Goal: Transaction & Acquisition: Purchase product/service

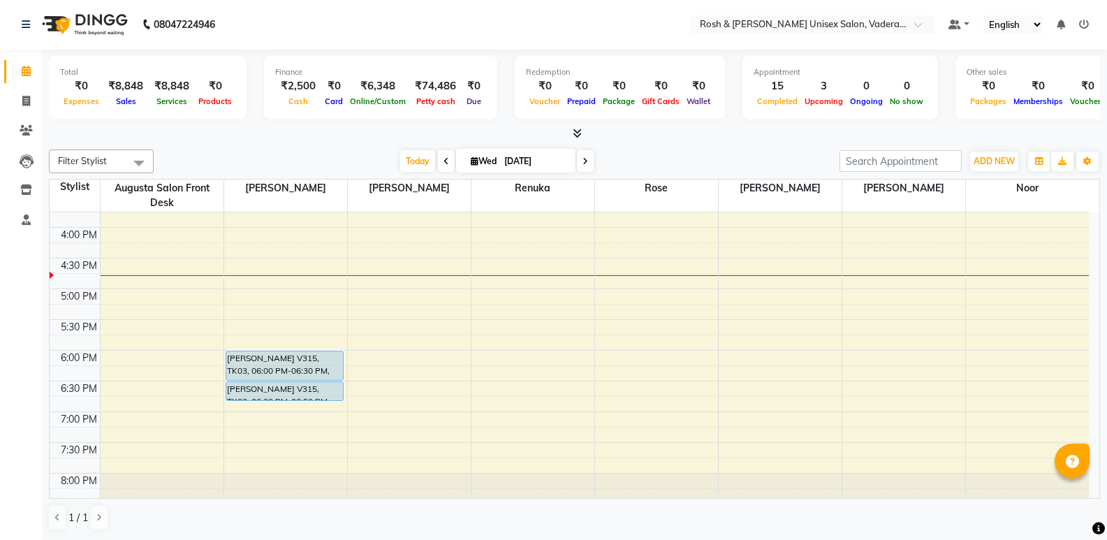
scroll to position [443, 0]
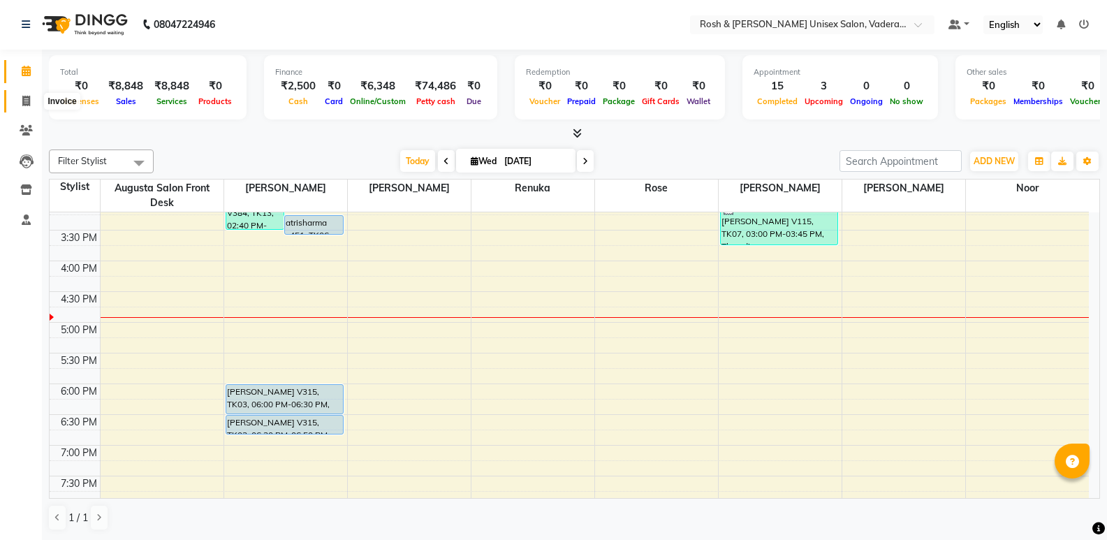
click at [28, 98] on icon at bounding box center [26, 101] width 8 height 10
select select "service"
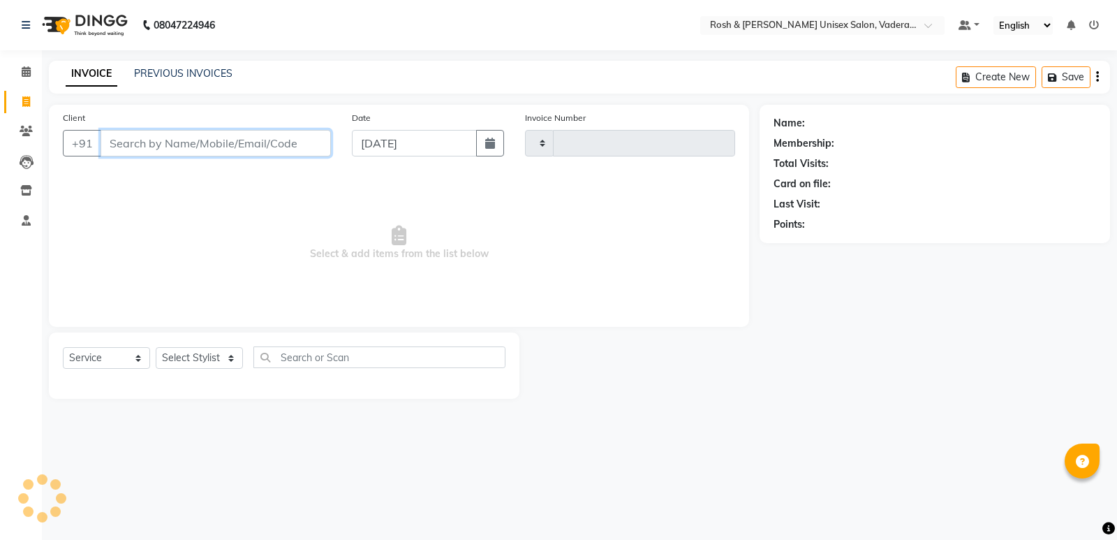
click at [267, 135] on input "Client" at bounding box center [216, 143] width 230 height 27
type input "0643"
select select "8657"
type input "V"
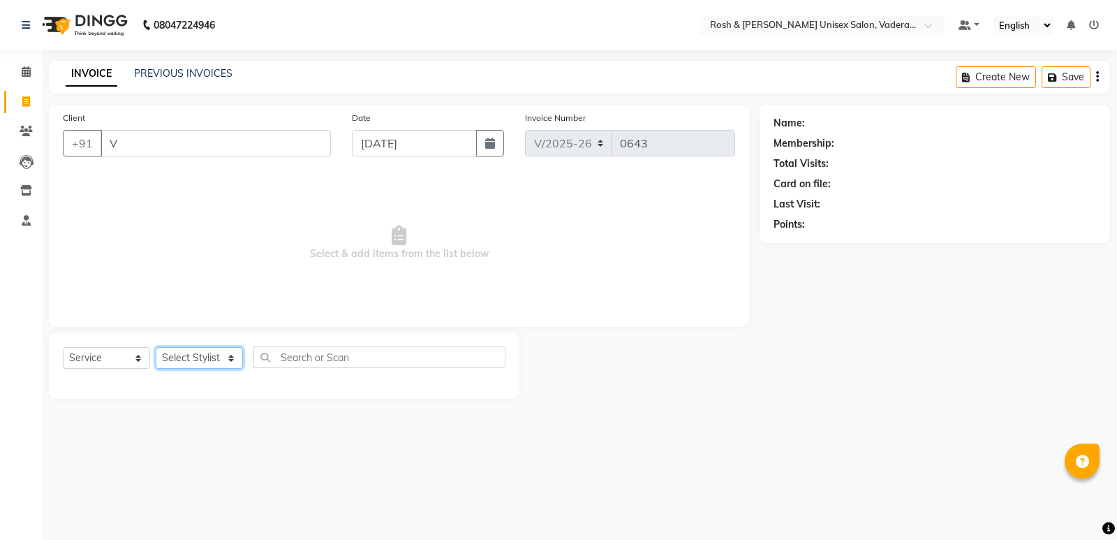
click at [217, 360] on select "Select Stylist Augusta Salon Front Desk [PERSON_NAME] [PERSON_NAME] [PERSON_NAM…" at bounding box center [199, 358] width 87 height 22
select select "87533"
click at [156, 347] on select "Select Stylist Augusta Salon Front Desk [PERSON_NAME] [PERSON_NAME] [PERSON_NAM…" at bounding box center [199, 358] width 87 height 22
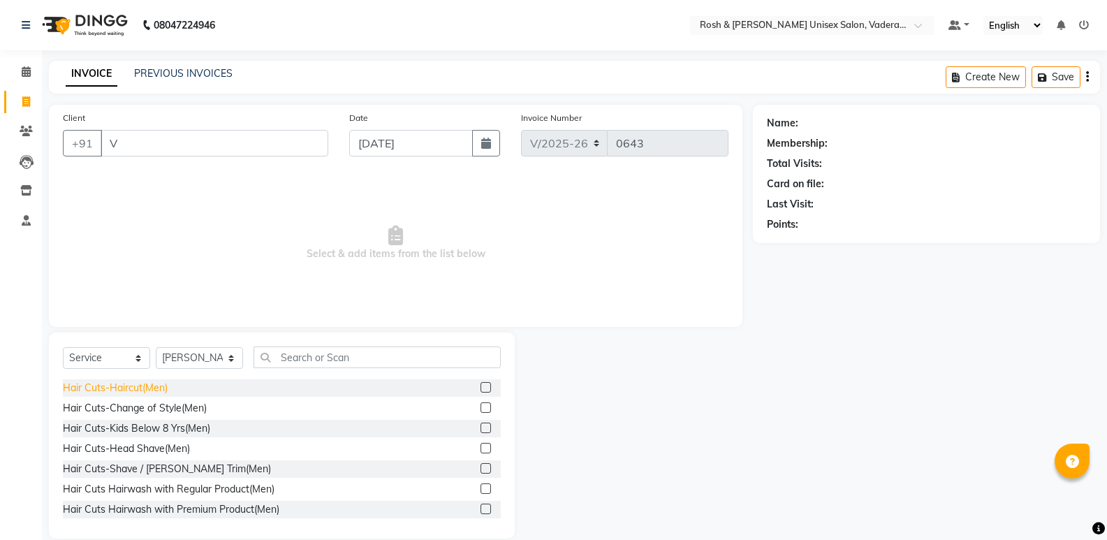
click at [161, 390] on div "Hair Cuts-Haircut(Men)" at bounding box center [115, 388] width 105 height 15
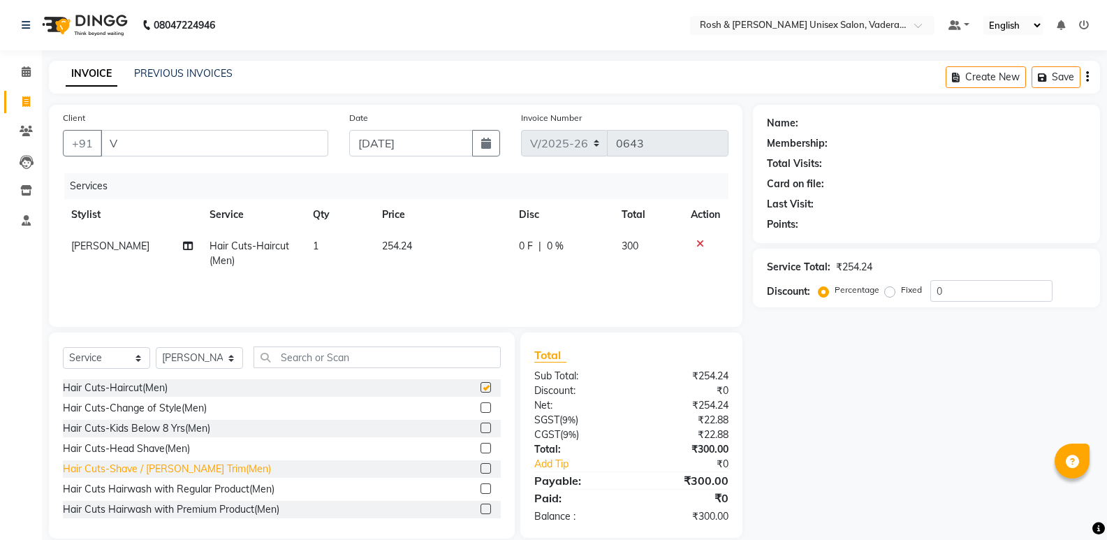
checkbox input "false"
click at [199, 468] on div "Hair Cuts-Shave / [PERSON_NAME] Trim(Men)" at bounding box center [167, 469] width 208 height 15
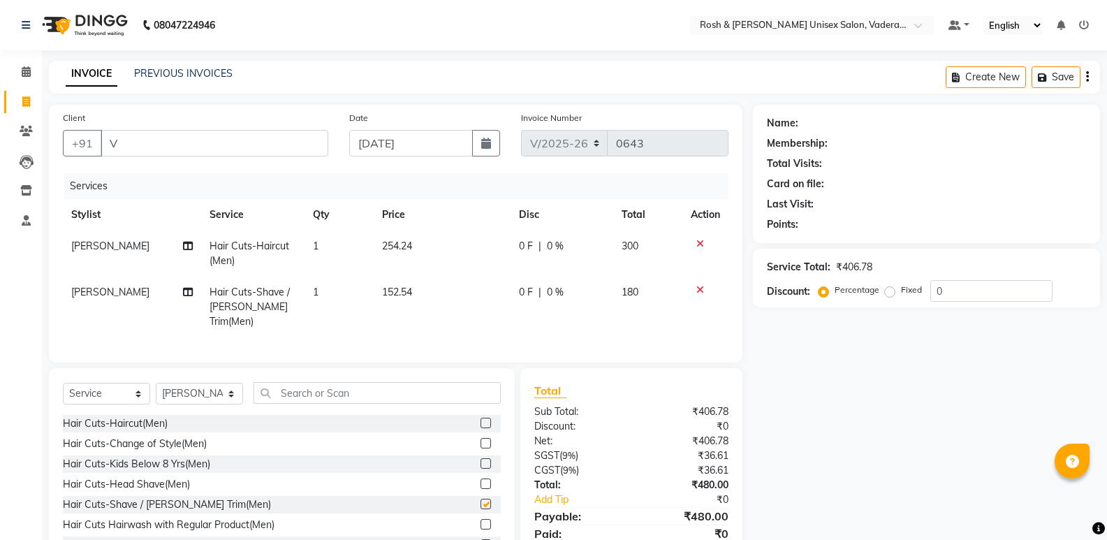
checkbox input "false"
click at [159, 142] on input "V" at bounding box center [215, 143] width 228 height 27
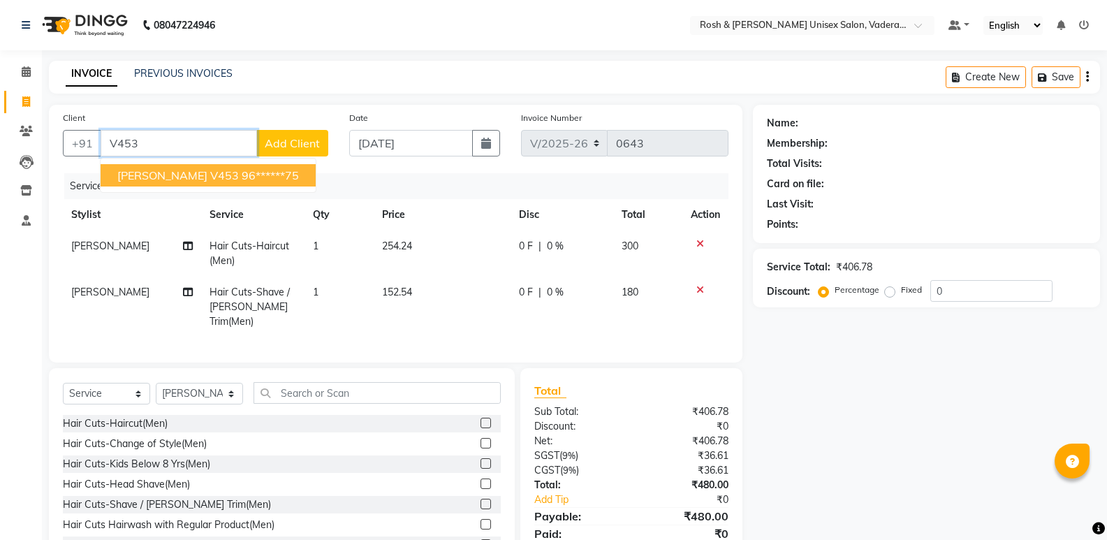
click at [168, 143] on input "V453" at bounding box center [179, 143] width 156 height 27
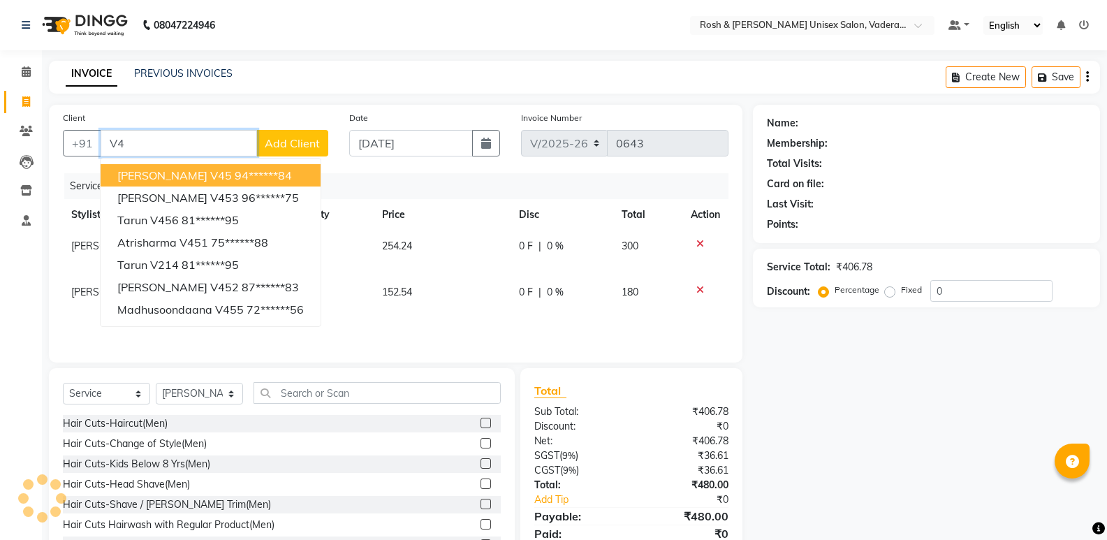
type input "V"
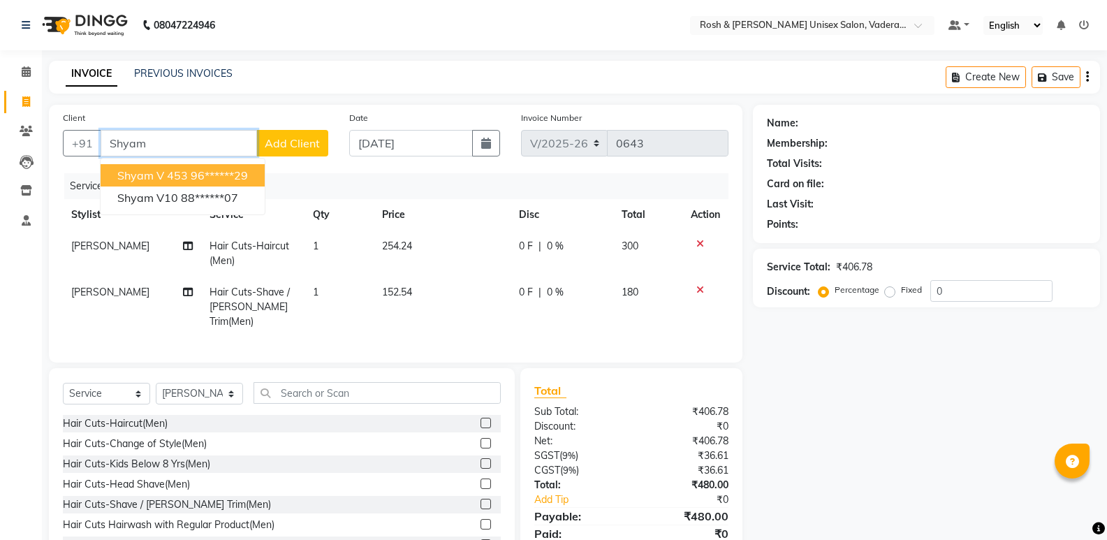
click at [210, 177] on ngb-highlight "96******29" at bounding box center [219, 175] width 57 height 14
type input "96******29"
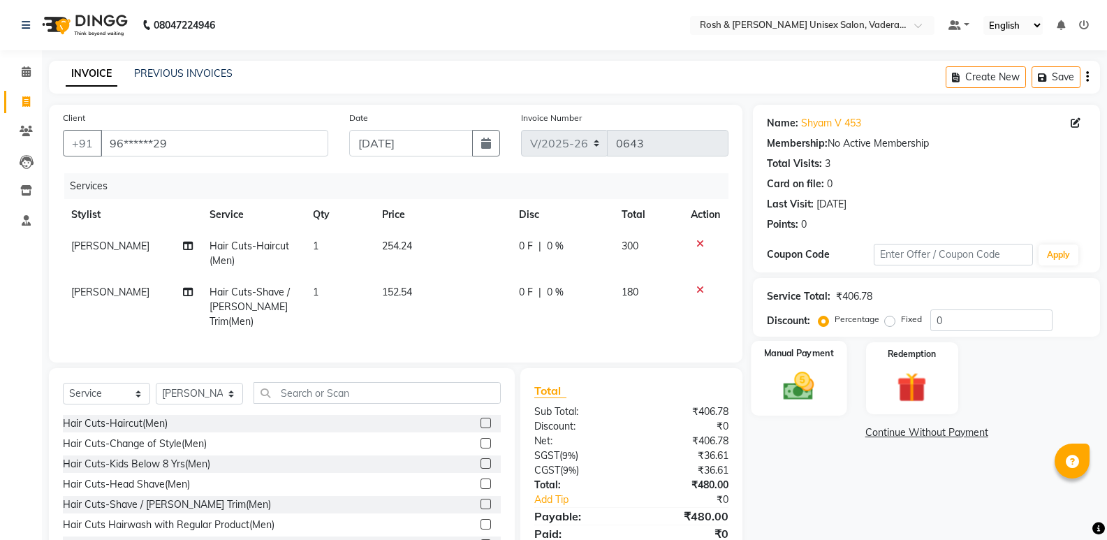
click at [809, 380] on img at bounding box center [799, 386] width 50 height 36
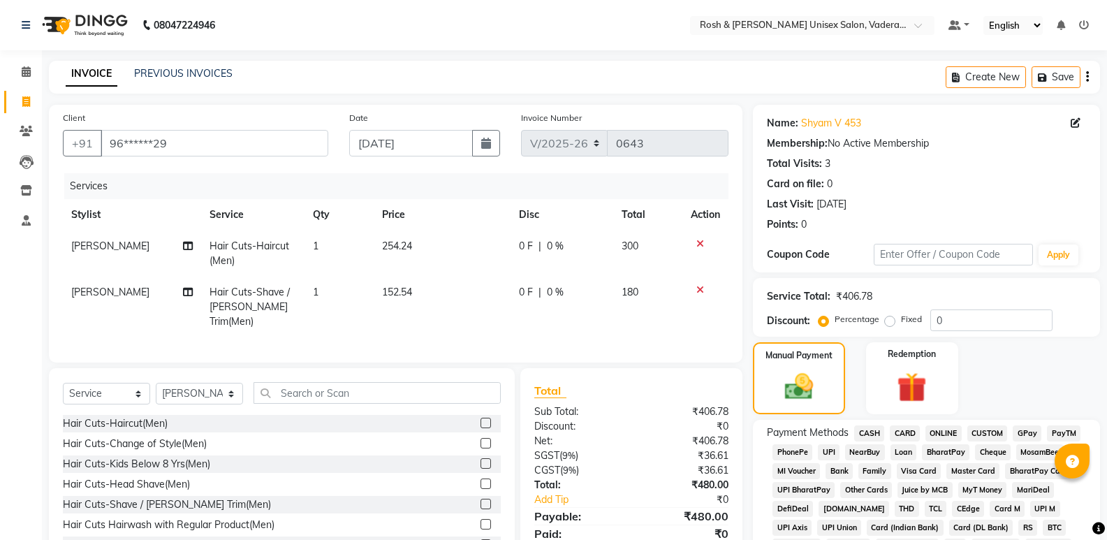
click at [822, 444] on span "UPI" at bounding box center [829, 452] width 22 height 16
click at [831, 444] on span "UPI" at bounding box center [829, 452] width 22 height 16
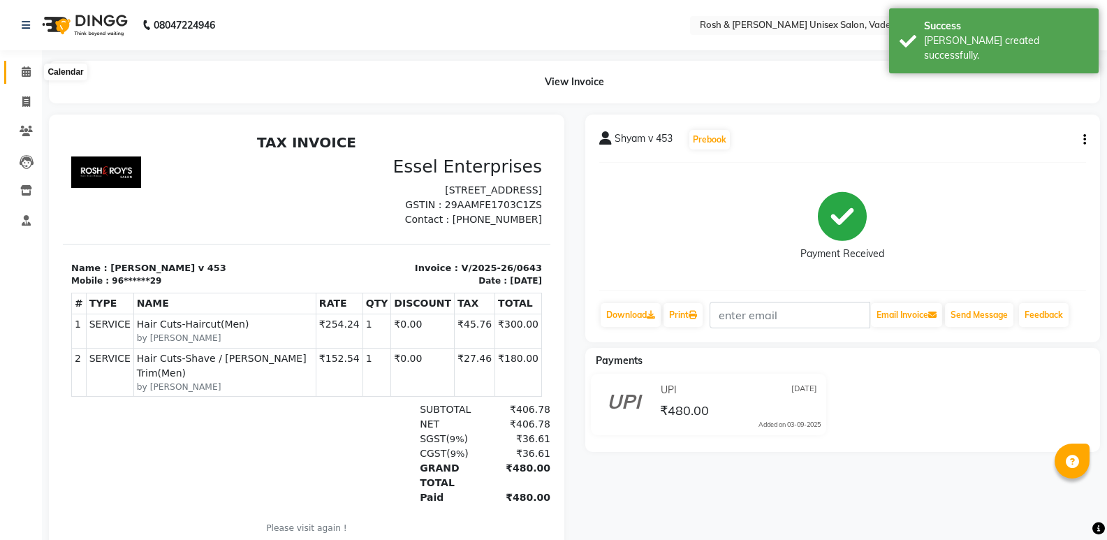
click at [30, 75] on icon at bounding box center [26, 71] width 9 height 10
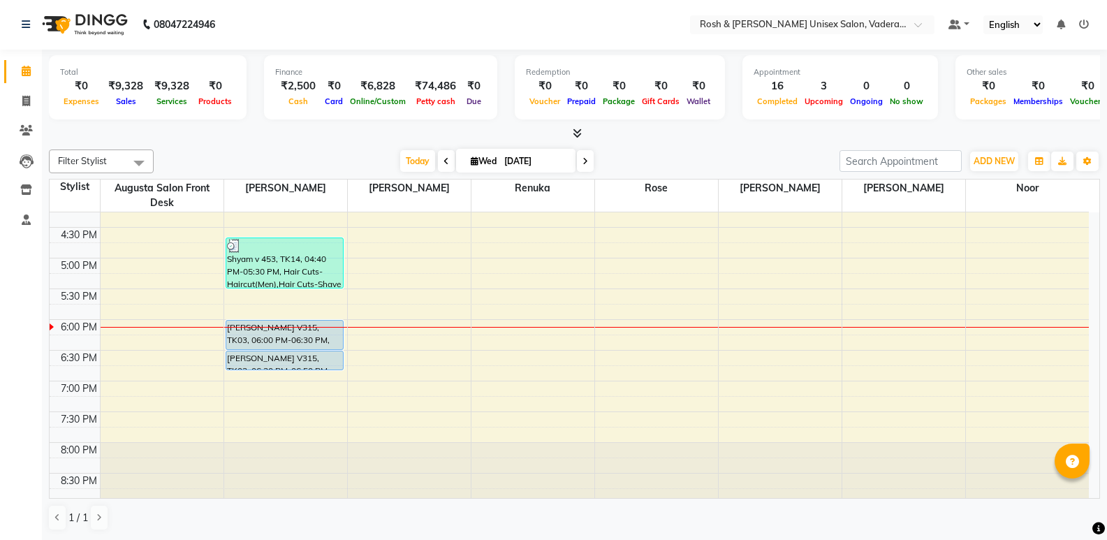
scroll to position [513, 0]
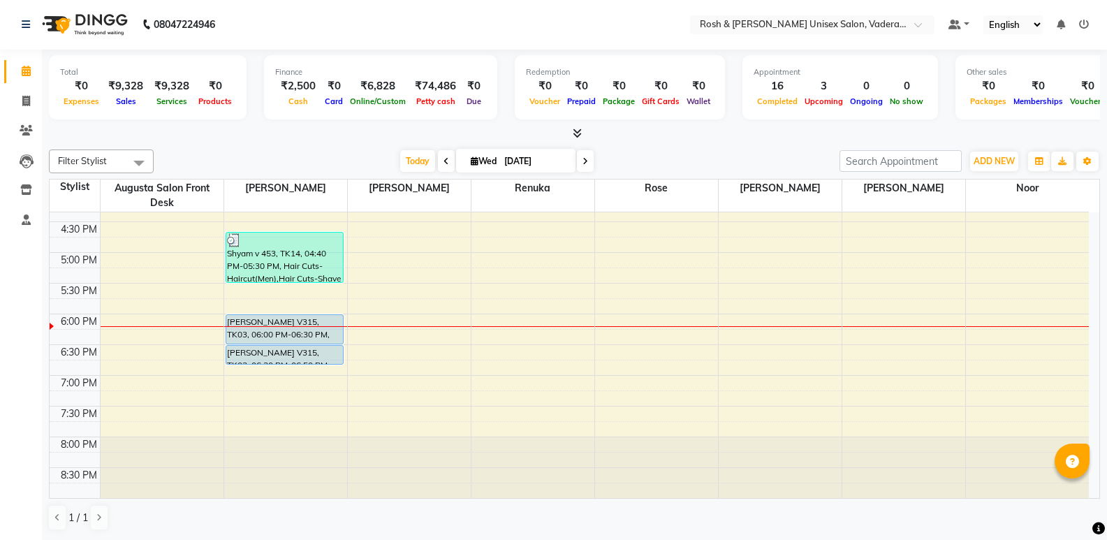
click at [519, 161] on input "[DATE]" at bounding box center [535, 161] width 70 height 21
select select "9"
select select "2025"
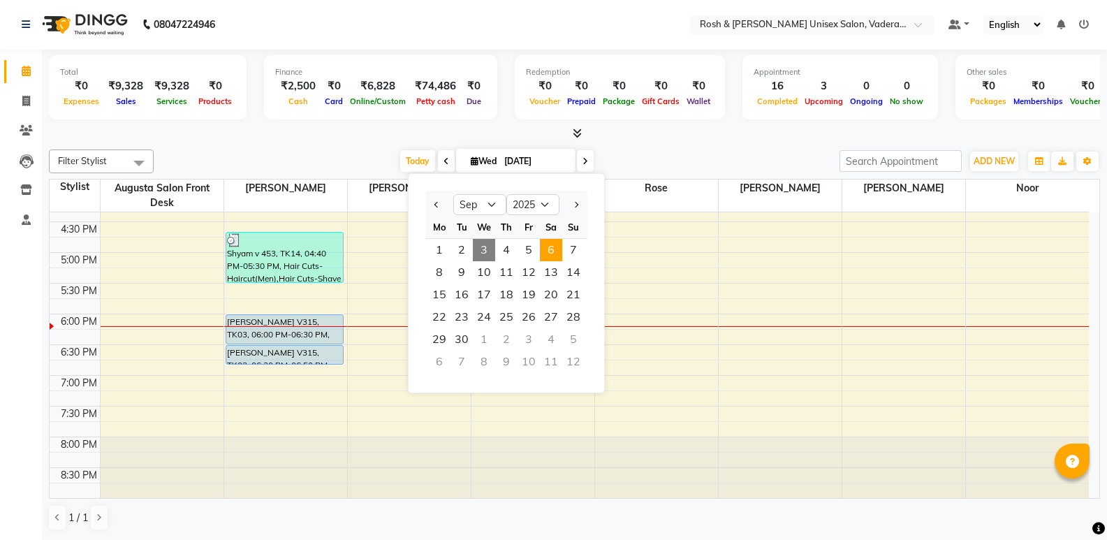
click at [552, 250] on span "6" at bounding box center [551, 250] width 22 height 22
type input "[DATE]"
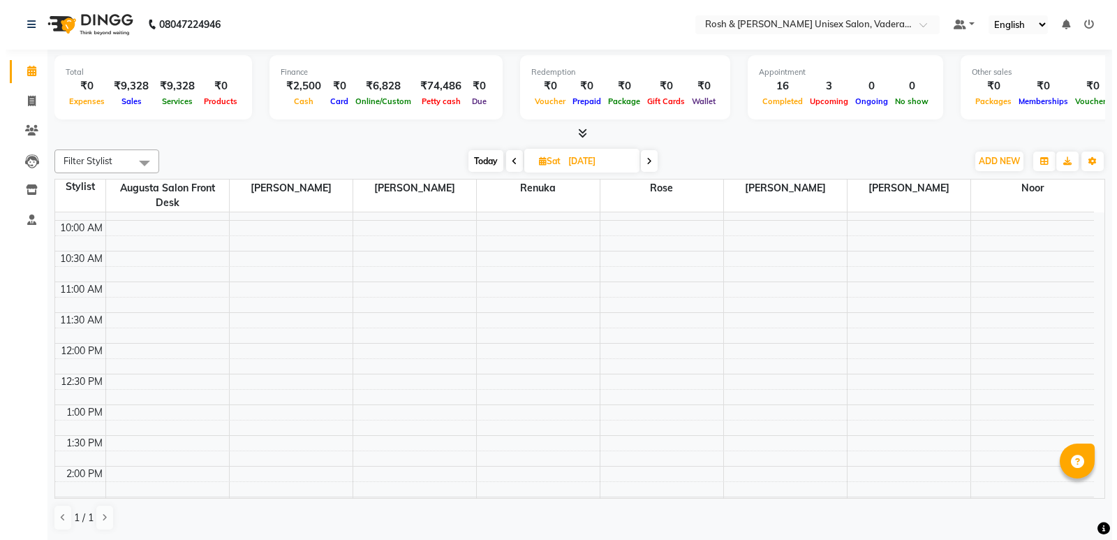
scroll to position [140, 0]
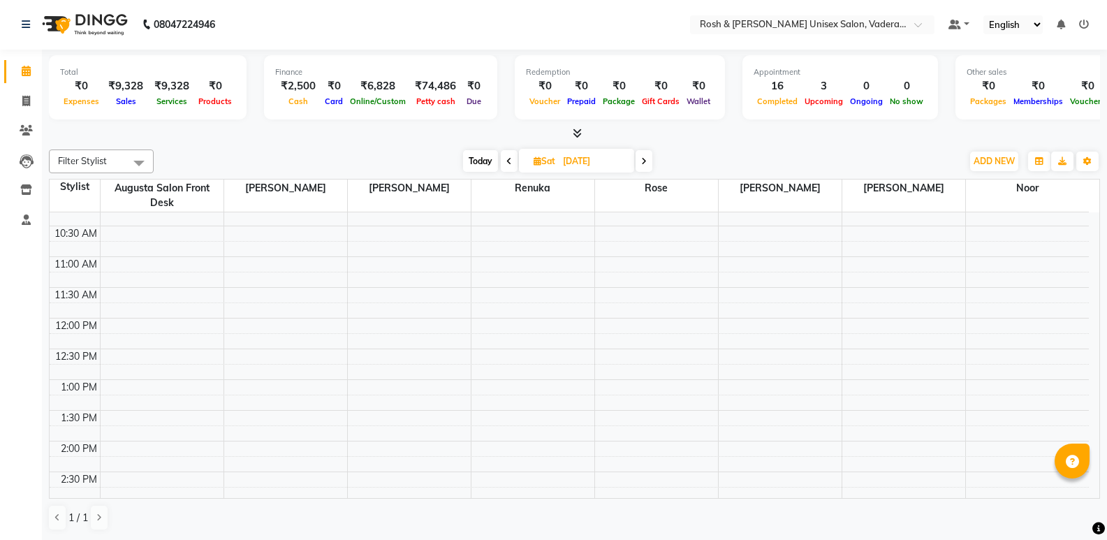
click at [284, 321] on div "8:00 AM 8:30 AM 9:00 AM 9:30 AM 10:00 AM 10:30 AM 11:00 AM 11:30 AM 12:00 PM 12…" at bounding box center [569, 472] width 1039 height 798
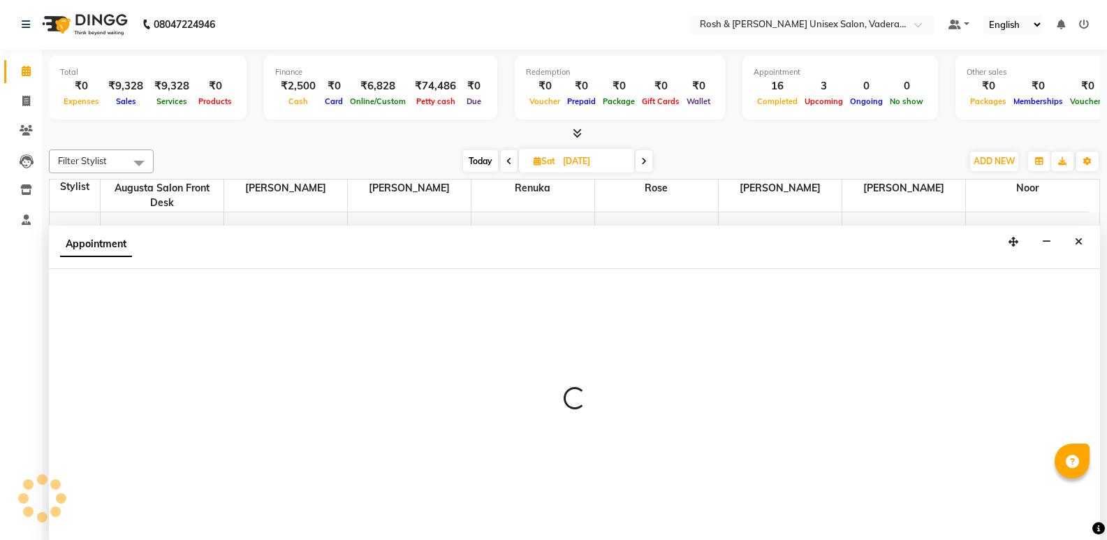
select select "87533"
select select "720"
select select "tentative"
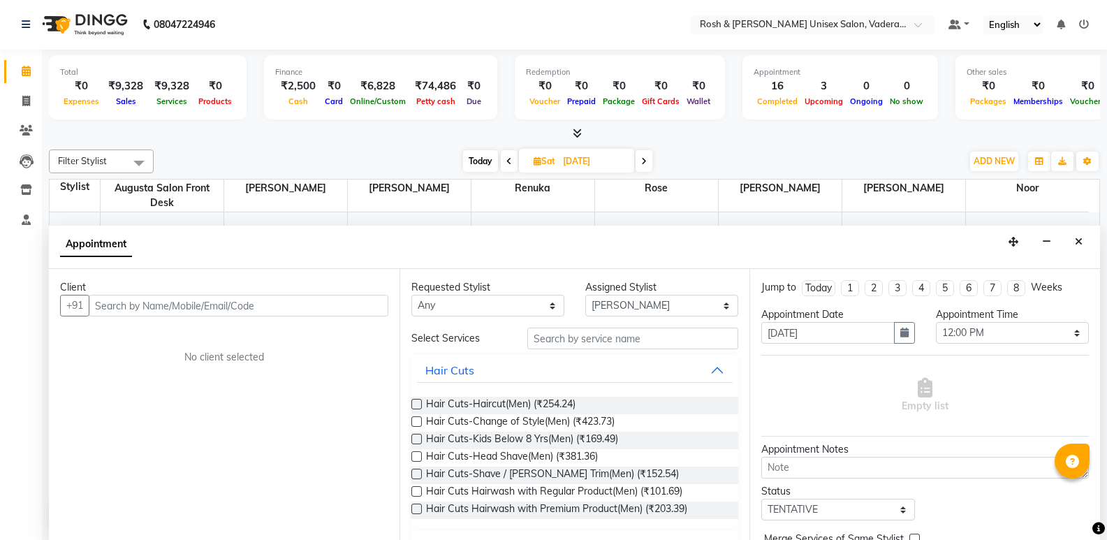
click at [169, 314] on input "text" at bounding box center [239, 306] width 300 height 22
type input "7829903273"
click at [352, 298] on button "Add Client" at bounding box center [359, 306] width 58 height 22
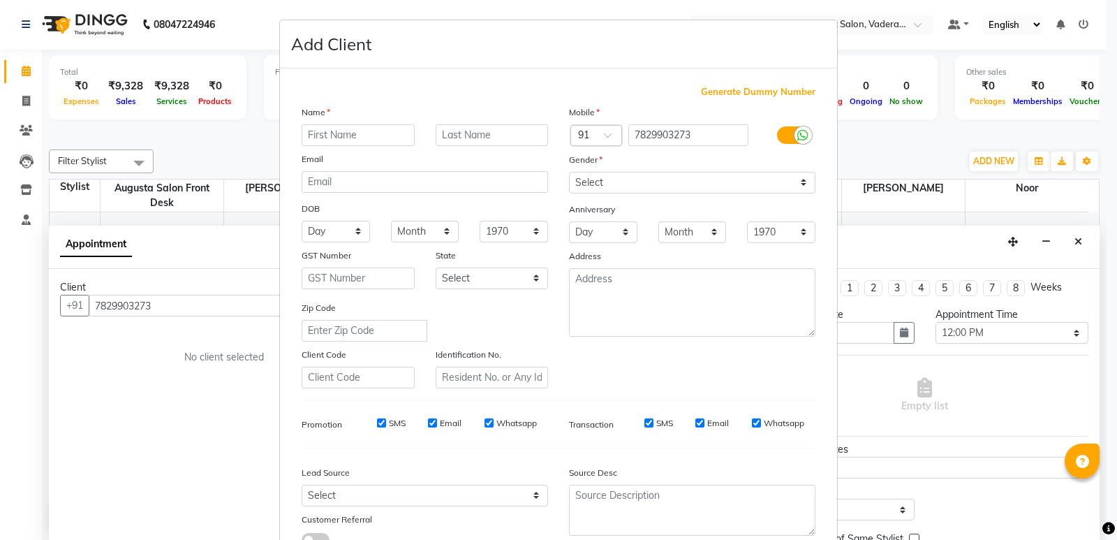
click at [332, 138] on input "text" at bounding box center [358, 135] width 113 height 22
type input "Rishanth"
click at [442, 122] on div "Name" at bounding box center [424, 115] width 267 height 20
click at [453, 133] on input "text" at bounding box center [492, 135] width 113 height 22
type input "V182"
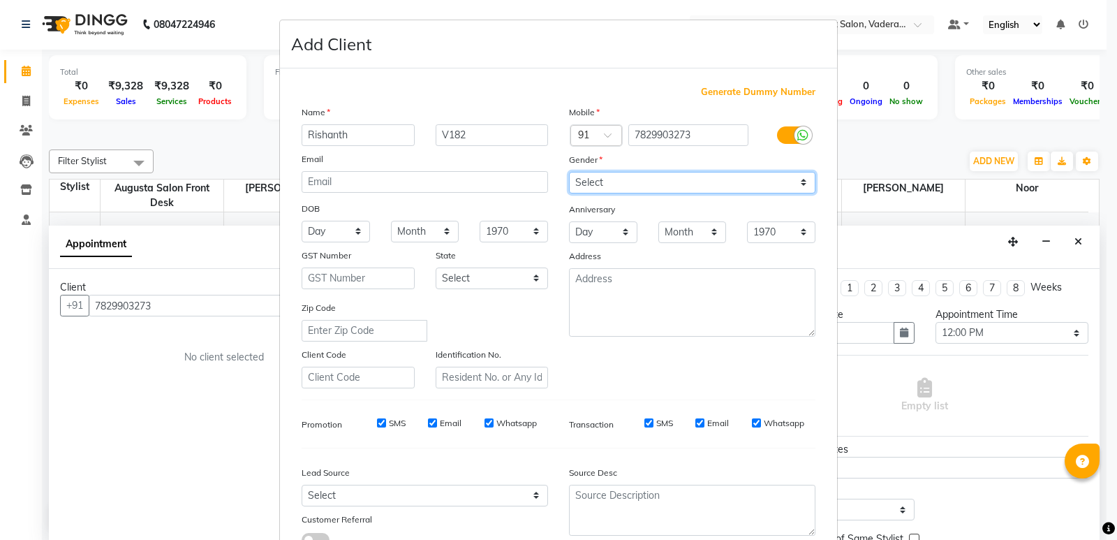
drag, startPoint x: 711, startPoint y: 174, endPoint x: 710, endPoint y: 191, distance: 16.8
click at [711, 174] on select "Select [DEMOGRAPHIC_DATA] [DEMOGRAPHIC_DATA] Other Prefer Not To Say" at bounding box center [692, 183] width 247 height 22
select select "[DEMOGRAPHIC_DATA]"
click at [569, 172] on select "Select [DEMOGRAPHIC_DATA] [DEMOGRAPHIC_DATA] Other Prefer Not To Say" at bounding box center [692, 183] width 247 height 22
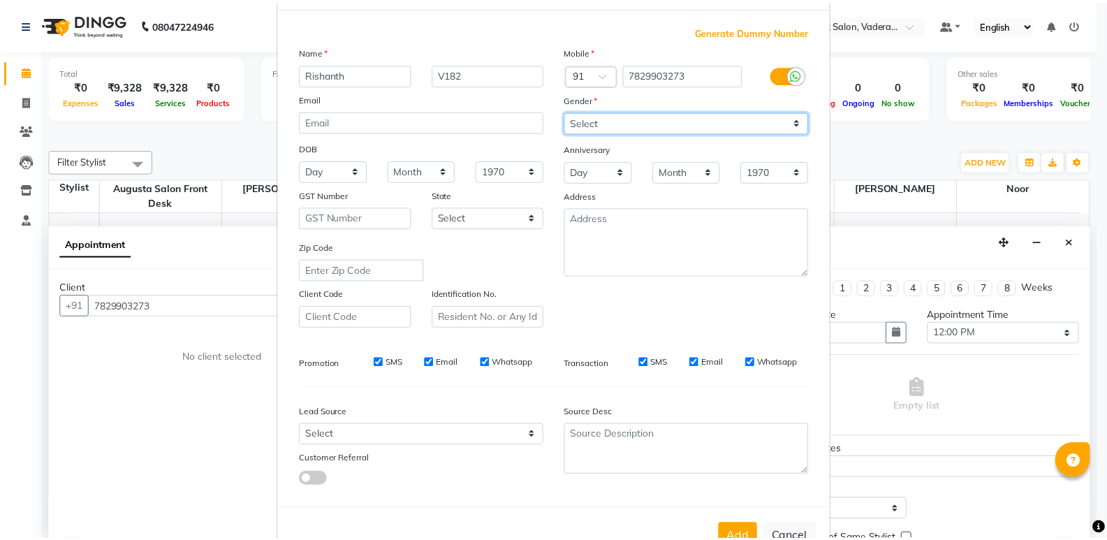
scroll to position [105, 0]
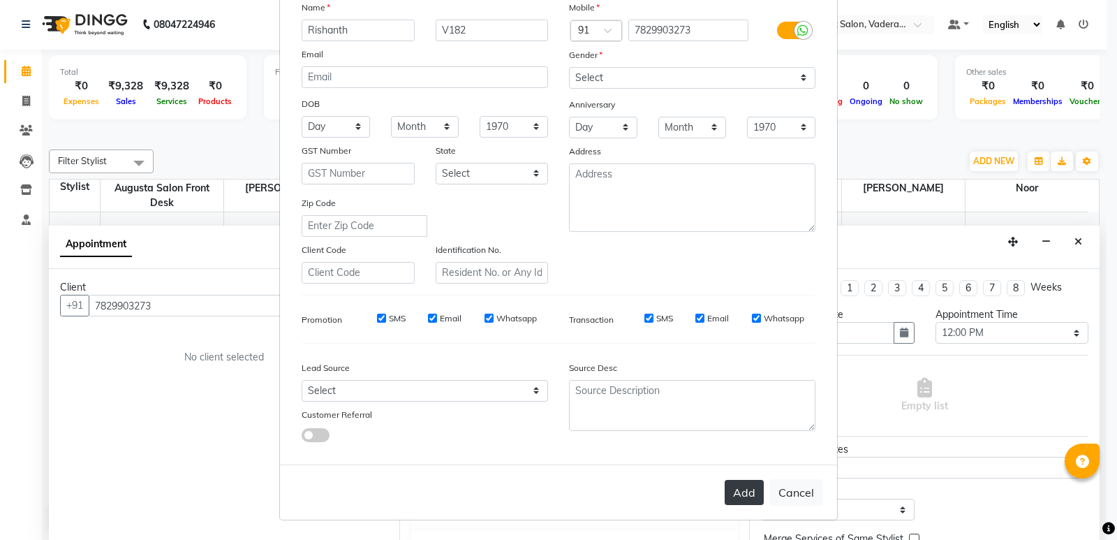
click at [742, 488] on button "Add" at bounding box center [744, 492] width 39 height 25
type input "78******73"
select select
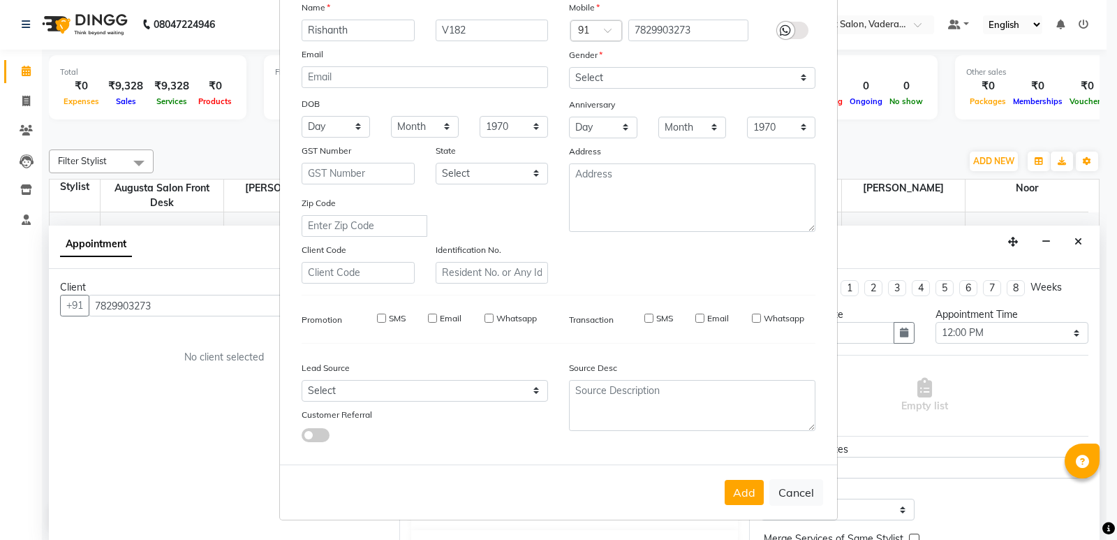
select select
checkbox input "false"
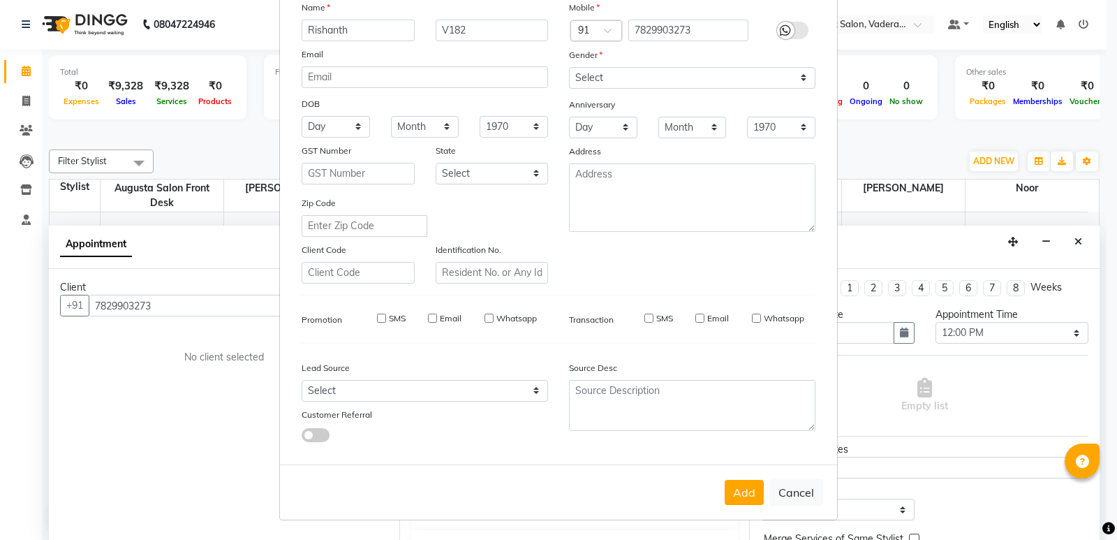
checkbox input "false"
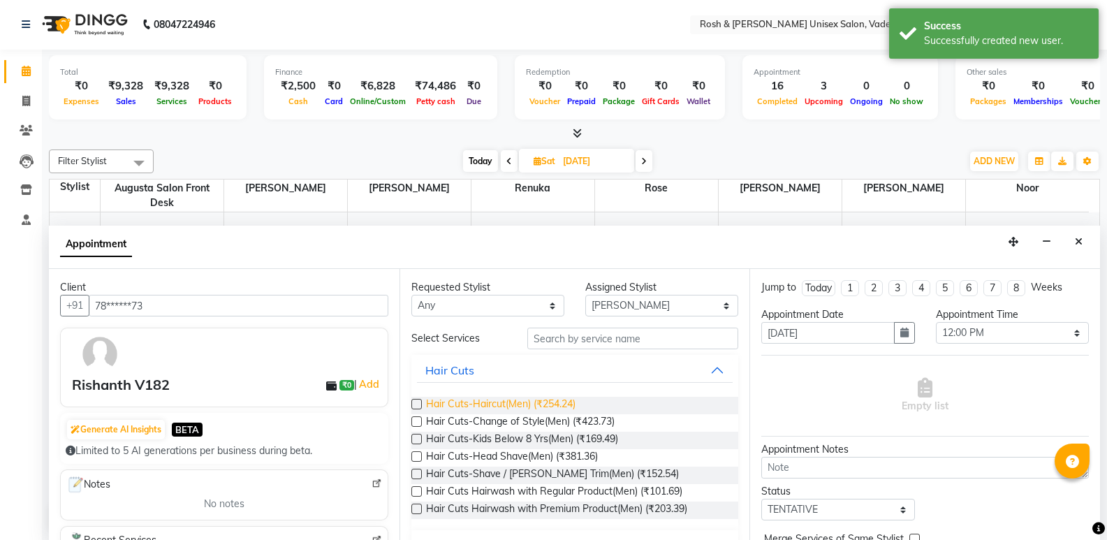
click at [486, 407] on span "Hair Cuts-Haircut(Men) (₹254.24)" at bounding box center [500, 405] width 149 height 17
checkbox input "false"
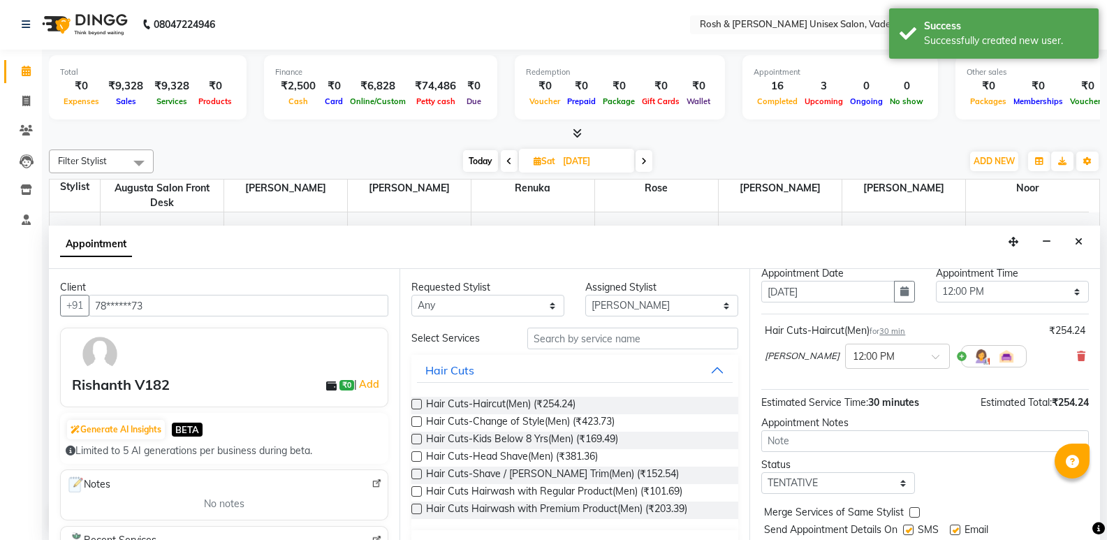
scroll to position [83, 0]
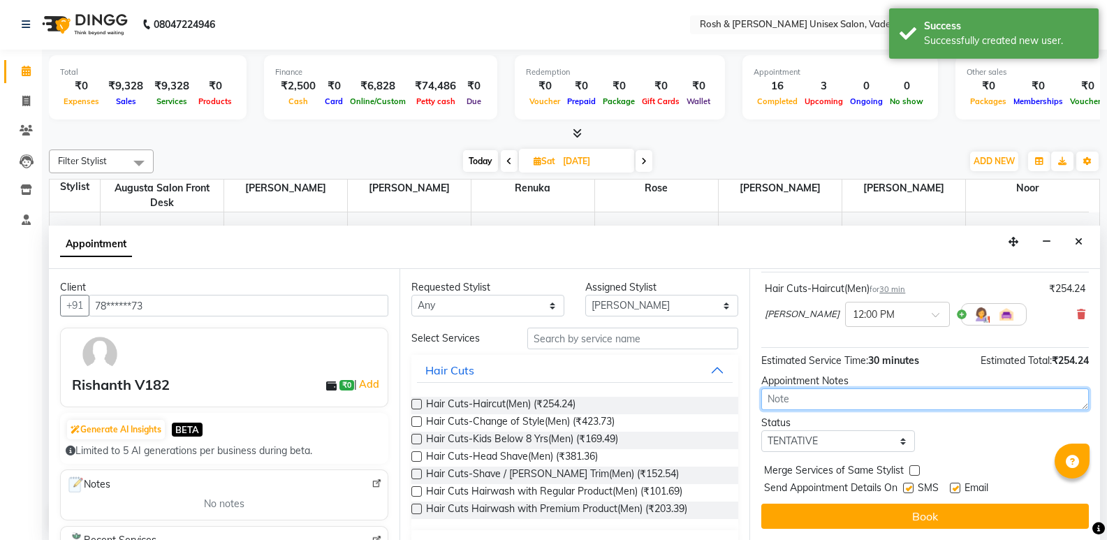
click at [835, 392] on textarea at bounding box center [925, 399] width 328 height 22
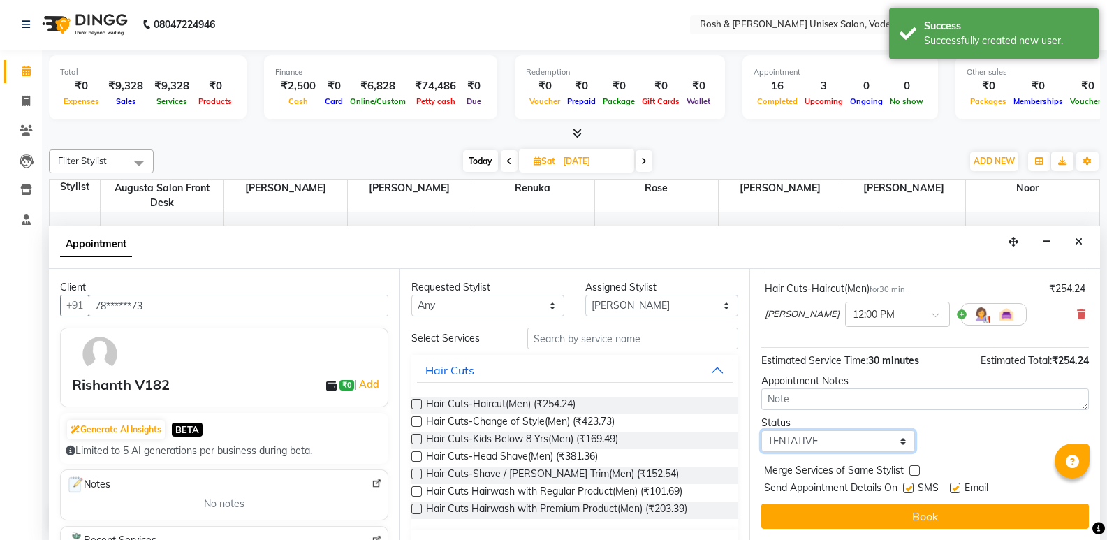
click at [825, 442] on select "Select TENTATIVE CONFIRM UPCOMING" at bounding box center [837, 441] width 153 height 22
select select "upcoming"
click at [761, 430] on select "Select TENTATIVE CONFIRM UPCOMING" at bounding box center [837, 441] width 153 height 22
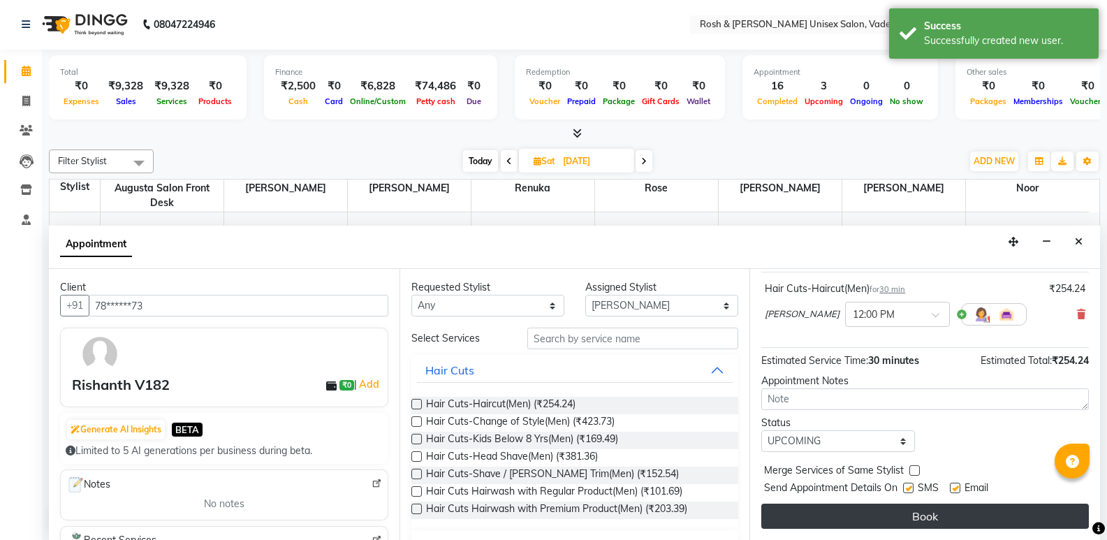
click at [837, 511] on button "Book" at bounding box center [925, 516] width 328 height 25
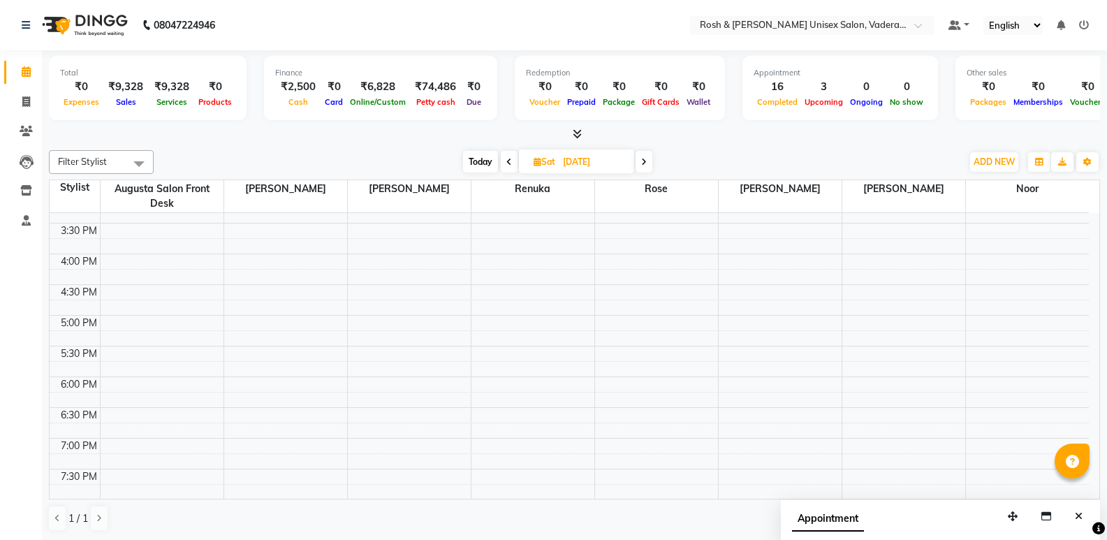
scroll to position [489, 0]
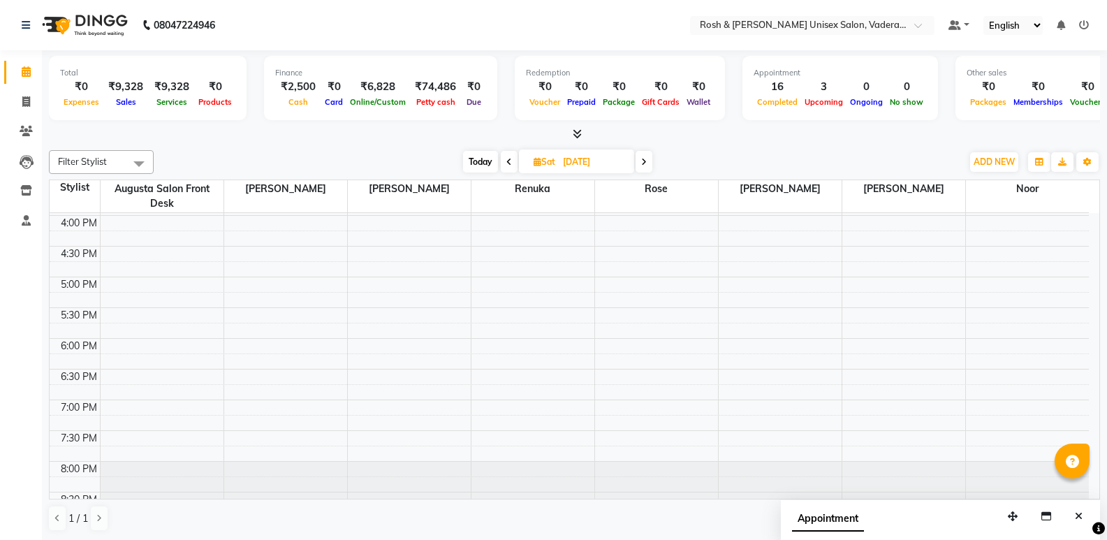
click at [494, 160] on span "Today" at bounding box center [480, 162] width 35 height 22
type input "[DATE]"
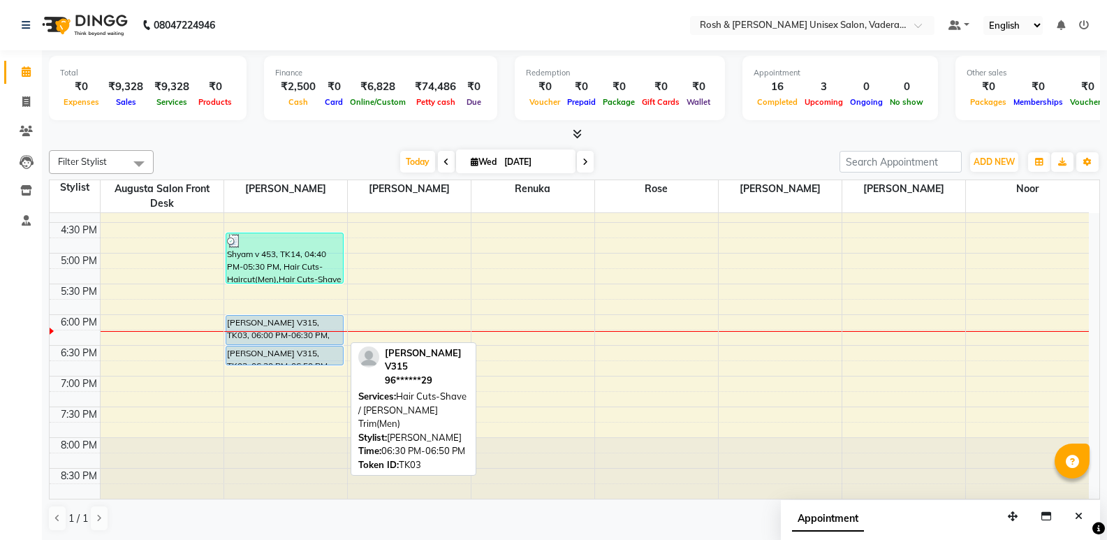
scroll to position [1, 0]
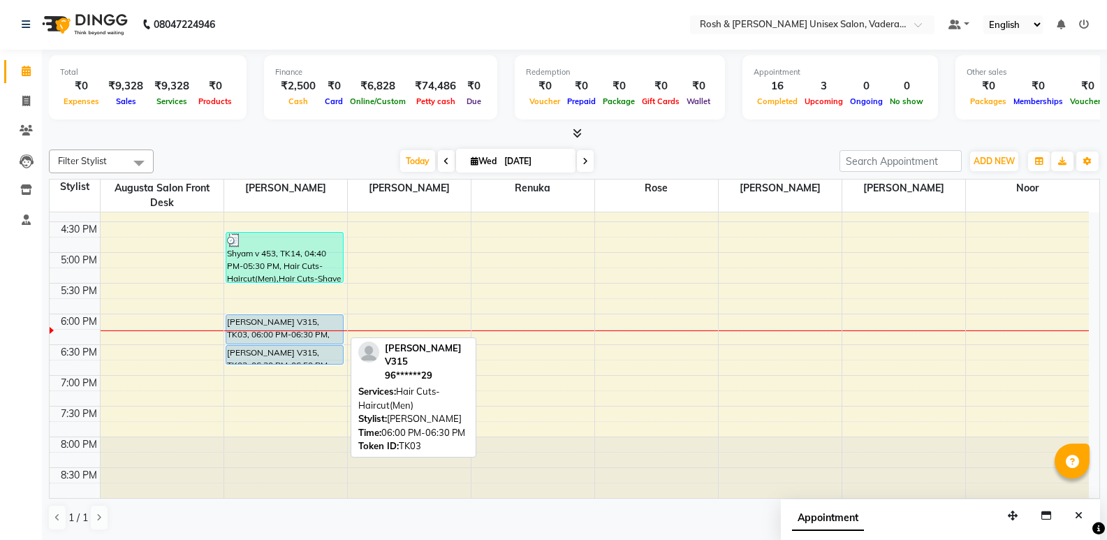
click at [254, 325] on div "[PERSON_NAME] V315, TK03, 06:00 PM-06:30 PM, Hair Cuts-Haircut(Men)" at bounding box center [284, 329] width 117 height 29
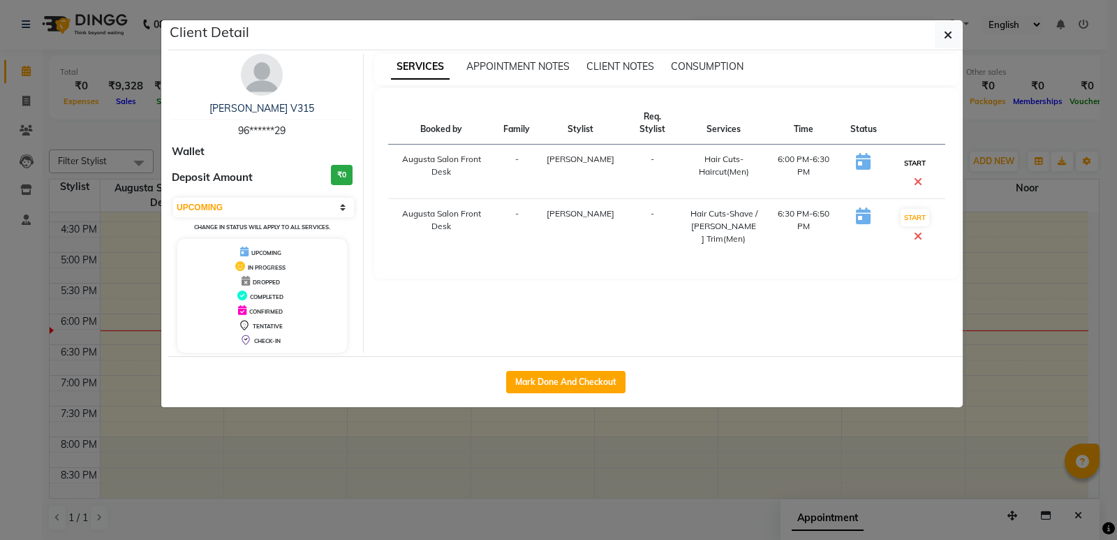
click at [914, 157] on button "START" at bounding box center [915, 162] width 29 height 17
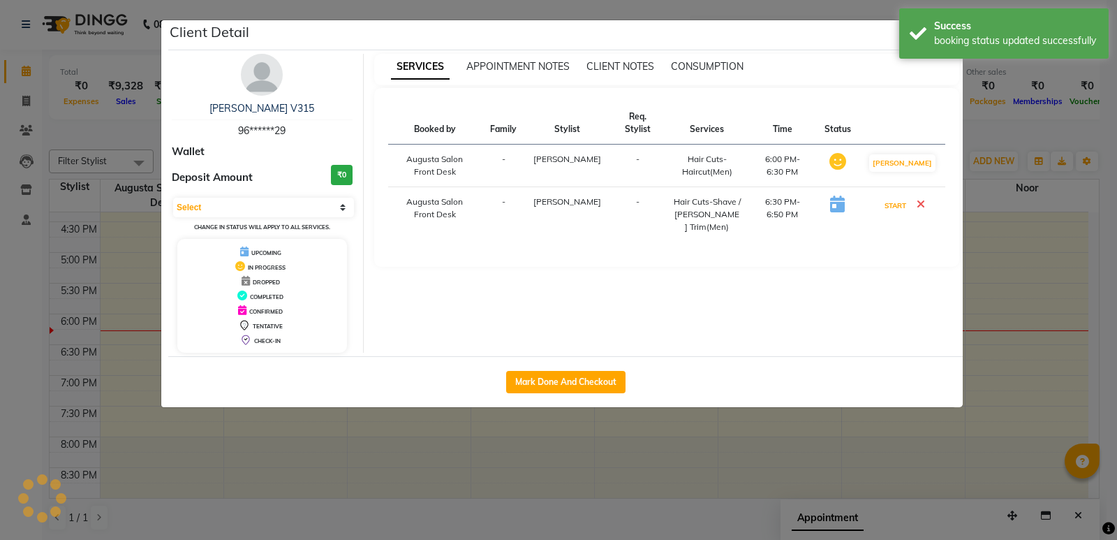
click at [901, 197] on button "START" at bounding box center [895, 205] width 29 height 17
select select "1"
click at [1065, 297] on ngb-modal-window "Client Detail [PERSON_NAME] V315 96******29 Wallet Deposit Amount ₹0 Select IN …" at bounding box center [558, 270] width 1117 height 540
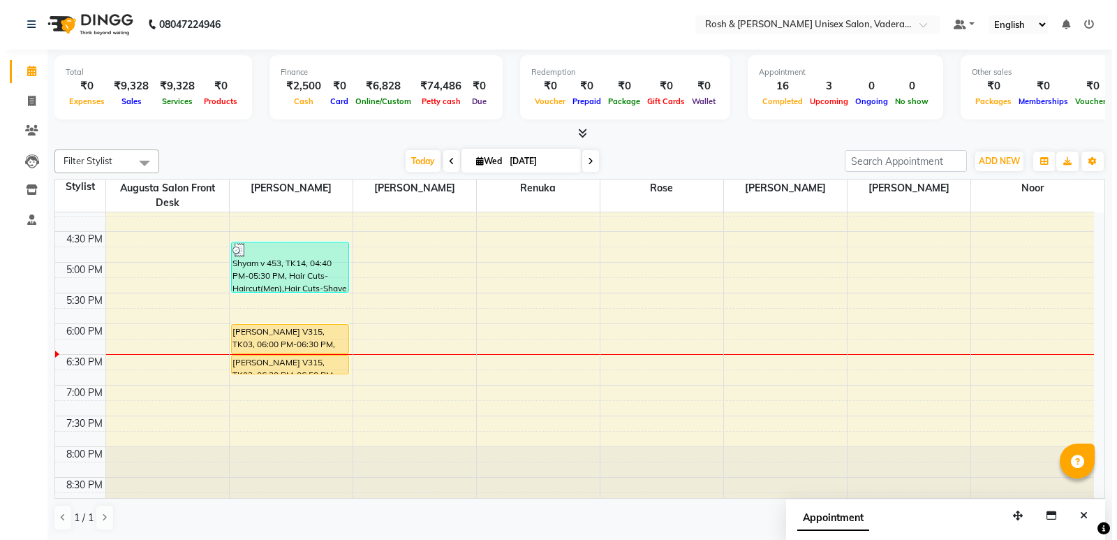
scroll to position [513, 0]
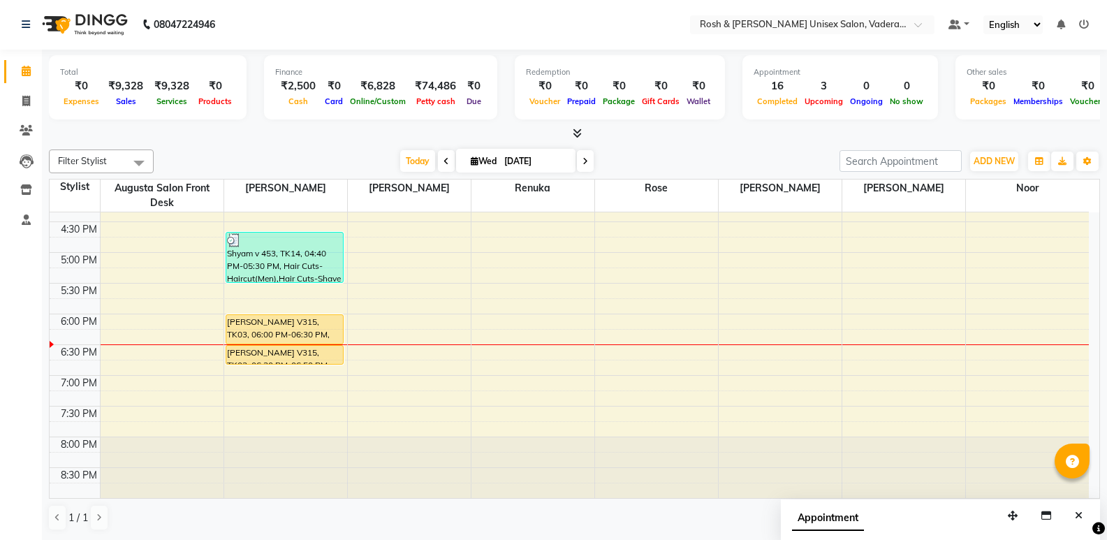
click at [573, 134] on icon at bounding box center [577, 133] width 9 height 10
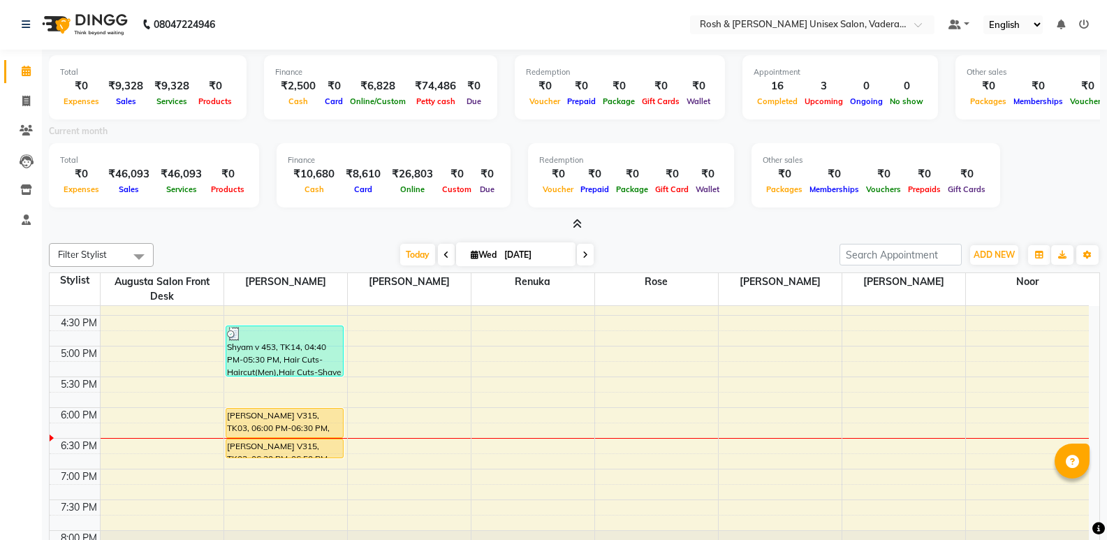
click at [578, 222] on icon at bounding box center [577, 224] width 9 height 10
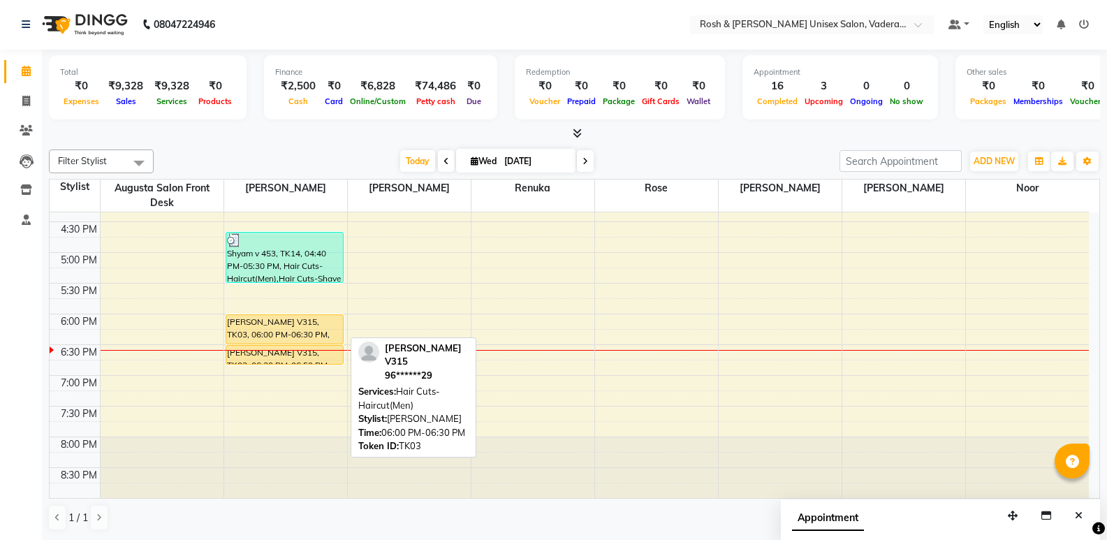
click at [249, 324] on div "[PERSON_NAME] V315, TK03, 06:00 PM-06:30 PM, Hair Cuts-Haircut(Men)" at bounding box center [284, 329] width 117 height 29
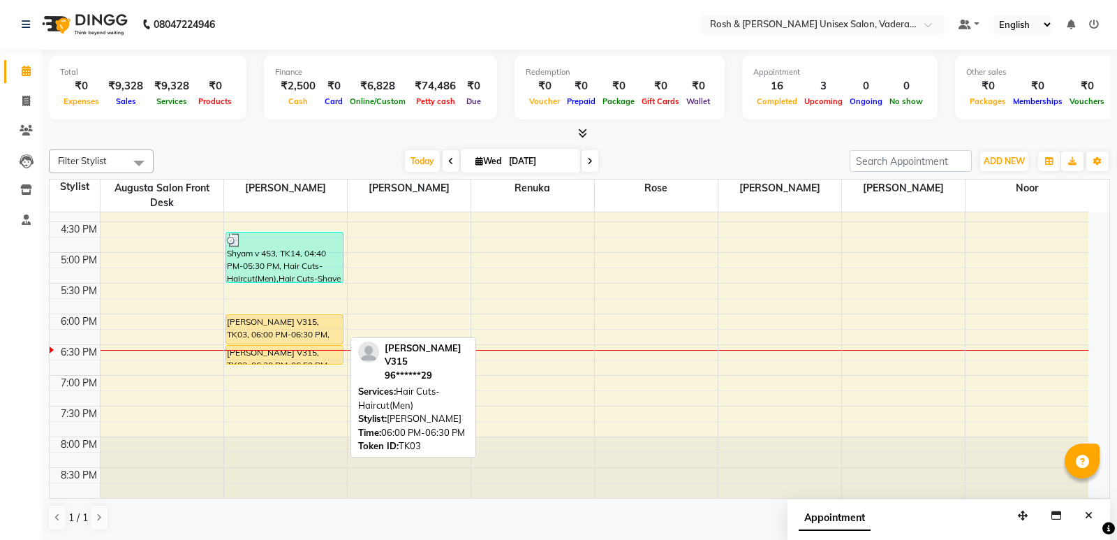
select select "1"
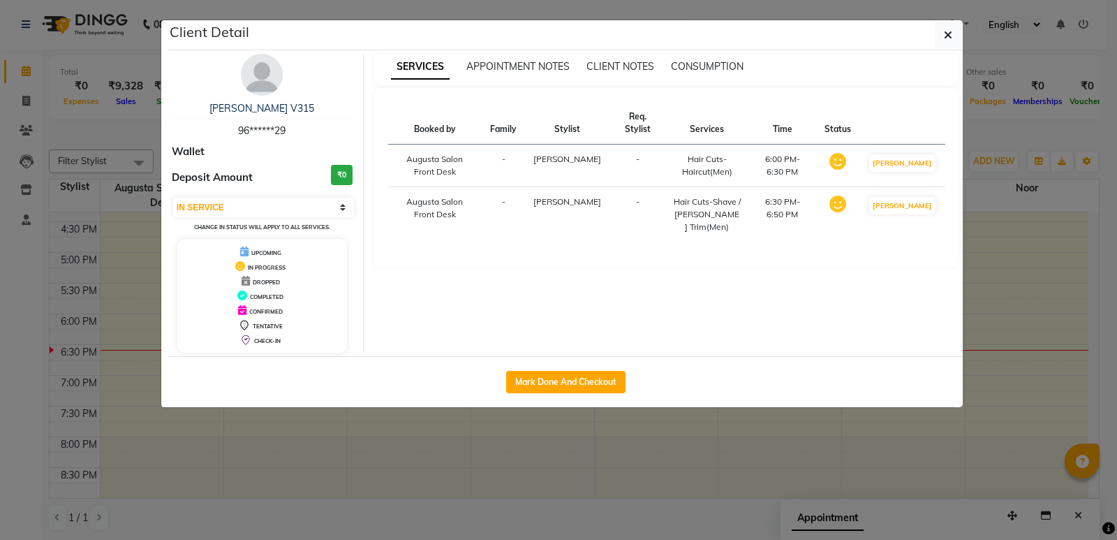
click at [552, 362] on div "Mark Done And Checkout" at bounding box center [565, 381] width 795 height 51
click at [557, 371] on button "Mark Done And Checkout" at bounding box center [565, 382] width 119 height 22
select select "service"
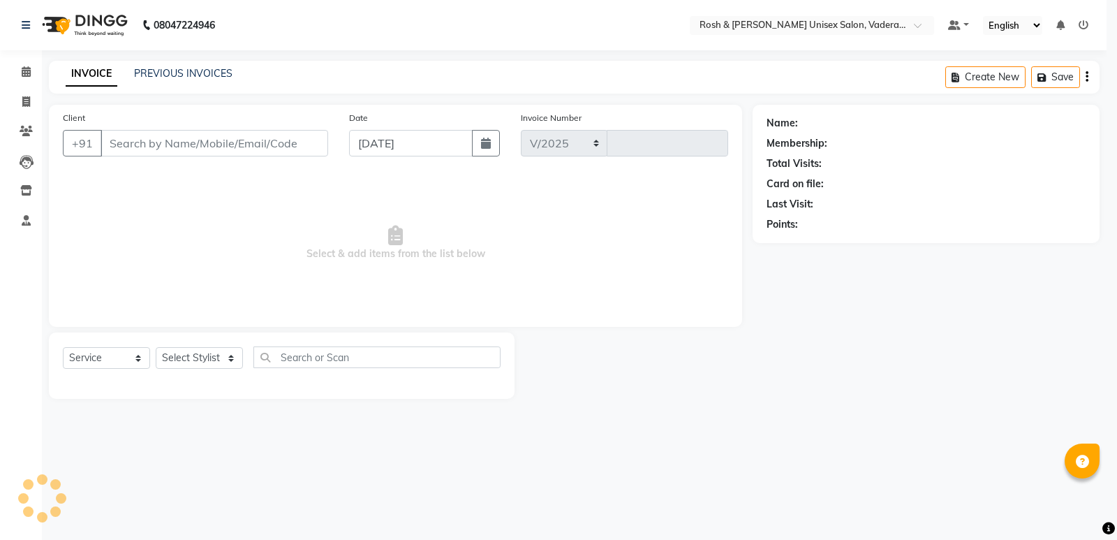
select select "8657"
type input "0644"
type input "96******29"
select select "87533"
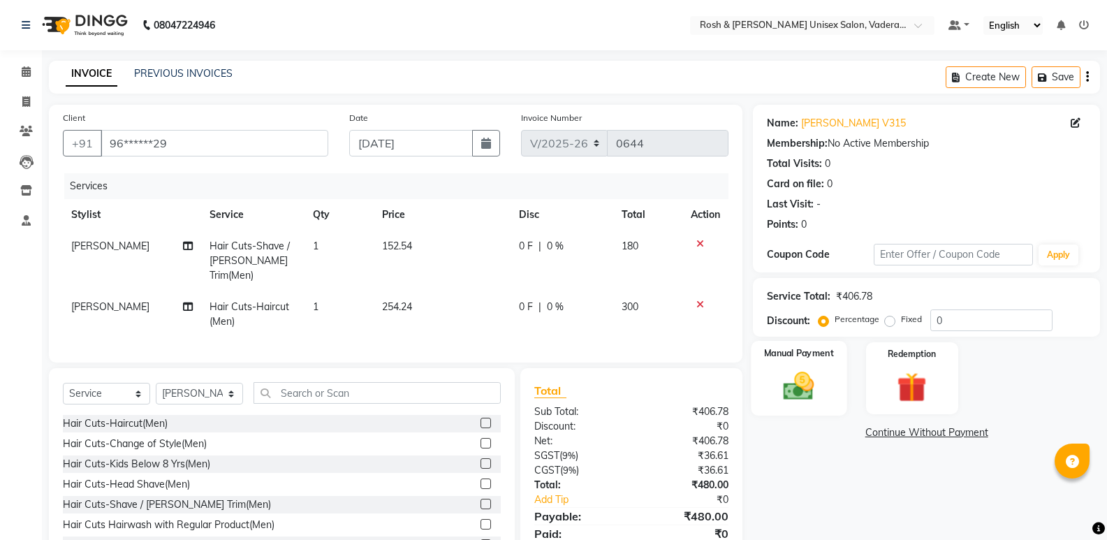
click at [795, 377] on img at bounding box center [799, 386] width 50 height 36
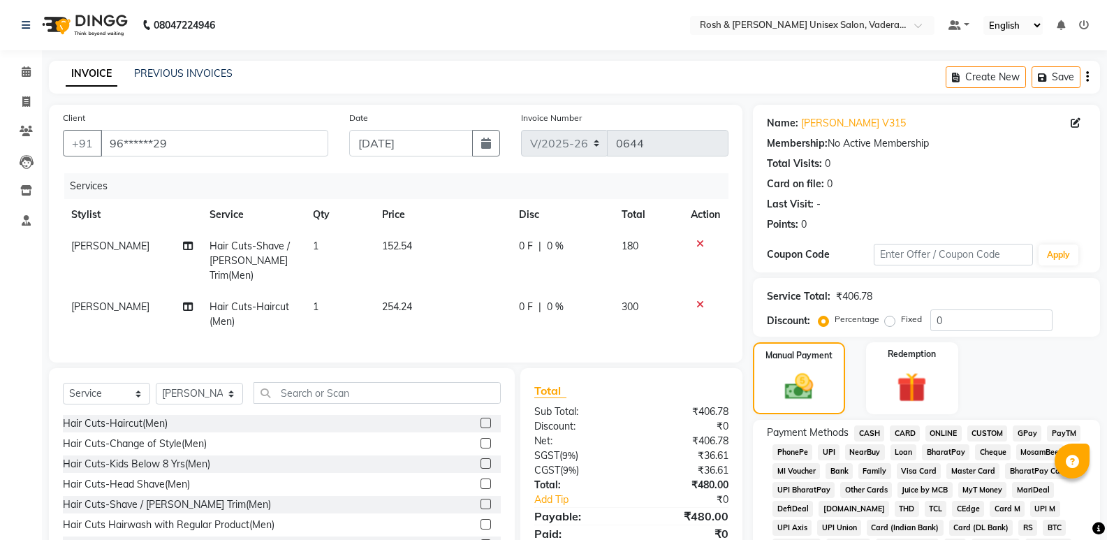
click at [829, 444] on span "UPI" at bounding box center [829, 452] width 22 height 16
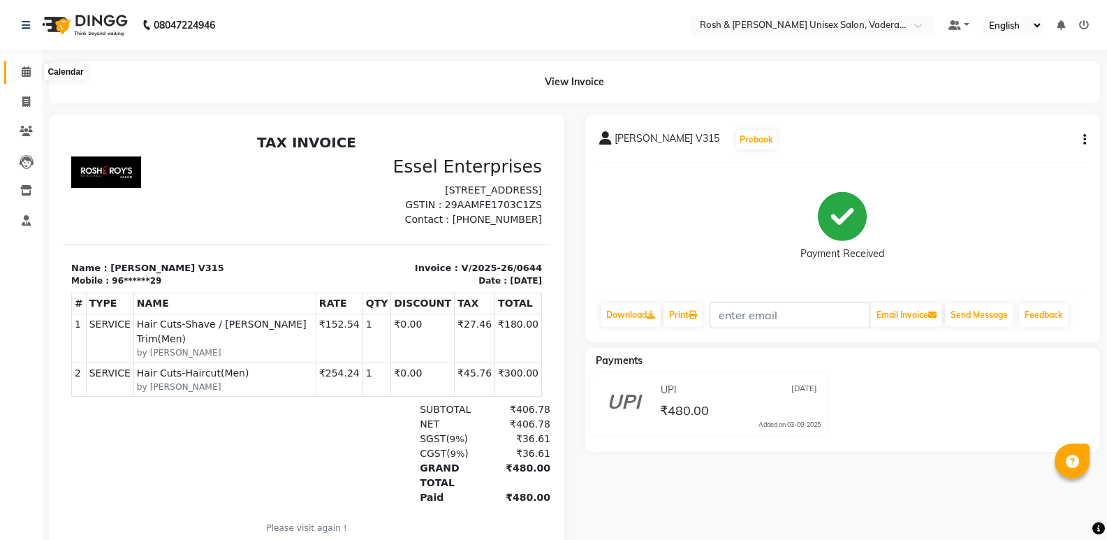
click at [29, 68] on icon at bounding box center [26, 71] width 9 height 10
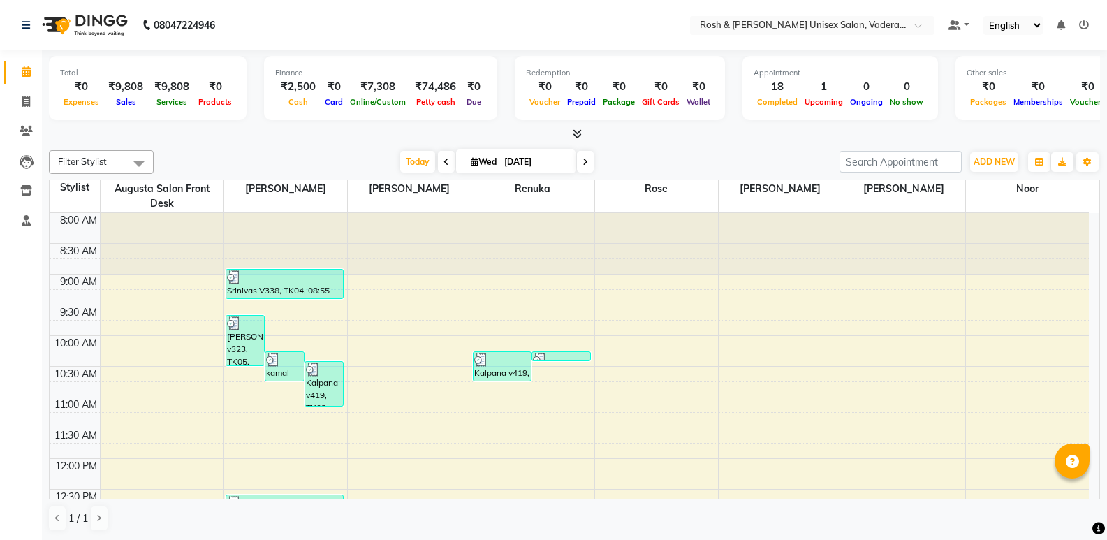
click at [500, 163] on input "[DATE]" at bounding box center [535, 162] width 70 height 21
select select "9"
select select "2025"
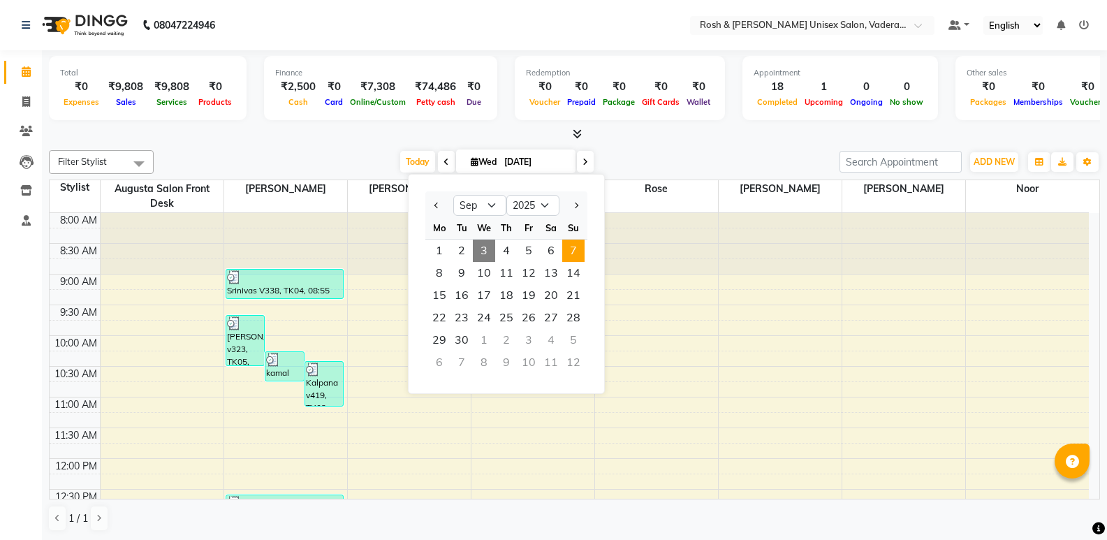
click at [571, 247] on span "7" at bounding box center [573, 251] width 22 height 22
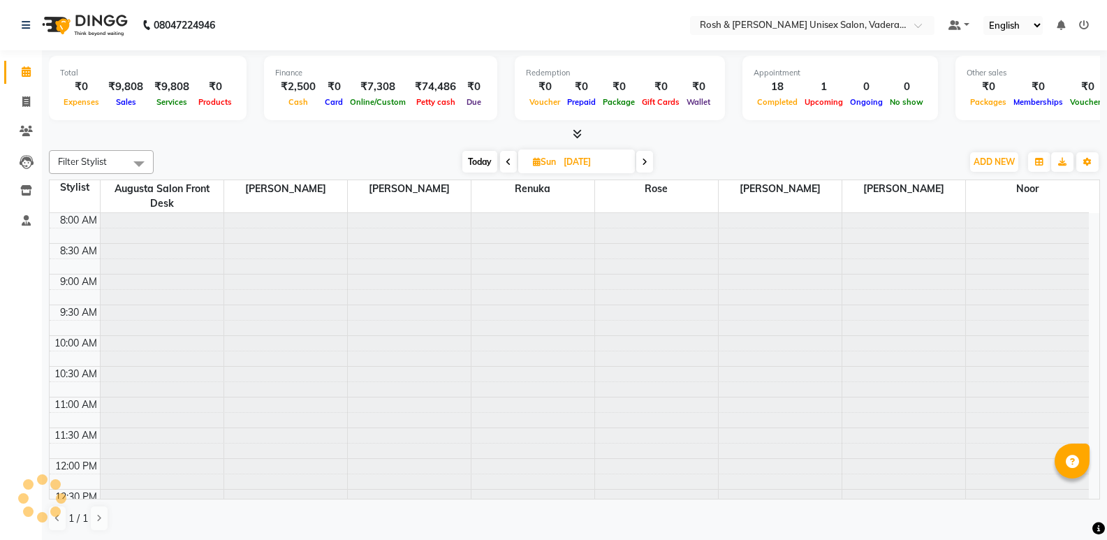
scroll to position [513, 0]
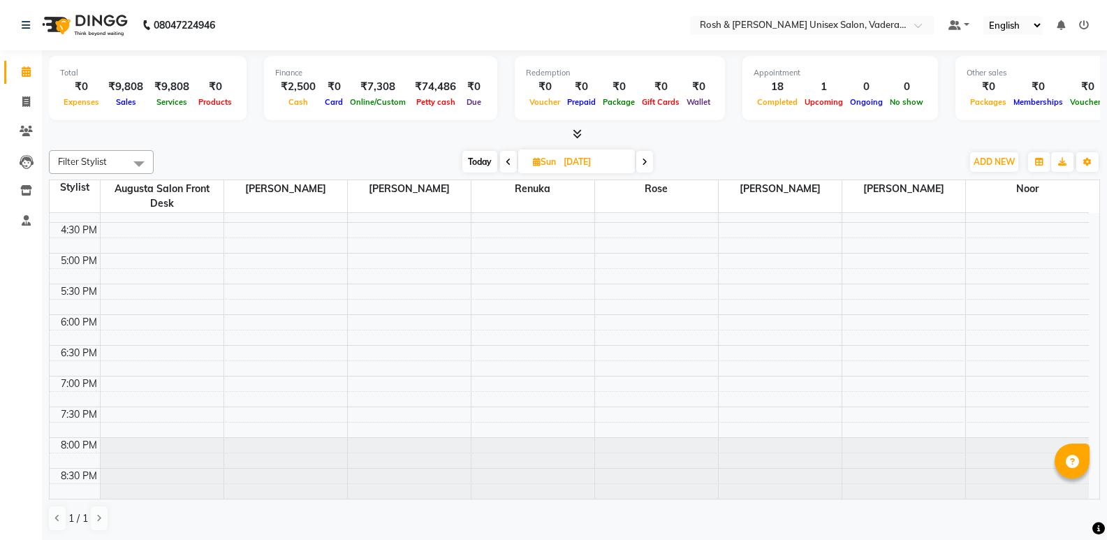
click at [640, 163] on span at bounding box center [644, 162] width 17 height 22
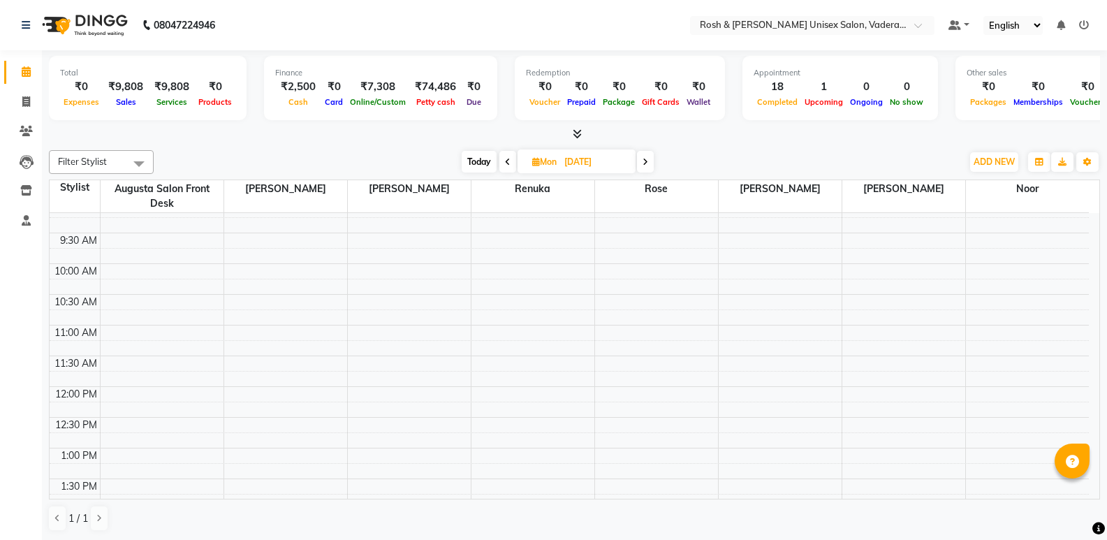
scroll to position [0, 0]
click at [506, 159] on icon at bounding box center [508, 162] width 6 height 8
type input "[DATE]"
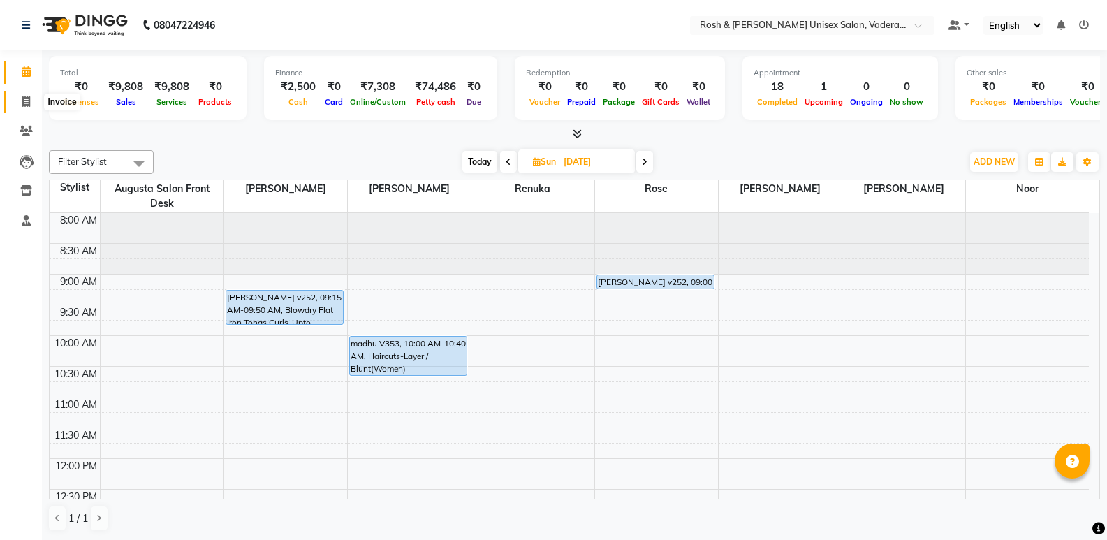
click at [21, 97] on span at bounding box center [26, 102] width 24 height 16
select select "service"
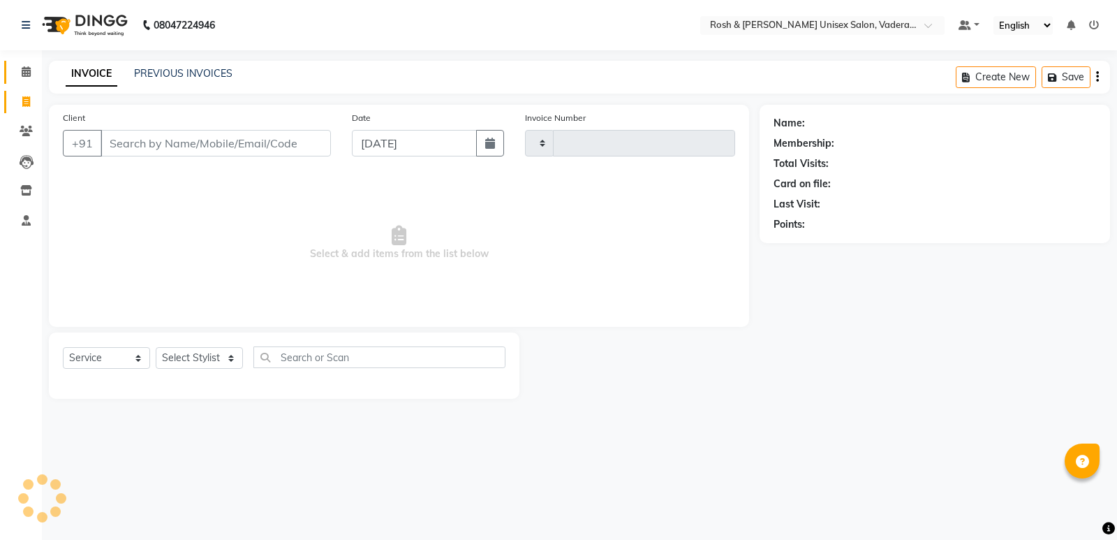
type input "0645"
select select "8657"
click at [194, 364] on select "Select Stylist" at bounding box center [199, 358] width 87 height 22
select select "87534"
click at [156, 347] on select "Select Stylist Augusta Salon Front Desk [PERSON_NAME] [PERSON_NAME] [PERSON_NAM…" at bounding box center [199, 358] width 87 height 22
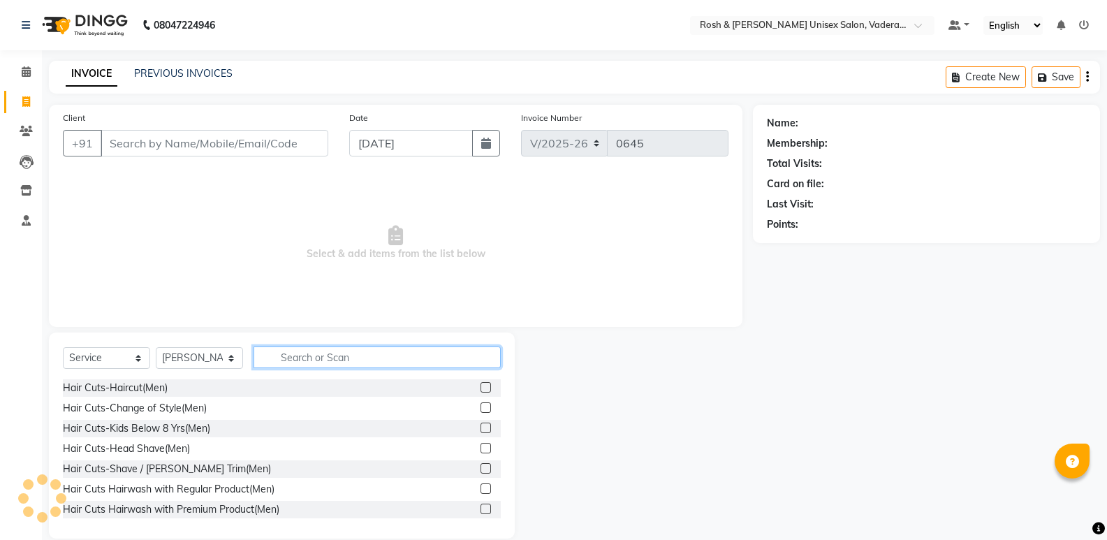
click at [309, 358] on input "text" at bounding box center [377, 357] width 247 height 22
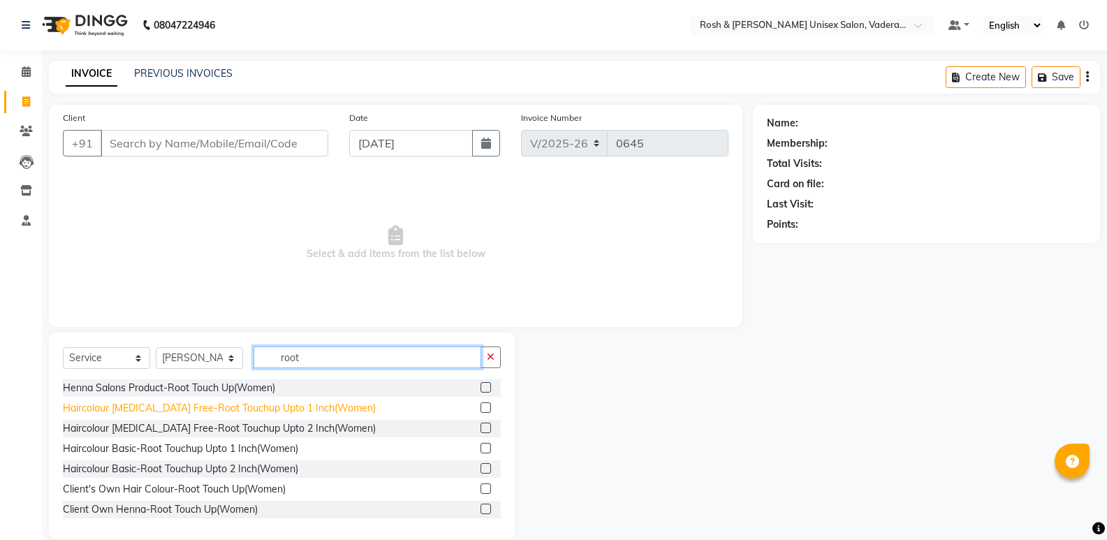
type input "root"
click at [280, 404] on div "Haircolour [MEDICAL_DATA] Free-Root Touchup Upto 1 Inch(Women)" at bounding box center [219, 408] width 313 height 15
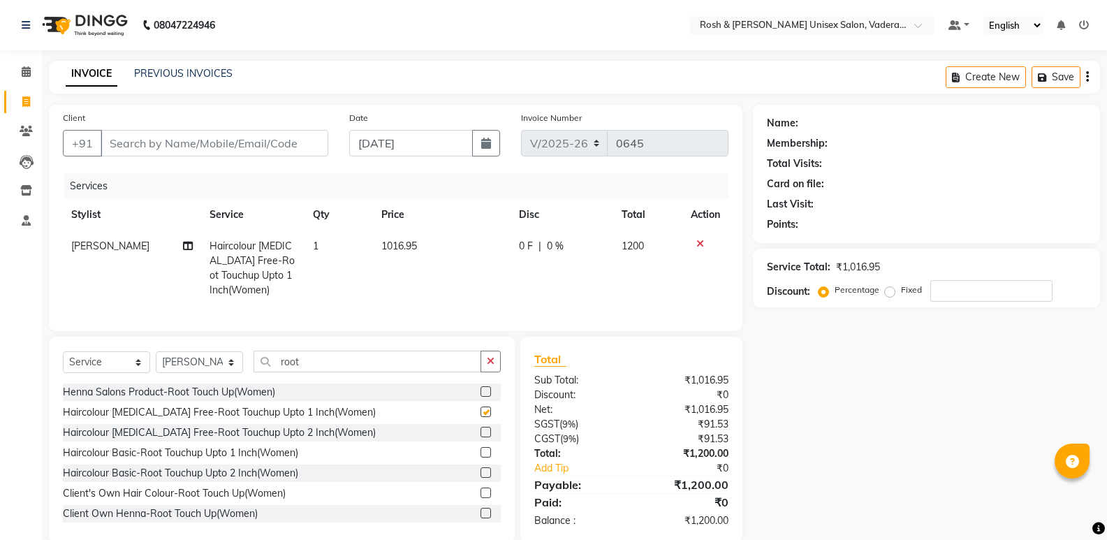
checkbox input "false"
click at [232, 372] on select "Select Stylist Augusta Salon Front Desk [PERSON_NAME] [PERSON_NAME] [PERSON_NAM…" at bounding box center [199, 362] width 87 height 22
select select "87537"
click at [156, 362] on select "Select Stylist Augusta Salon Front Desk [PERSON_NAME] [PERSON_NAME] [PERSON_NAM…" at bounding box center [199, 362] width 87 height 22
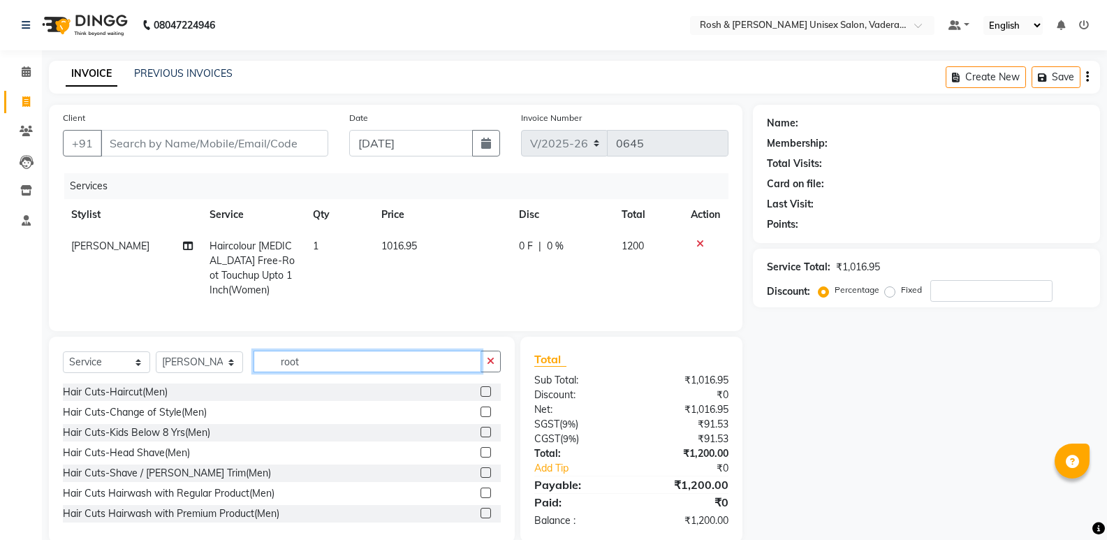
click at [354, 372] on input "root" at bounding box center [368, 362] width 228 height 22
type input "r"
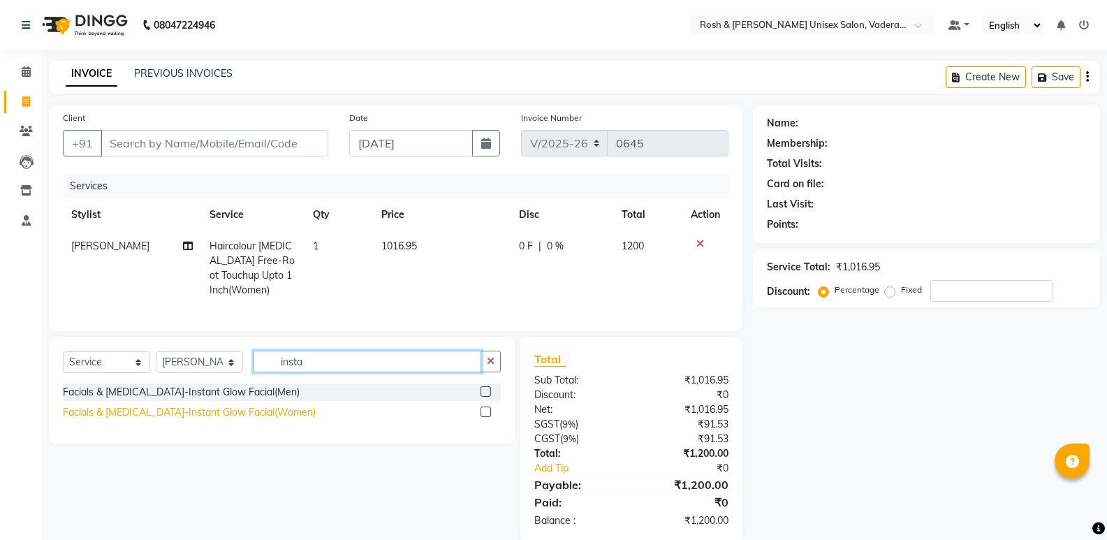
type input "insta"
click at [230, 420] on div "Facials & [MEDICAL_DATA]-Instant Glow Facial(Women)" at bounding box center [189, 412] width 253 height 15
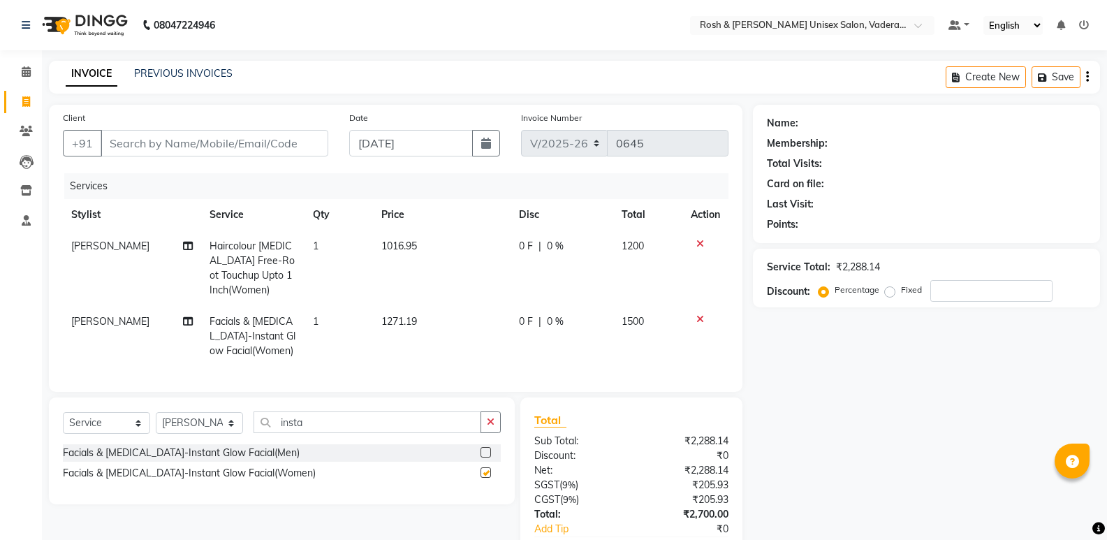
checkbox input "false"
click at [333, 424] on input "insta" at bounding box center [368, 422] width 228 height 22
type input "i"
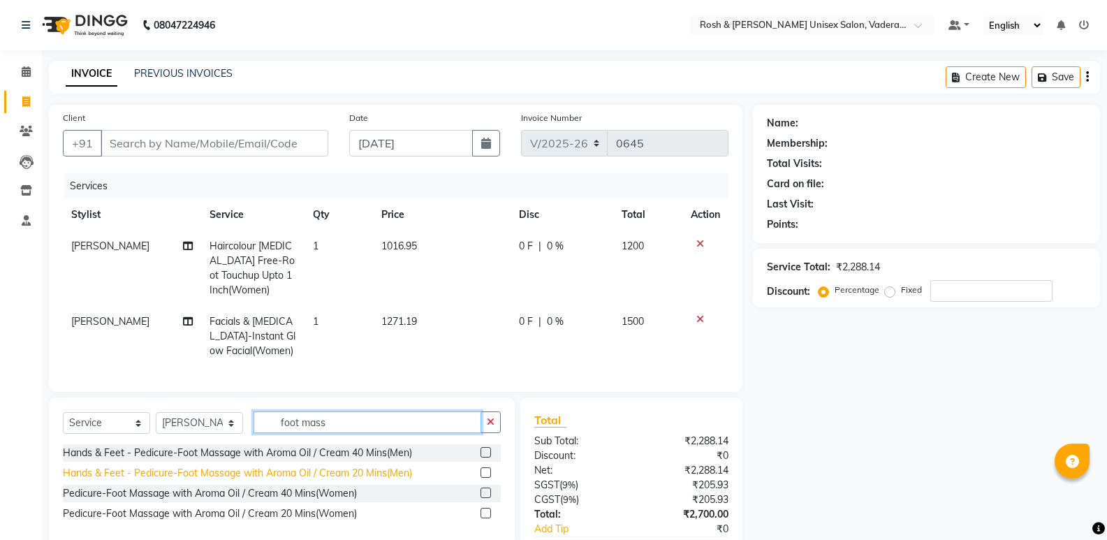
type input "foot mass"
click at [326, 480] on div "Hands & Feet - Pedicure-Foot Massage with Aroma Oil / Cream 20 Mins(Men)" at bounding box center [237, 473] width 349 height 15
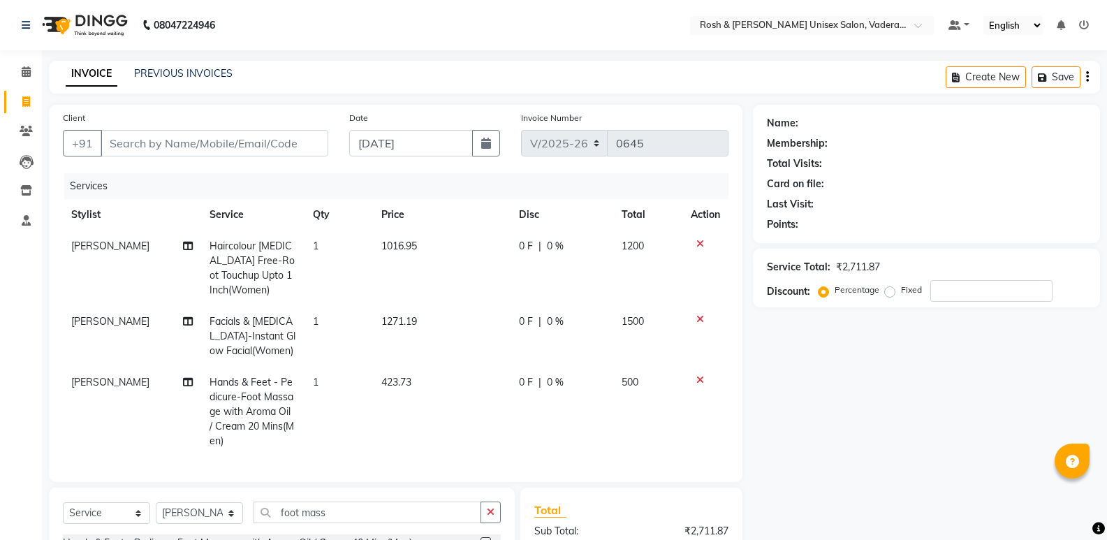
checkbox input "false"
click at [407, 248] on span "1016.95" at bounding box center [399, 246] width 36 height 13
select select "87534"
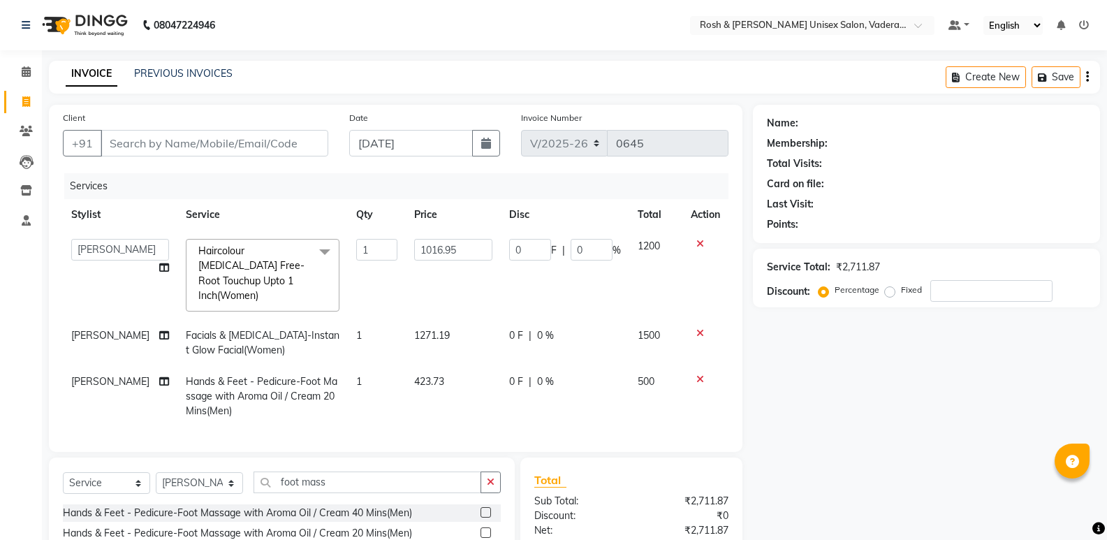
click at [414, 248] on input "1016.95" at bounding box center [453, 250] width 78 height 22
type input "635.59"
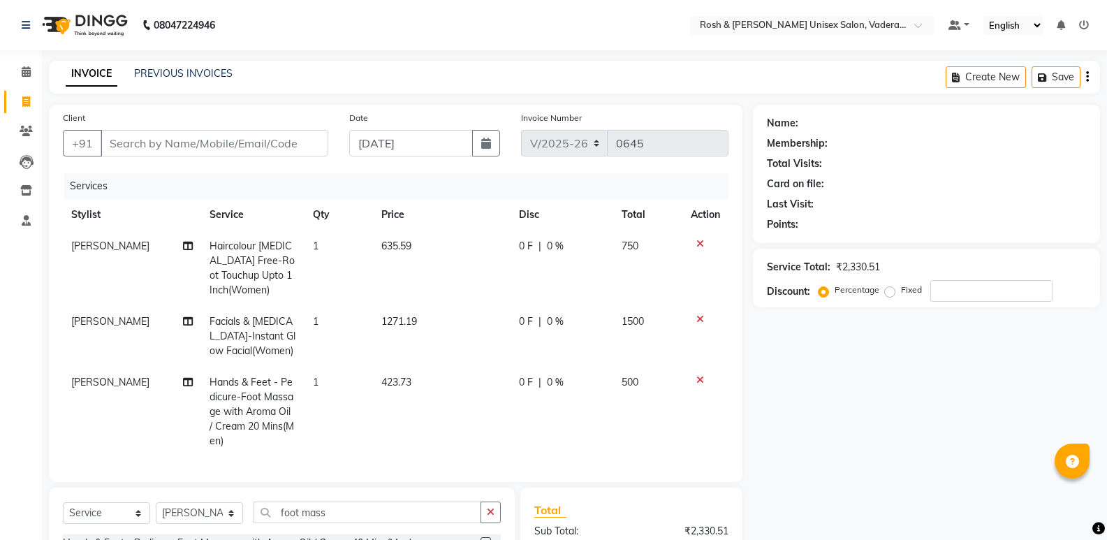
click at [509, 13] on nav "08047224946 Select Location × Rosh & [PERSON_NAME] Unisex Salon, Vaderahalli De…" at bounding box center [553, 25] width 1107 height 50
click at [698, 247] on icon at bounding box center [700, 244] width 8 height 10
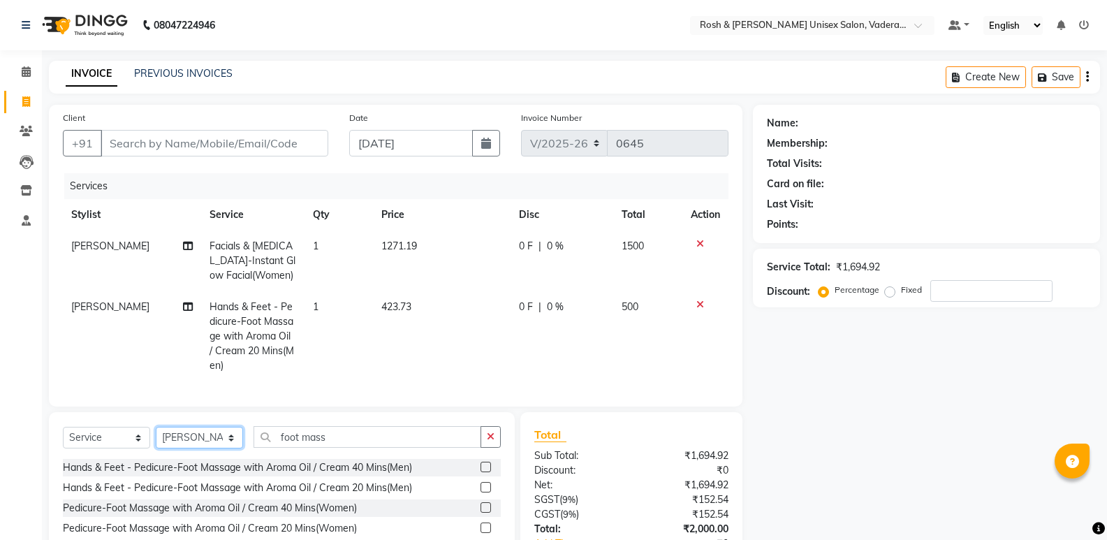
click at [211, 441] on select "Select Stylist Augusta Salon Front Desk [PERSON_NAME] [PERSON_NAME] [PERSON_NAM…" at bounding box center [199, 438] width 87 height 22
select select "87534"
click at [156, 437] on select "Select Stylist Augusta Salon Front Desk [PERSON_NAME] [PERSON_NAME] [PERSON_NAM…" at bounding box center [199, 438] width 87 height 22
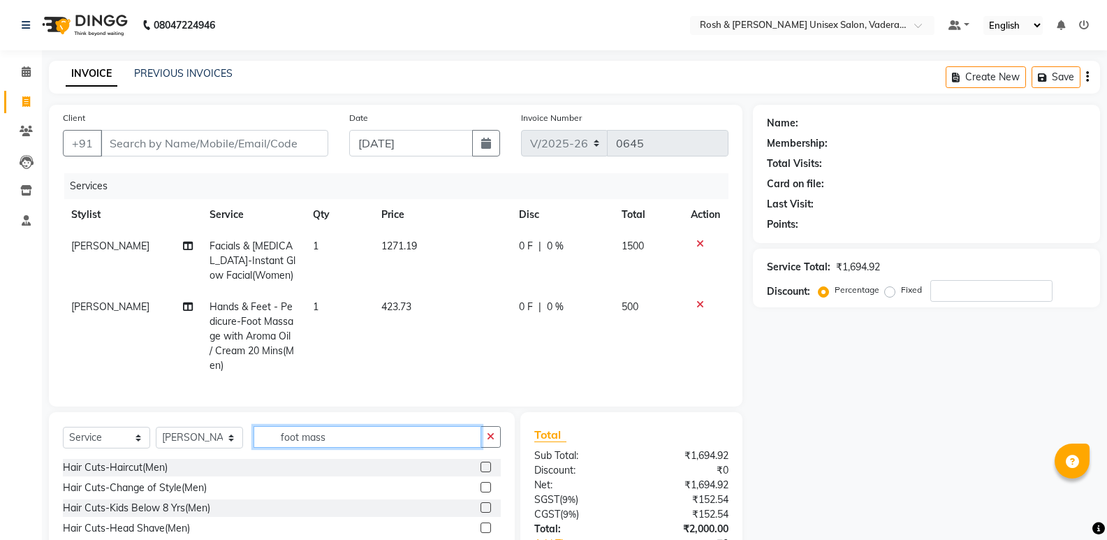
click at [320, 448] on input "foot mass" at bounding box center [368, 437] width 228 height 22
drag, startPoint x: 361, startPoint y: 446, endPoint x: 228, endPoint y: 443, distance: 133.4
click at [228, 443] on div "Select Service Product Membership Package Voucher Prepaid Gift Card Select Styl…" at bounding box center [282, 442] width 438 height 33
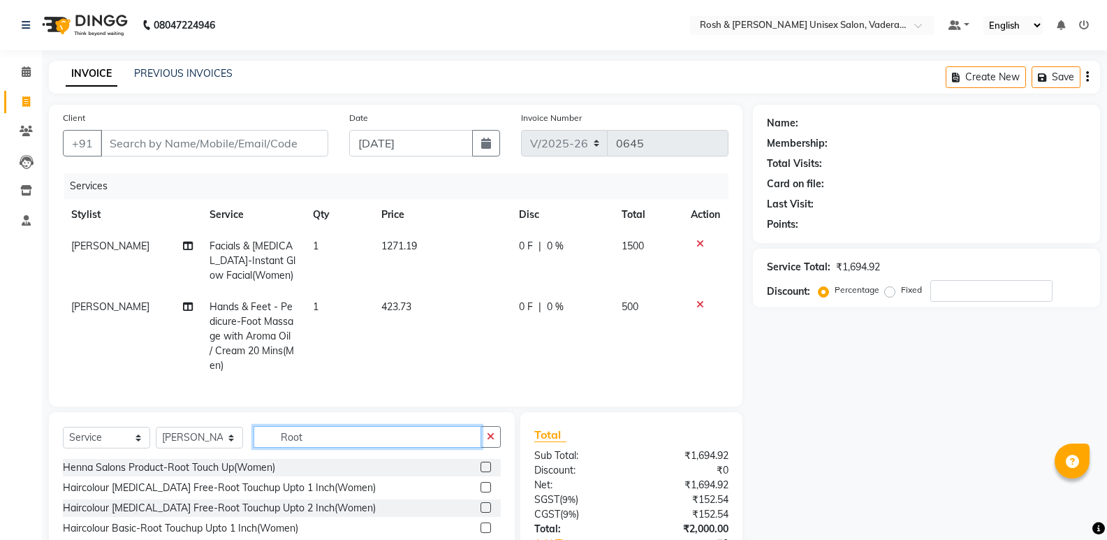
type input "Root"
click at [278, 490] on div "Haircolour [MEDICAL_DATA] Free-Root Touchup Upto 1 Inch(Women)" at bounding box center [282, 487] width 438 height 17
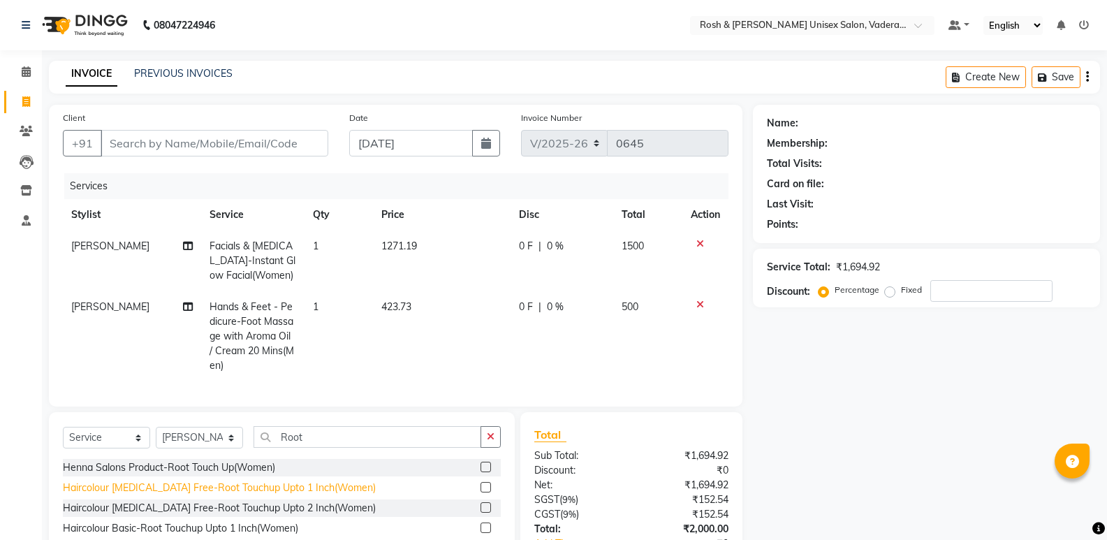
click at [286, 493] on div "Haircolour [MEDICAL_DATA] Free-Root Touchup Upto 1 Inch(Women)" at bounding box center [219, 487] width 313 height 15
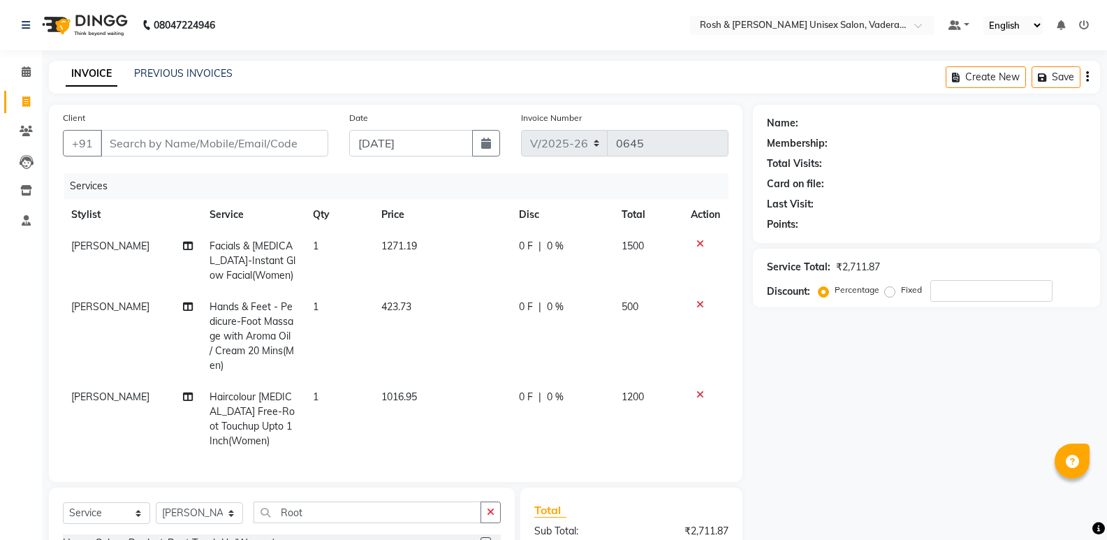
checkbox input "false"
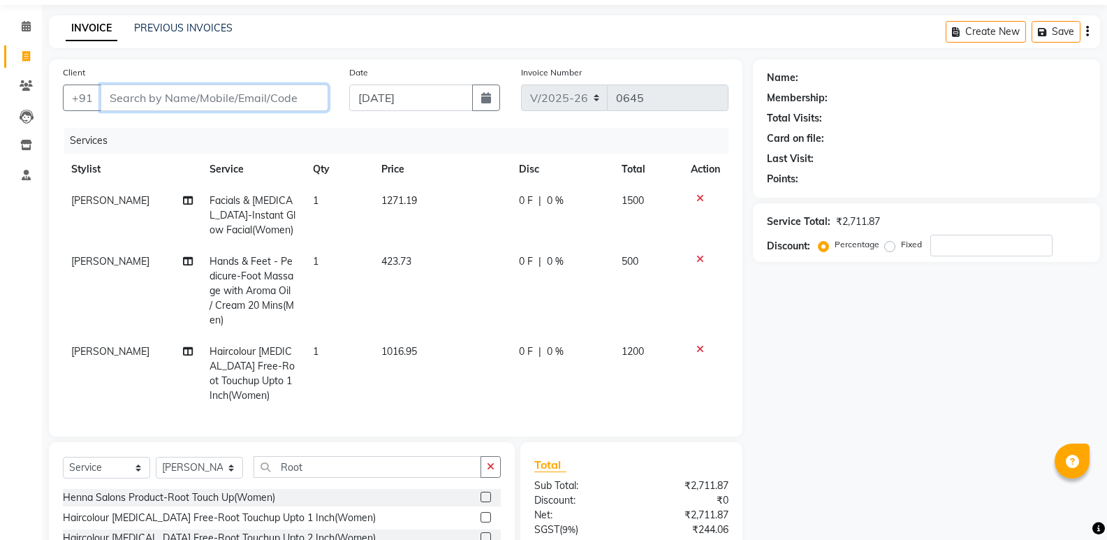
click at [174, 98] on input "Client" at bounding box center [215, 98] width 228 height 27
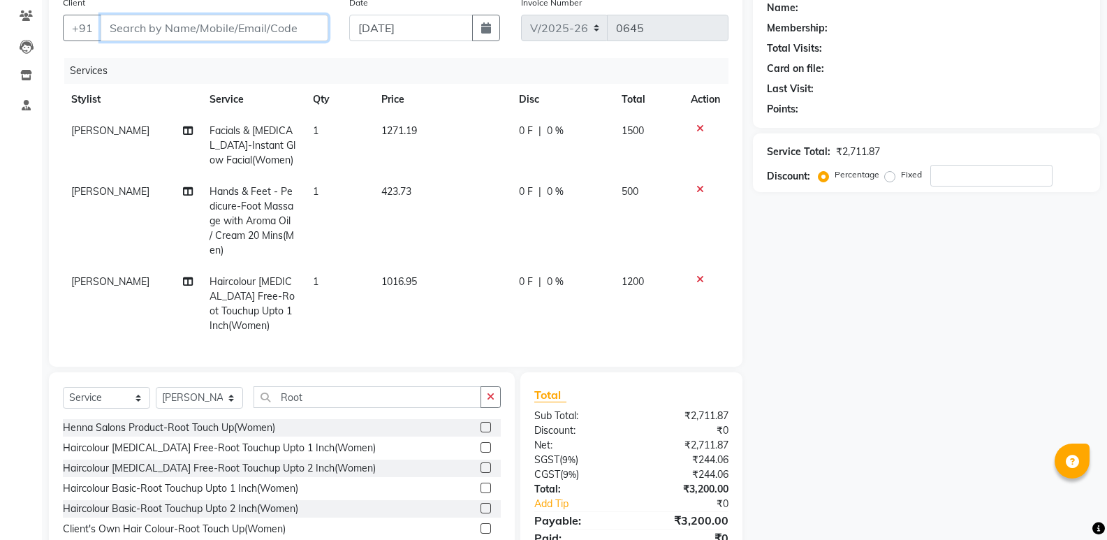
scroll to position [0, 0]
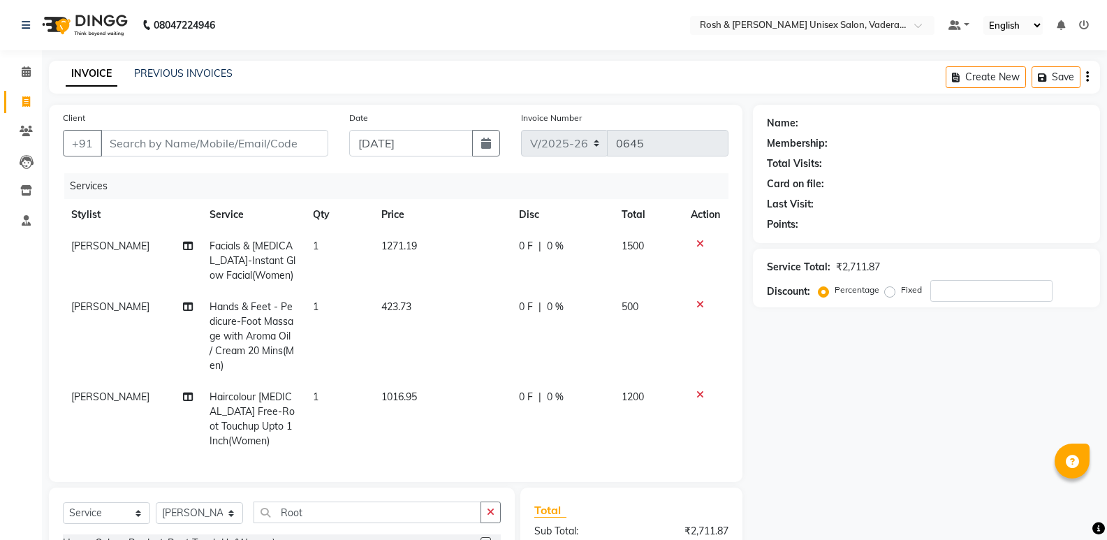
click at [700, 242] on icon at bounding box center [700, 244] width 8 height 10
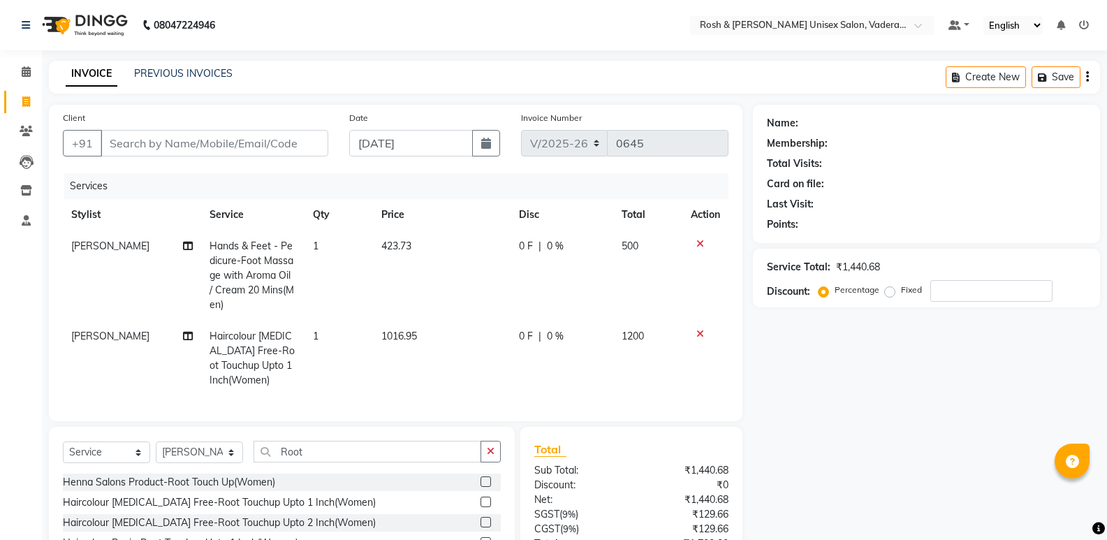
click at [700, 242] on icon at bounding box center [700, 244] width 8 height 10
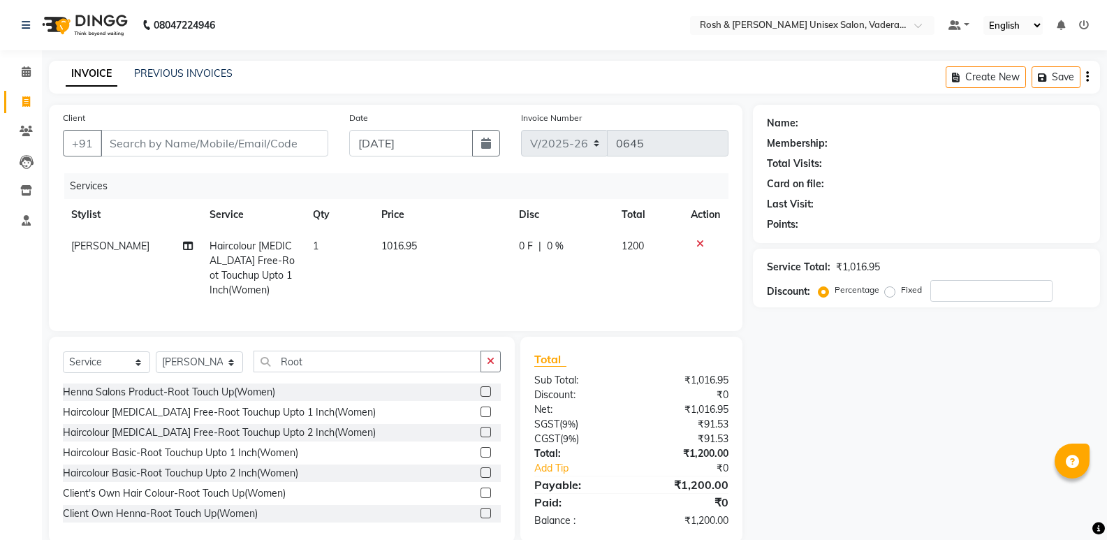
click at [700, 242] on icon at bounding box center [700, 244] width 8 height 10
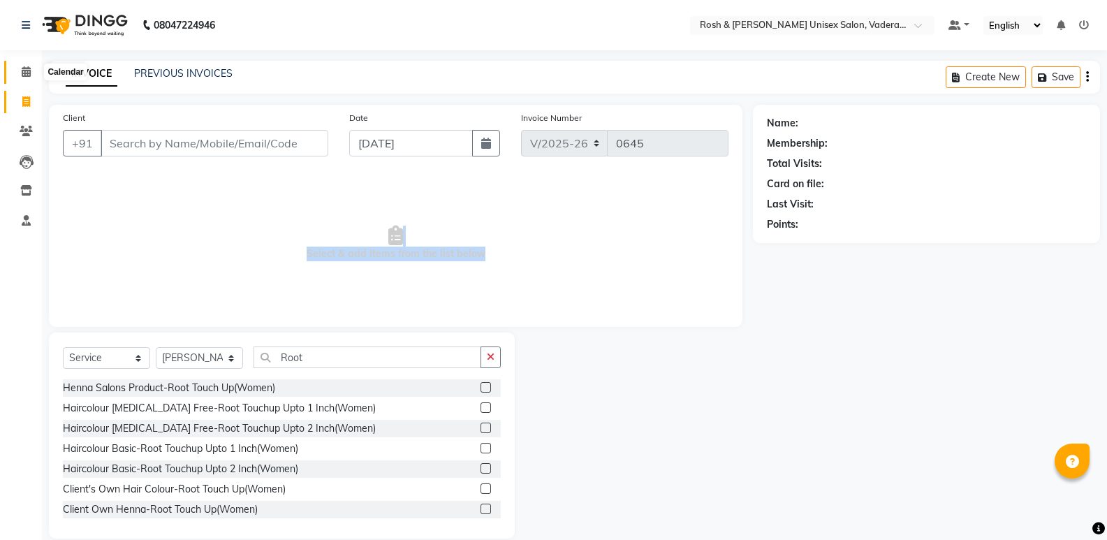
click at [20, 75] on span at bounding box center [26, 72] width 24 height 16
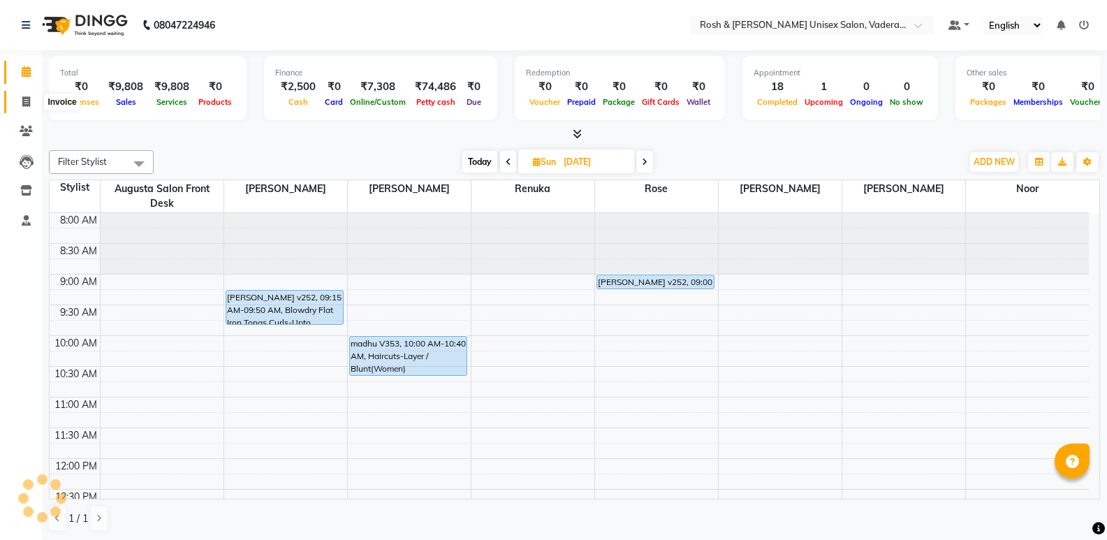
click at [22, 97] on icon at bounding box center [26, 101] width 8 height 10
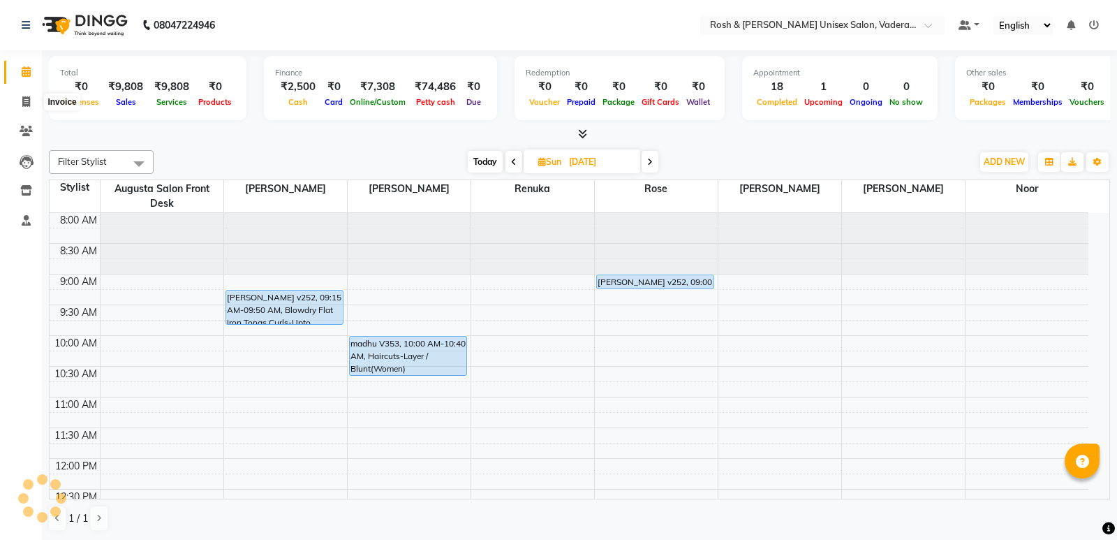
select select "8657"
select select "service"
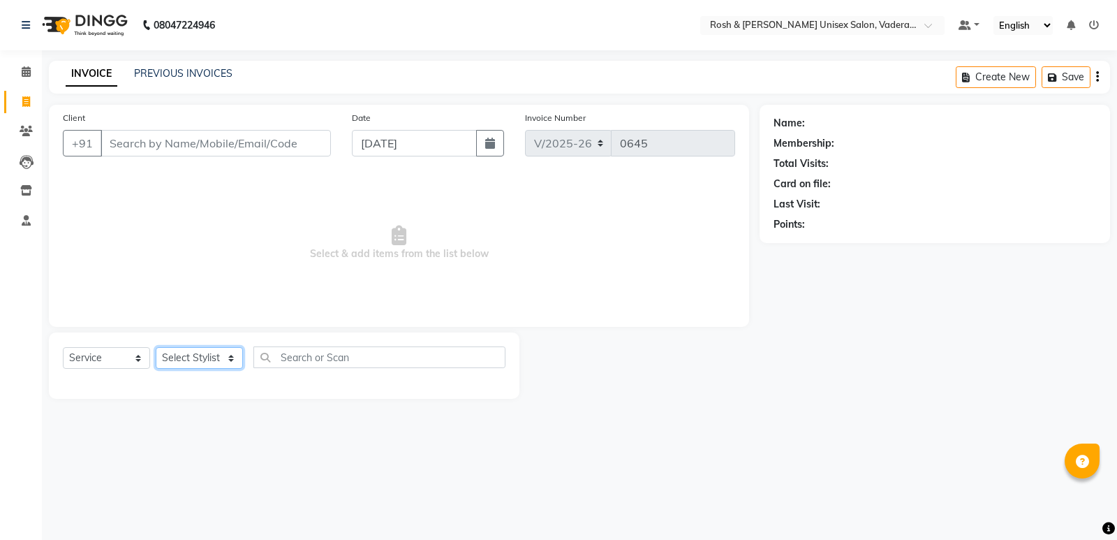
click at [212, 362] on select "Select Stylist Augusta Salon Front Desk [PERSON_NAME] [PERSON_NAME] [PERSON_NAM…" at bounding box center [199, 358] width 87 height 22
select select "87535"
click at [156, 347] on select "Select Stylist Augusta Salon Front Desk [PERSON_NAME] [PERSON_NAME] [PERSON_NAM…" at bounding box center [199, 358] width 87 height 22
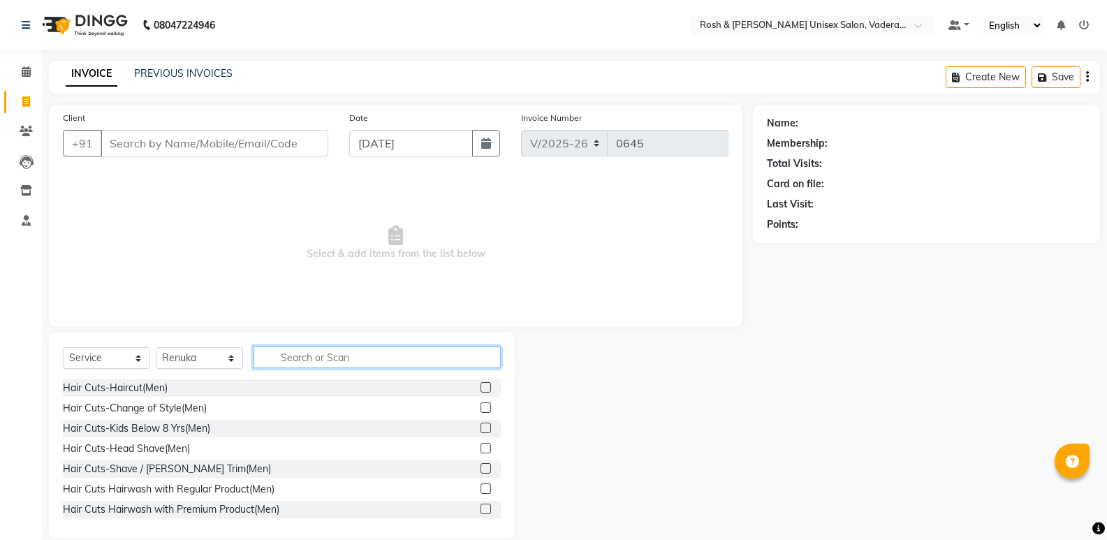
click at [325, 360] on input "text" at bounding box center [377, 357] width 247 height 22
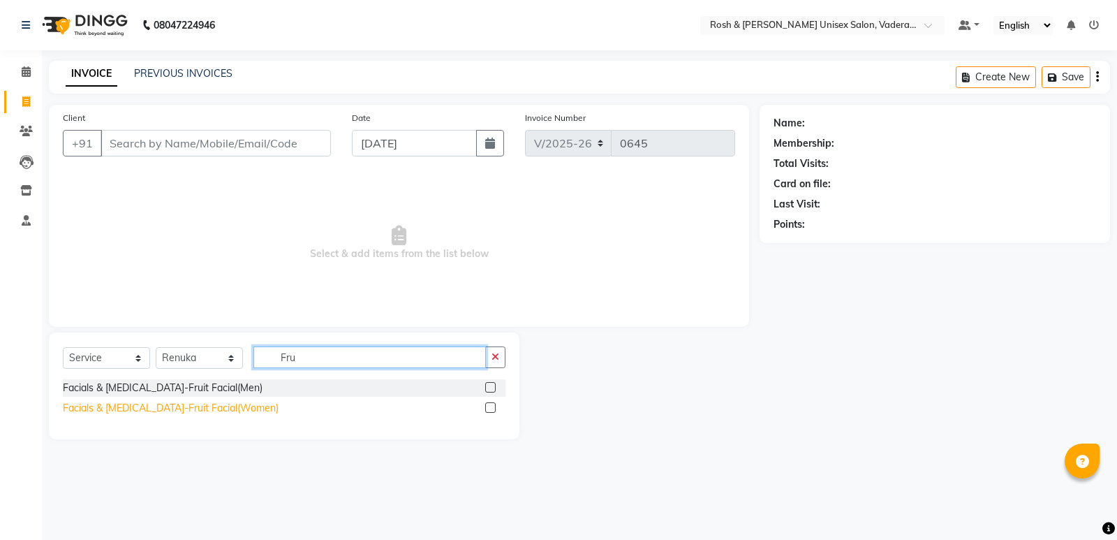
type input "Fru"
click at [212, 409] on div "Facials & [MEDICAL_DATA]-Fruit Facial(Women)" at bounding box center [171, 408] width 216 height 15
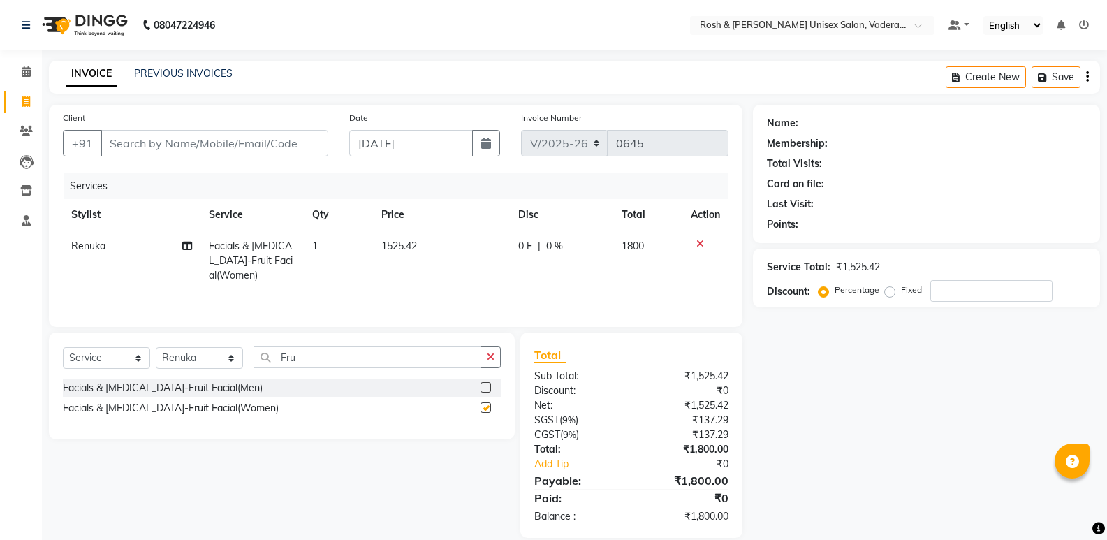
checkbox input "false"
click at [366, 365] on input "Fru" at bounding box center [368, 357] width 228 height 22
type input "F"
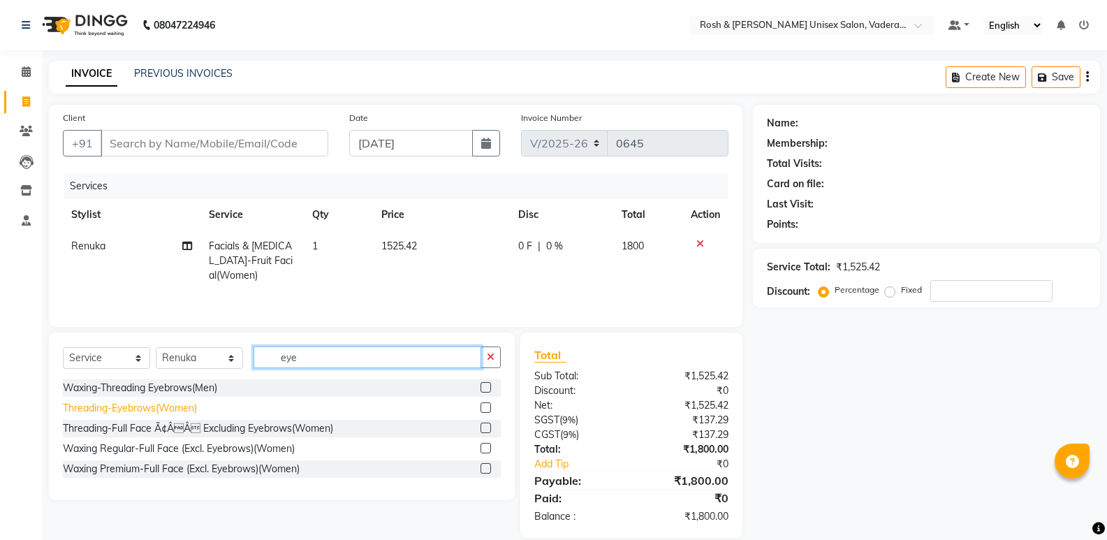
type input "eye"
click at [138, 410] on div "Threading-Eyebrows(Women)" at bounding box center [130, 408] width 134 height 15
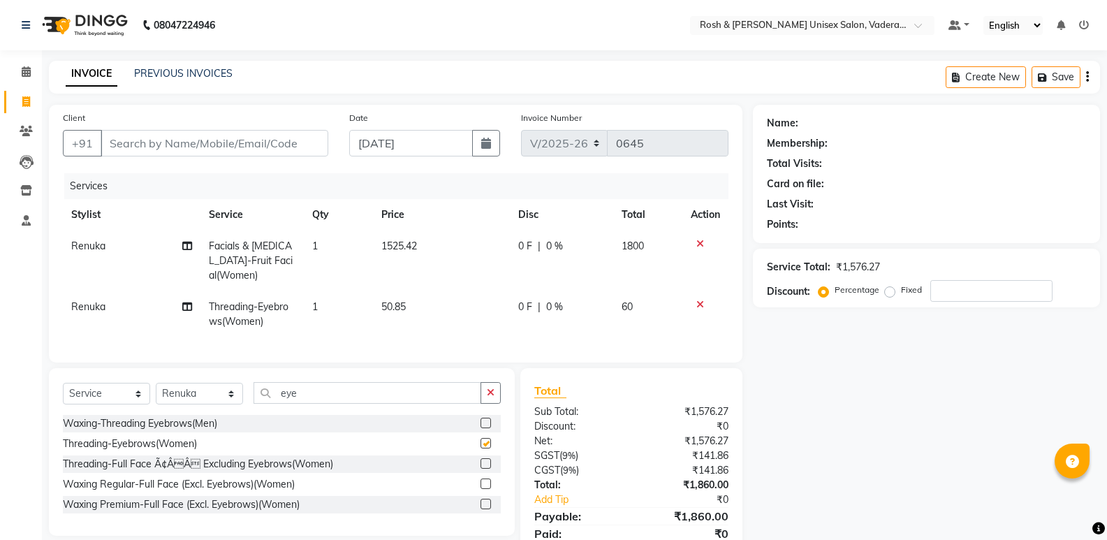
checkbox input "false"
click at [183, 150] on input "Client" at bounding box center [215, 143] width 228 height 27
type input "V"
type input "0"
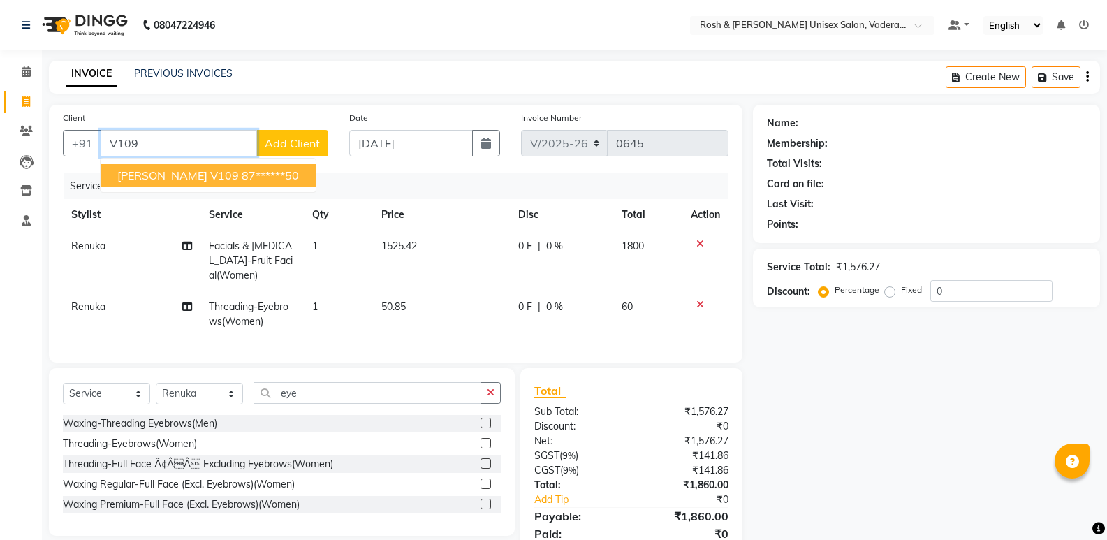
click at [242, 171] on ngb-highlight "87******50" at bounding box center [270, 175] width 57 height 14
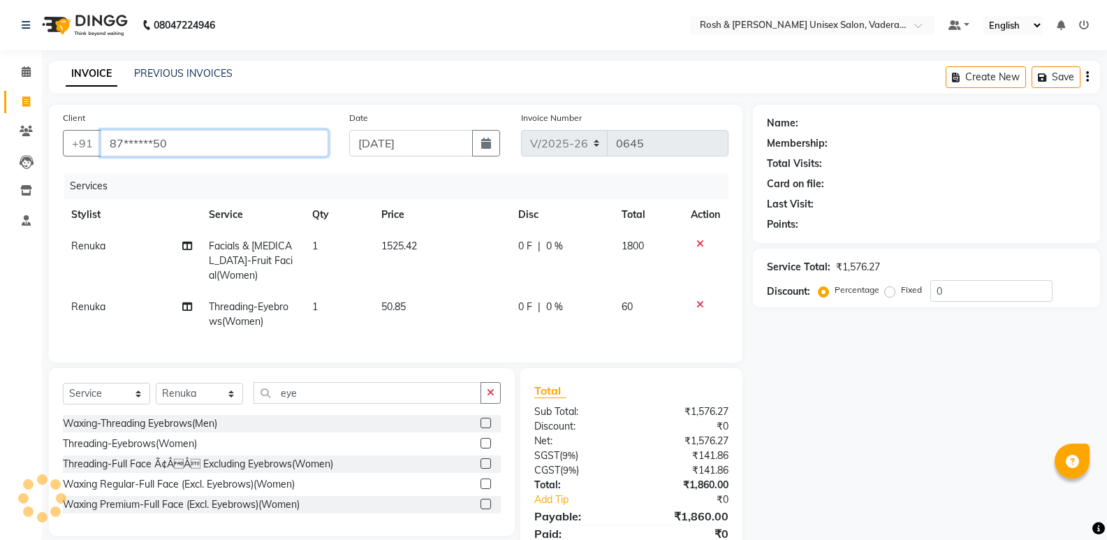
type input "87******50"
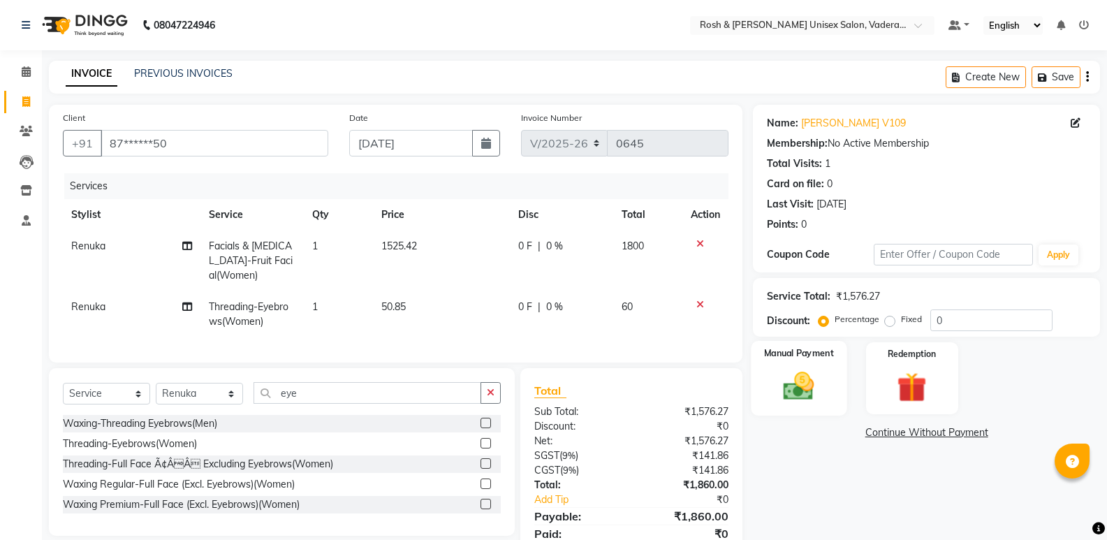
click at [798, 383] on img at bounding box center [799, 386] width 50 height 36
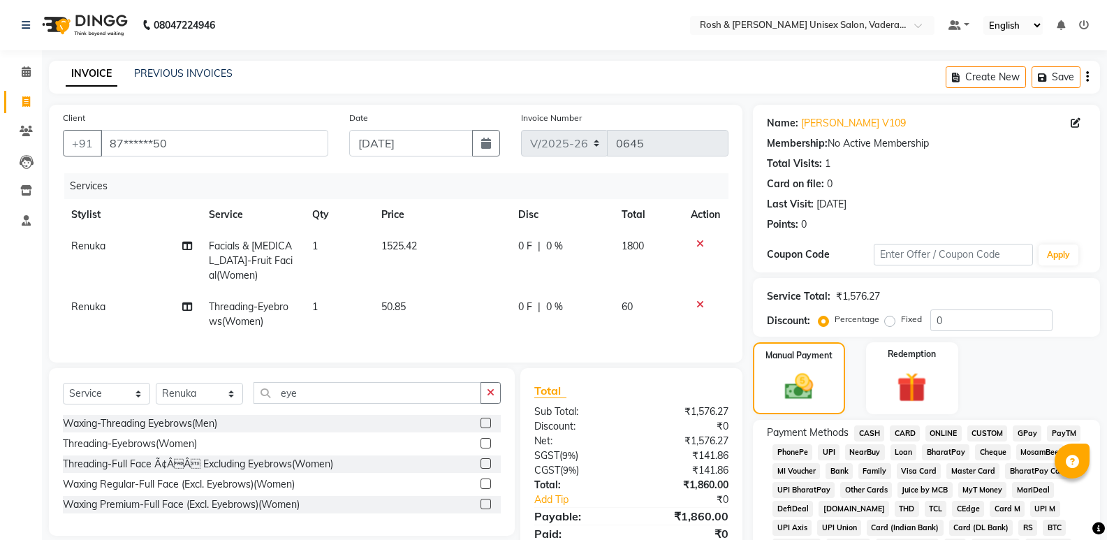
scroll to position [279, 0]
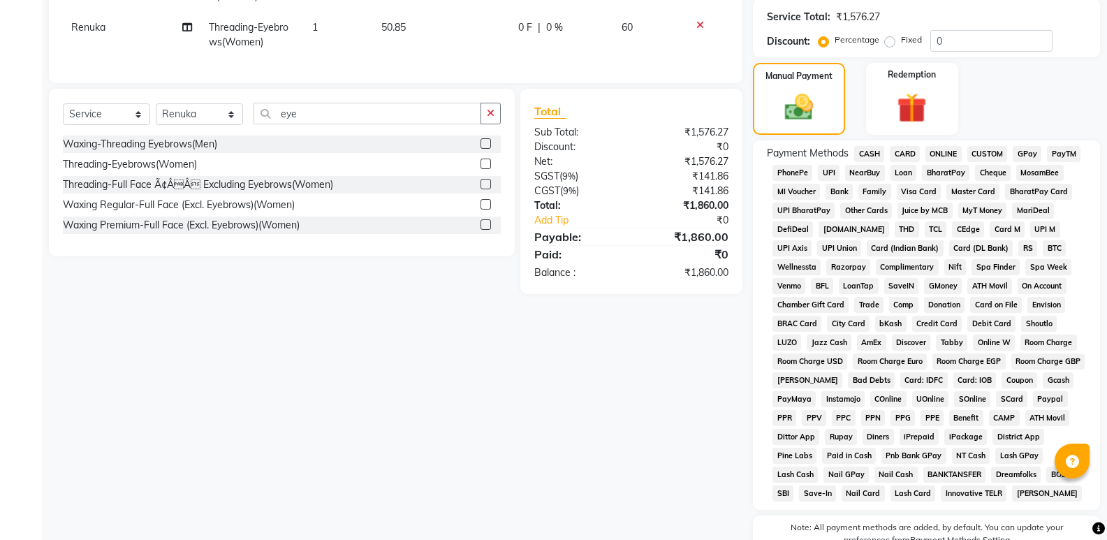
click at [827, 165] on span "UPI" at bounding box center [829, 173] width 22 height 16
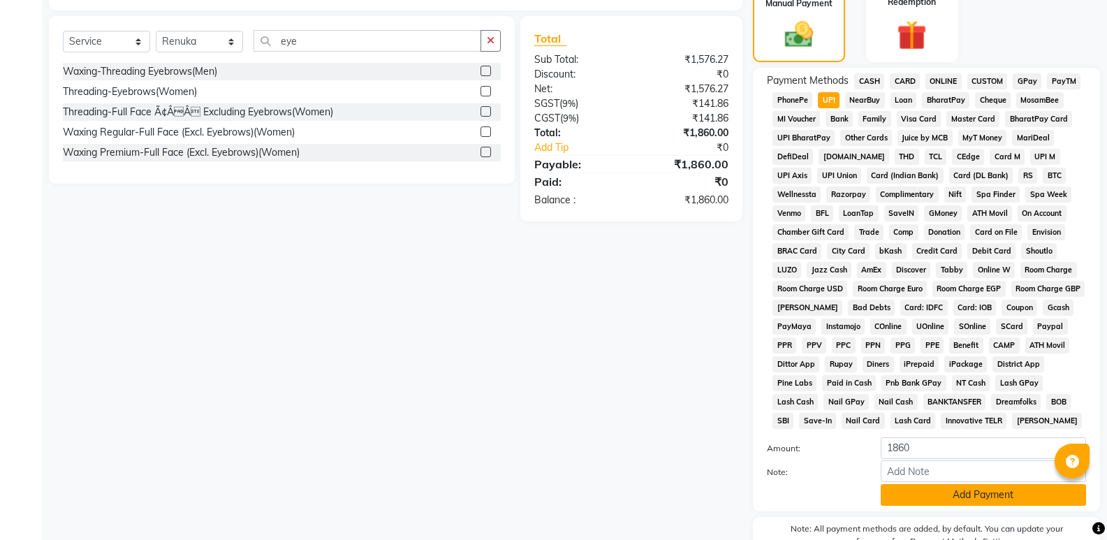
click at [960, 484] on button "Add Payment" at bounding box center [983, 495] width 205 height 22
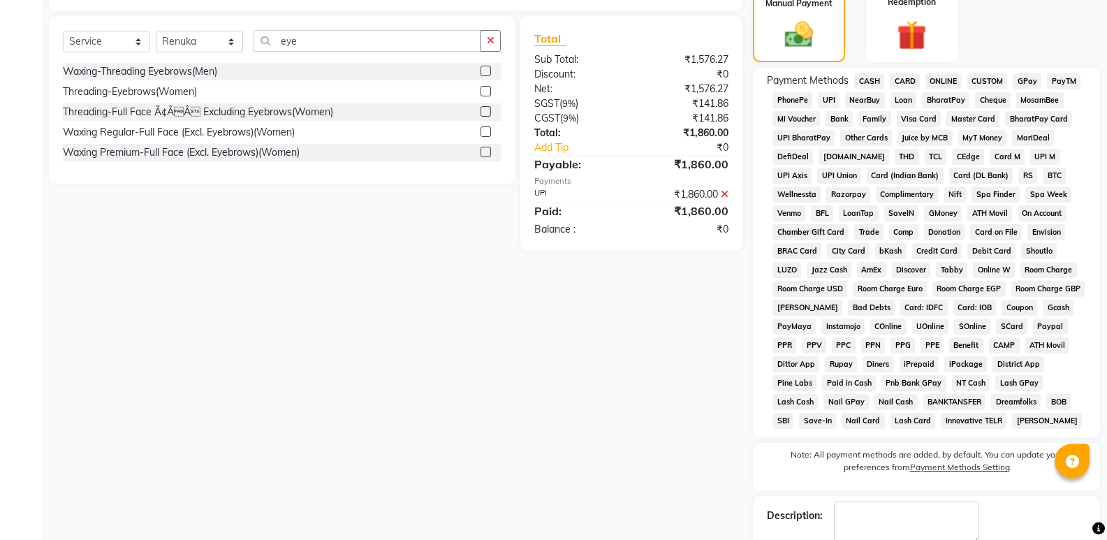
scroll to position [426, 0]
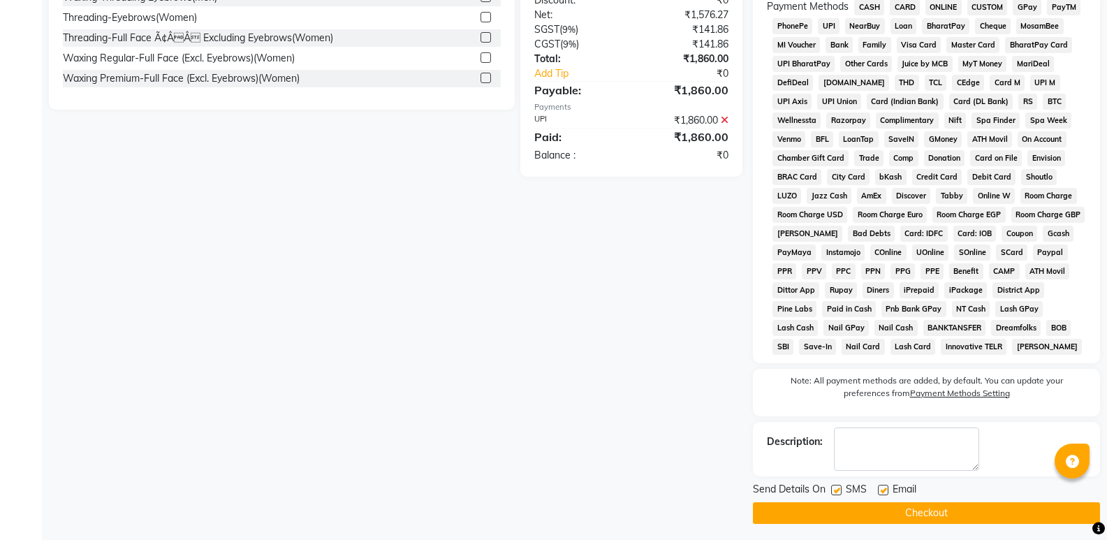
click at [934, 513] on button "Checkout" at bounding box center [926, 513] width 347 height 22
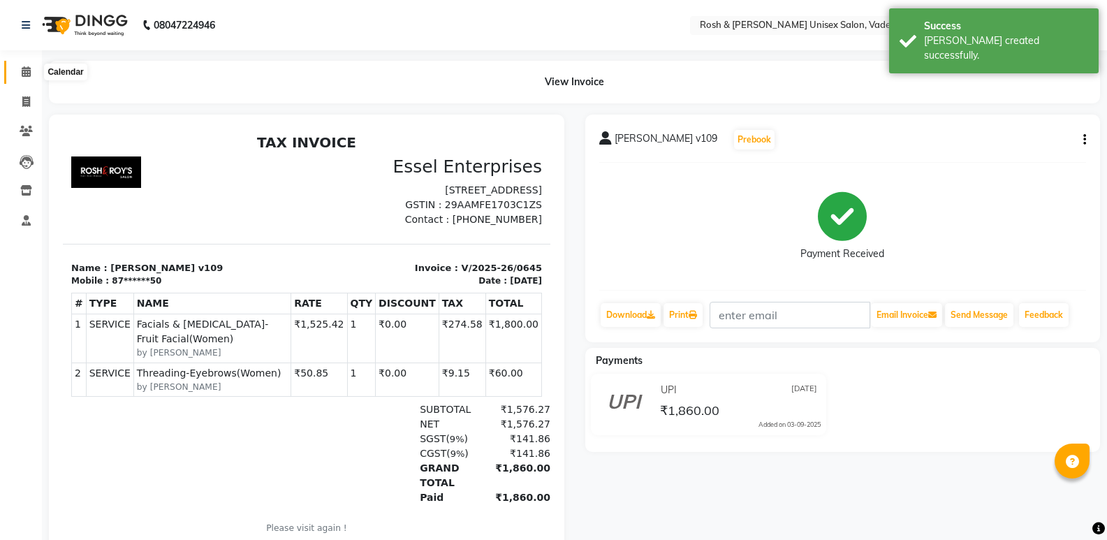
click at [24, 67] on icon at bounding box center [26, 71] width 9 height 10
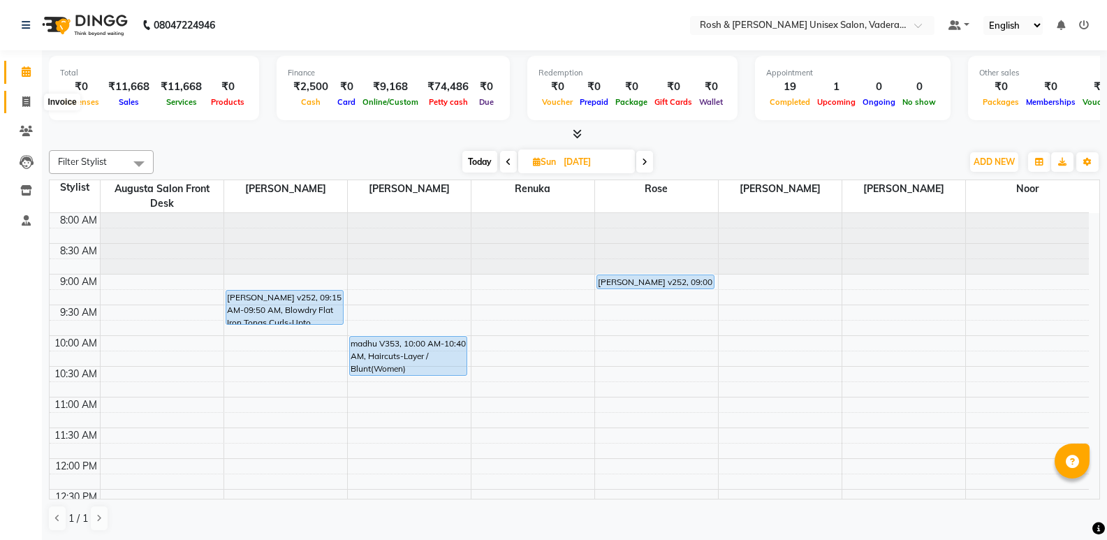
click at [22, 98] on icon at bounding box center [26, 101] width 8 height 10
select select "8657"
select select "service"
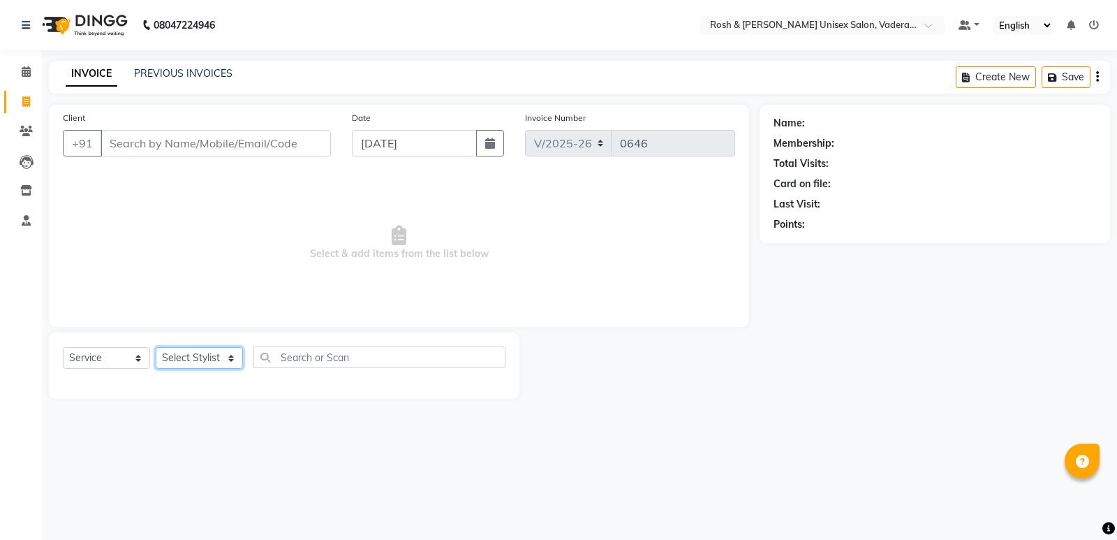
click at [214, 357] on select "Select Stylist Augusta Salon Front Desk [PERSON_NAME] [PERSON_NAME] [PERSON_NAM…" at bounding box center [199, 358] width 87 height 22
select select "87534"
click at [156, 347] on select "Select Stylist Augusta Salon Front Desk [PERSON_NAME] [PERSON_NAME] [PERSON_NAM…" at bounding box center [199, 358] width 87 height 22
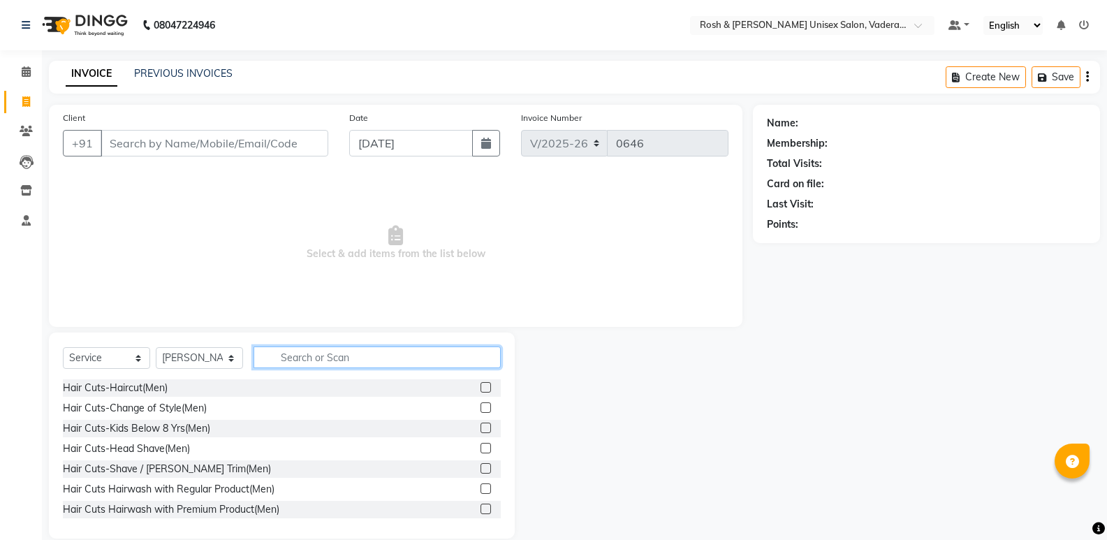
click at [307, 358] on input "text" at bounding box center [377, 357] width 247 height 22
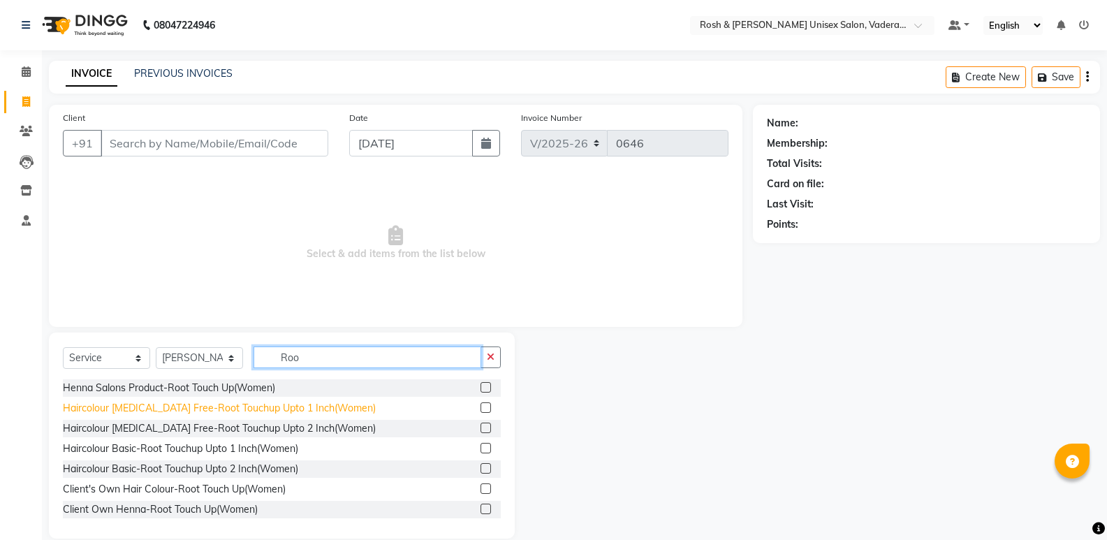
type input "Roo"
click at [243, 408] on div "Haircolour [MEDICAL_DATA] Free-Root Touchup Upto 1 Inch(Women)" at bounding box center [219, 408] width 313 height 15
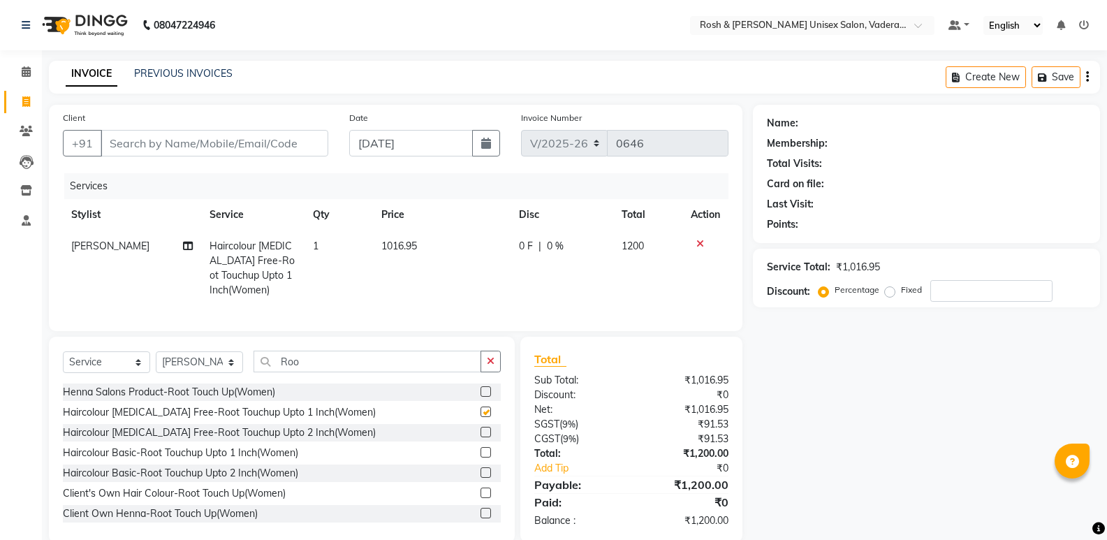
checkbox input "false"
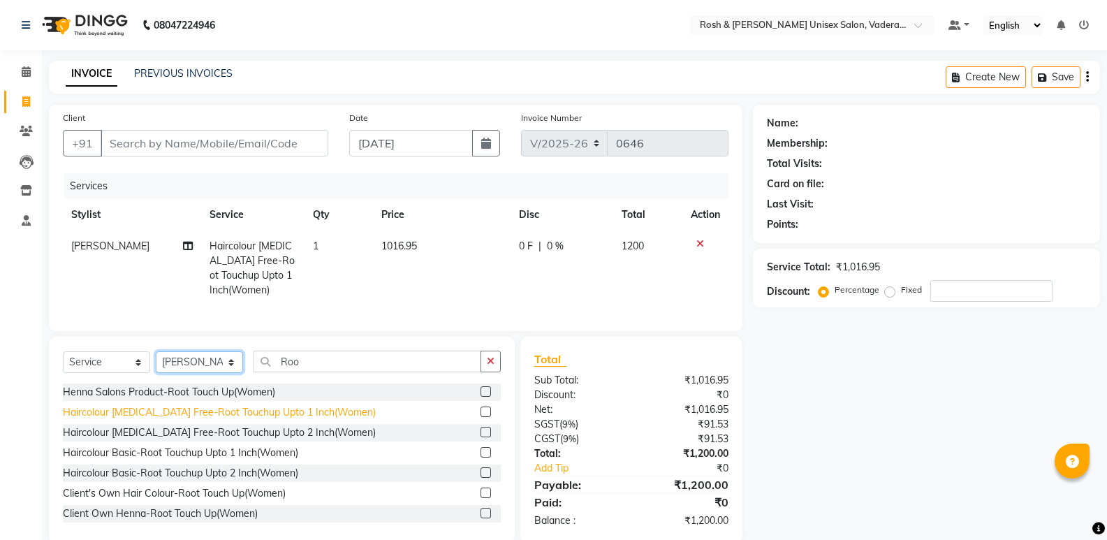
drag, startPoint x: 216, startPoint y: 371, endPoint x: 216, endPoint y: 423, distance: 51.7
click at [216, 371] on select "Select Stylist Augusta Salon Front Desk [PERSON_NAME] [PERSON_NAME] [PERSON_NAM…" at bounding box center [199, 362] width 87 height 22
click at [156, 362] on select "Select Stylist Augusta Salon Front Desk [PERSON_NAME] [PERSON_NAME] [PERSON_NAM…" at bounding box center [199, 362] width 87 height 22
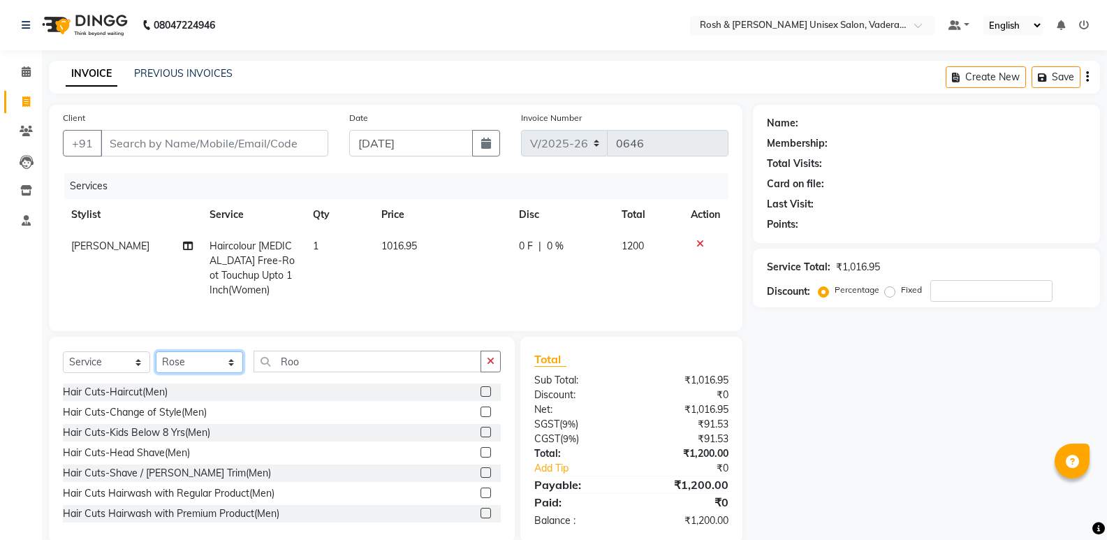
drag, startPoint x: 219, startPoint y: 365, endPoint x: 214, endPoint y: 388, distance: 23.6
click at [219, 365] on select "Select Stylist Augusta Salon Front Desk [PERSON_NAME] [PERSON_NAME] [PERSON_NAM…" at bounding box center [199, 362] width 87 height 22
select select "87537"
click at [156, 362] on select "Select Stylist Augusta Salon Front Desk [PERSON_NAME] [PERSON_NAME] [PERSON_NAM…" at bounding box center [199, 362] width 87 height 22
drag, startPoint x: 348, startPoint y: 376, endPoint x: 258, endPoint y: 380, distance: 90.2
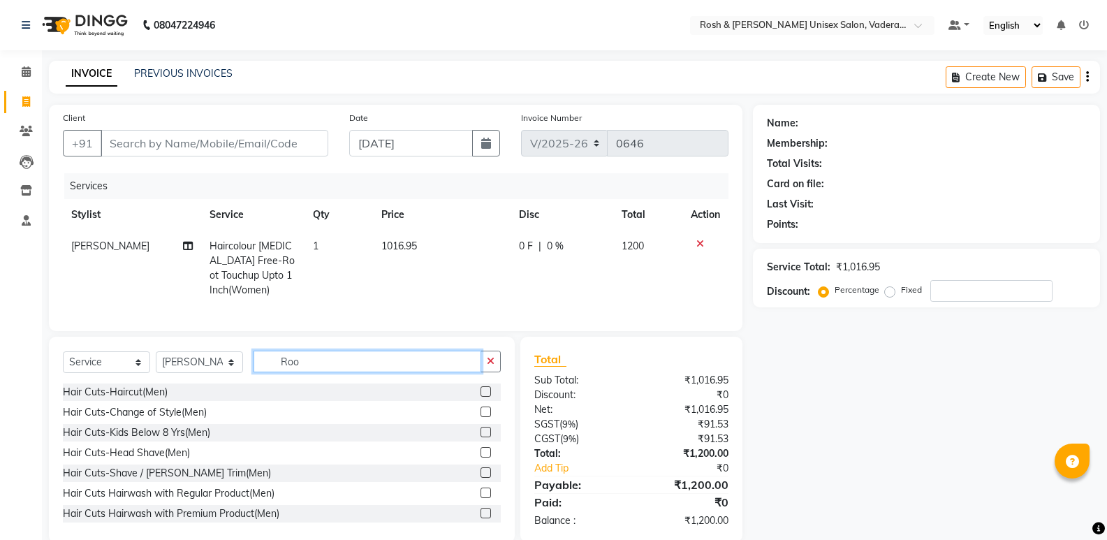
click at [258, 372] on input "Roo" at bounding box center [368, 362] width 228 height 22
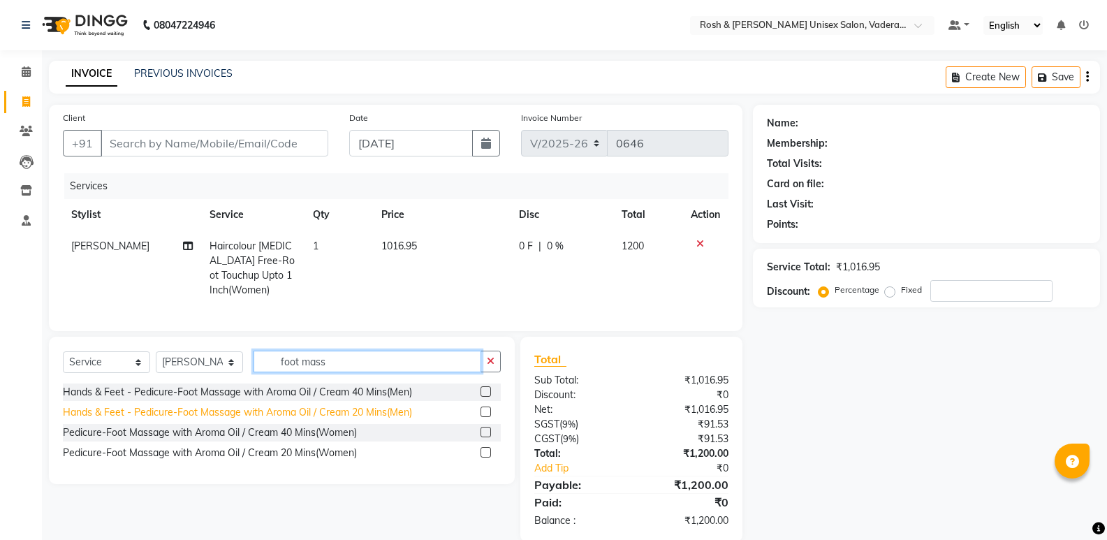
type input "foot mass"
click at [334, 405] on div "Hands & Feet - Pedicure-Foot Massage with Aroma Oil / Cream 20 Mins(Men)" at bounding box center [237, 412] width 349 height 15
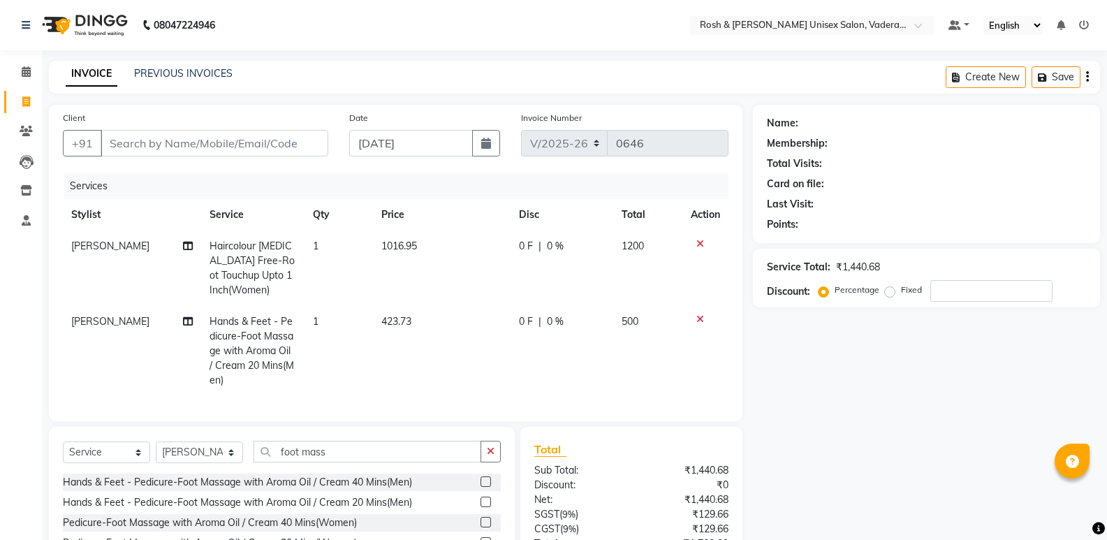
scroll to position [34, 0]
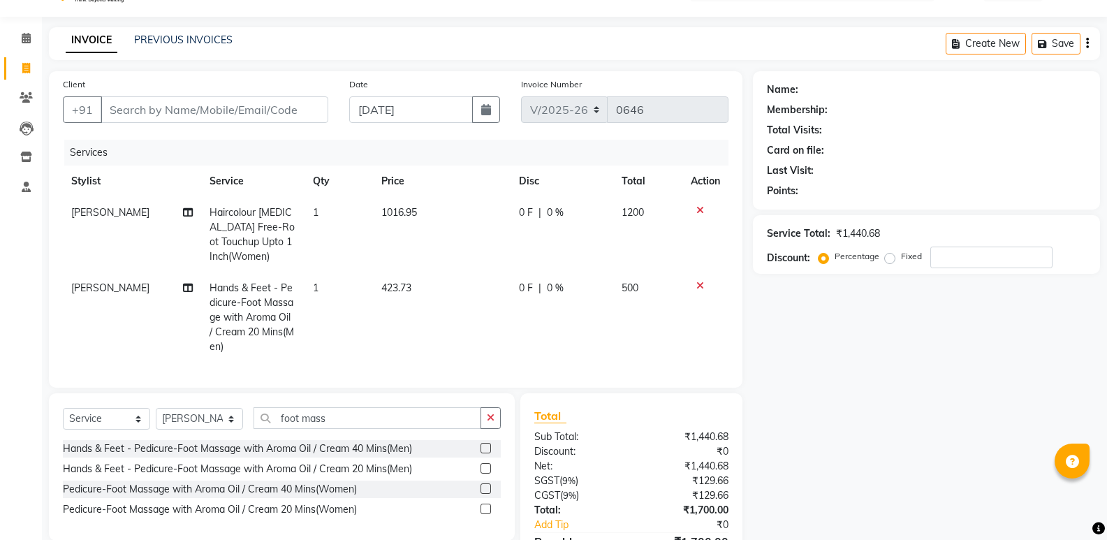
click at [698, 288] on icon at bounding box center [700, 286] width 8 height 10
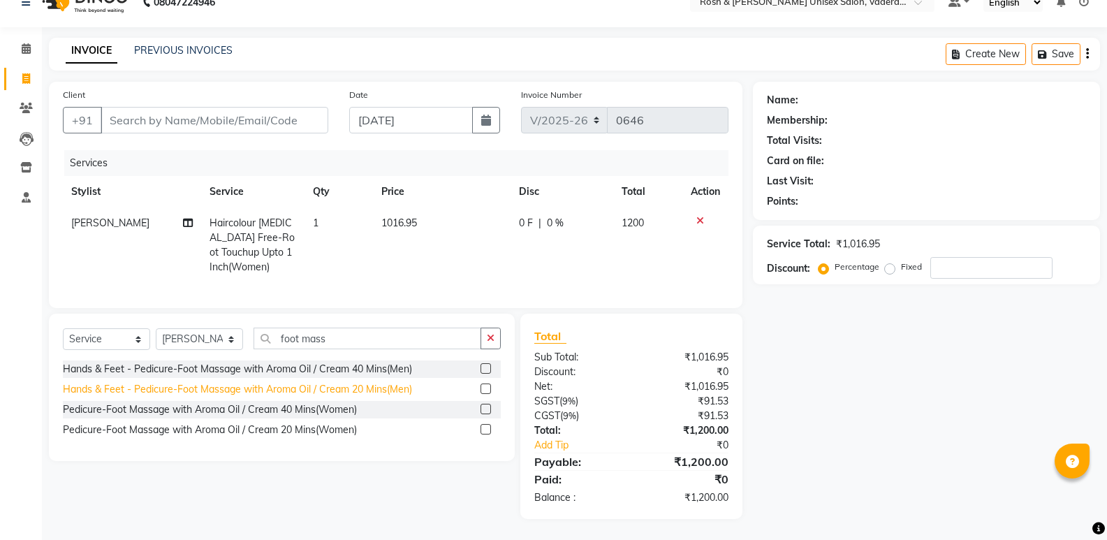
click at [369, 383] on div "Hands & Feet - Pedicure-Foot Massage with Aroma Oil / Cream 20 Mins(Men)" at bounding box center [237, 389] width 349 height 15
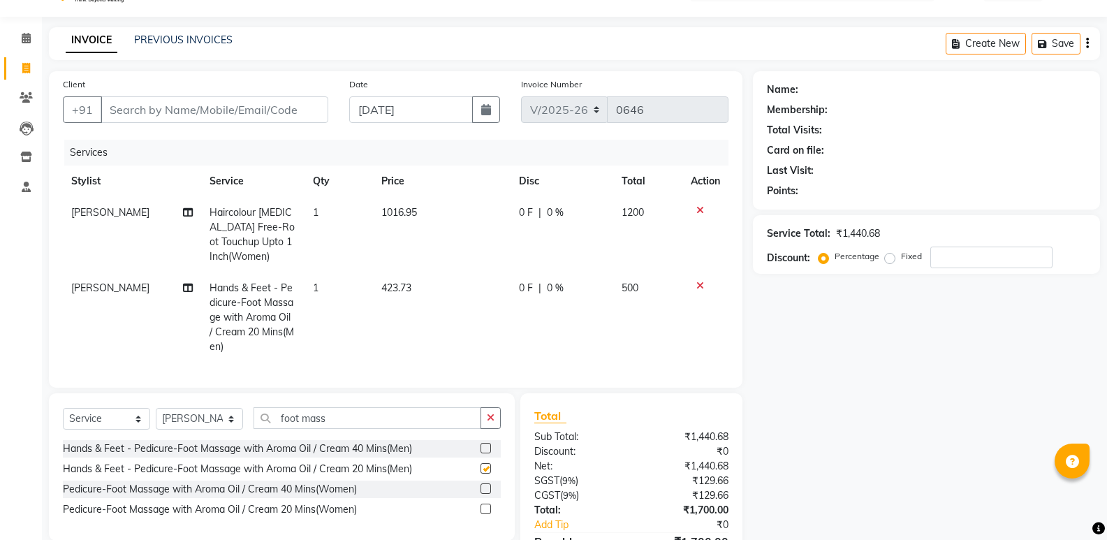
checkbox input "false"
drag, startPoint x: 355, startPoint y: 442, endPoint x: 311, endPoint y: 443, distance: 43.3
click at [311, 440] on div "Select Service Product Membership Package Voucher Prepaid Gift Card Select Styl…" at bounding box center [282, 423] width 438 height 33
drag, startPoint x: 332, startPoint y: 427, endPoint x: 159, endPoint y: 432, distance: 174.0
click at [159, 432] on div "Select Service Product Membership Package Voucher Prepaid Gift Card Select Styl…" at bounding box center [282, 423] width 438 height 33
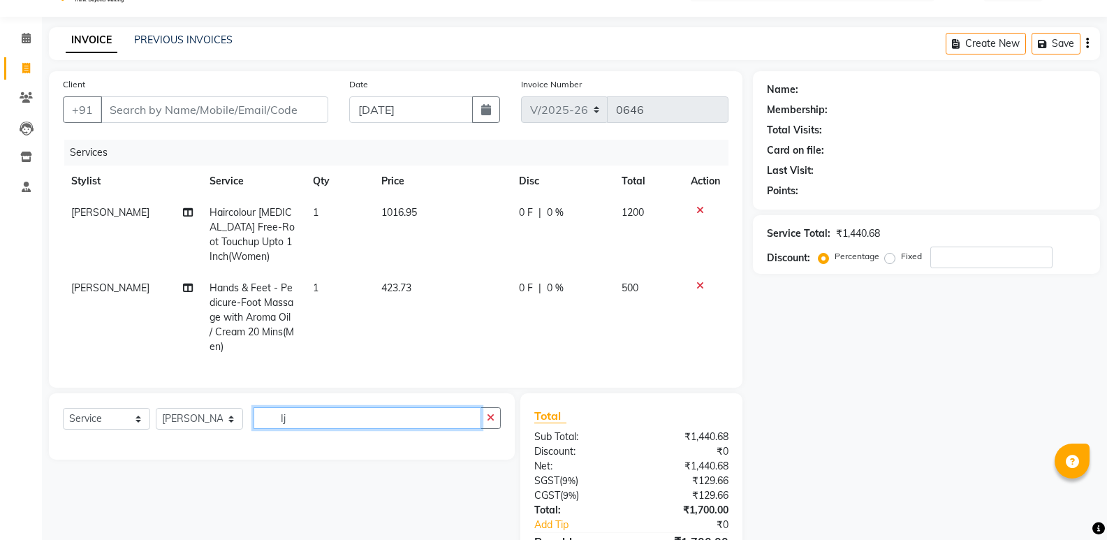
type input "I"
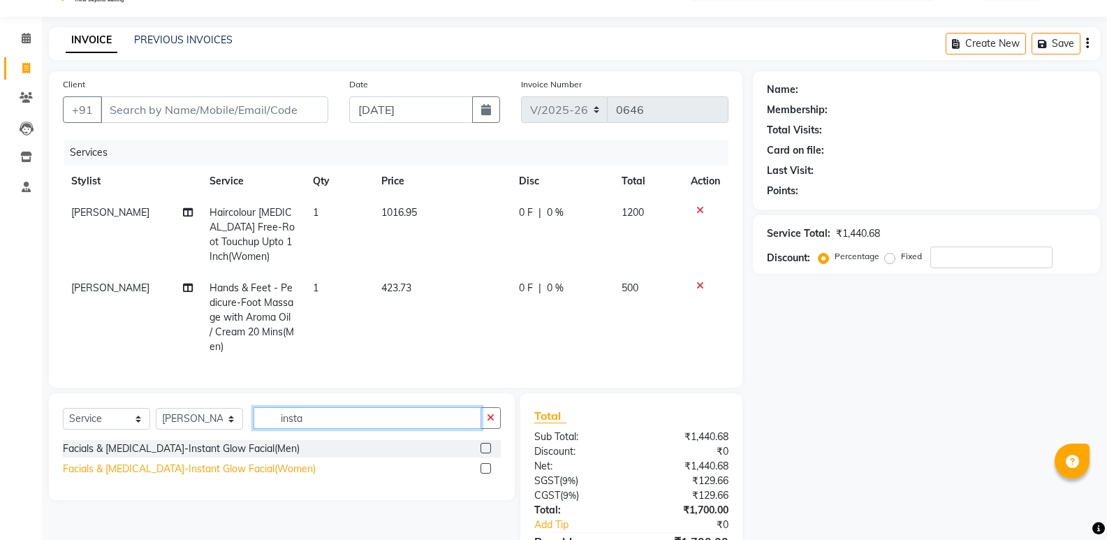
type input "insta"
click at [211, 475] on div "Facials & [MEDICAL_DATA]-Instant Glow Facial(Women)" at bounding box center [189, 469] width 253 height 15
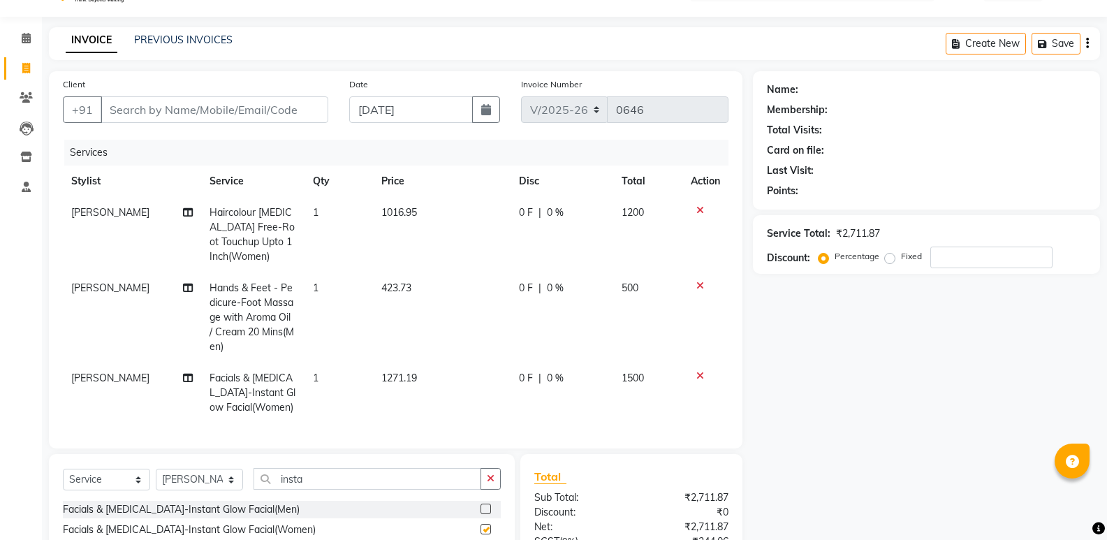
checkbox input "false"
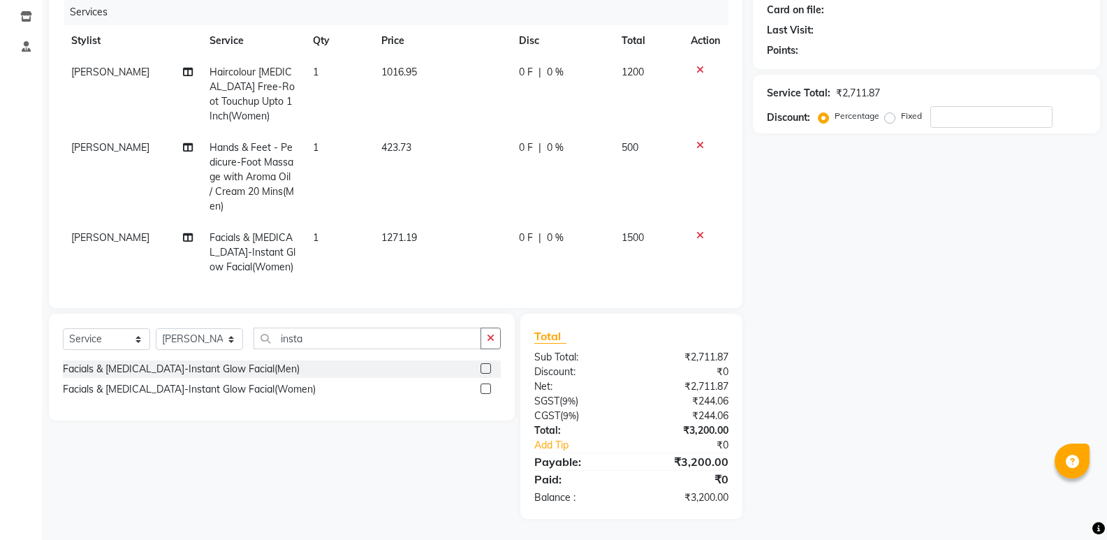
scroll to position [0, 0]
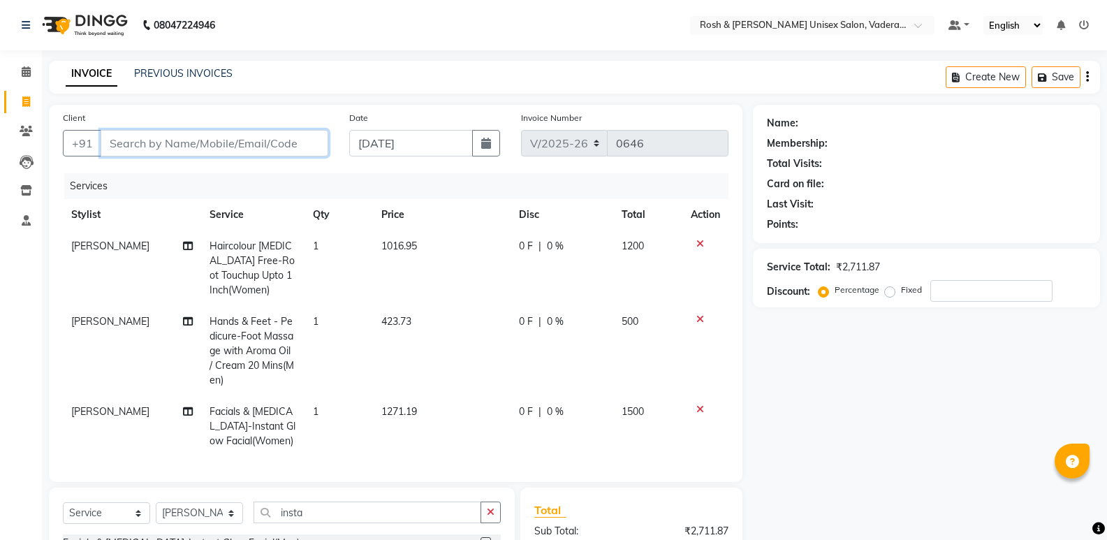
click at [228, 143] on input "Client" at bounding box center [215, 143] width 228 height 27
type input "V"
type input "0"
type input "V"
click at [189, 140] on input "Client" at bounding box center [215, 143] width 228 height 27
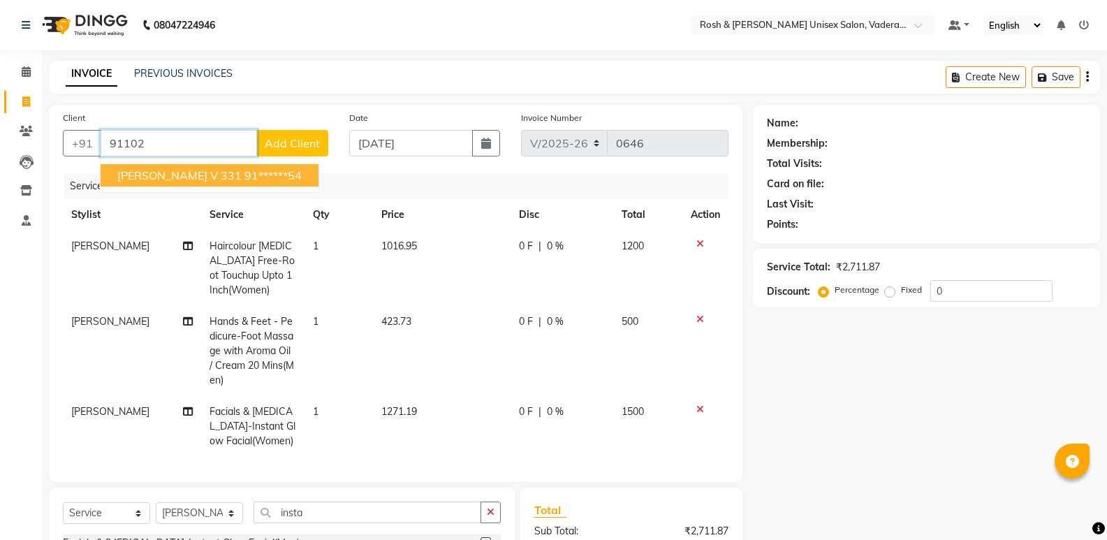
click at [244, 177] on ngb-highlight "91******54" at bounding box center [272, 175] width 57 height 14
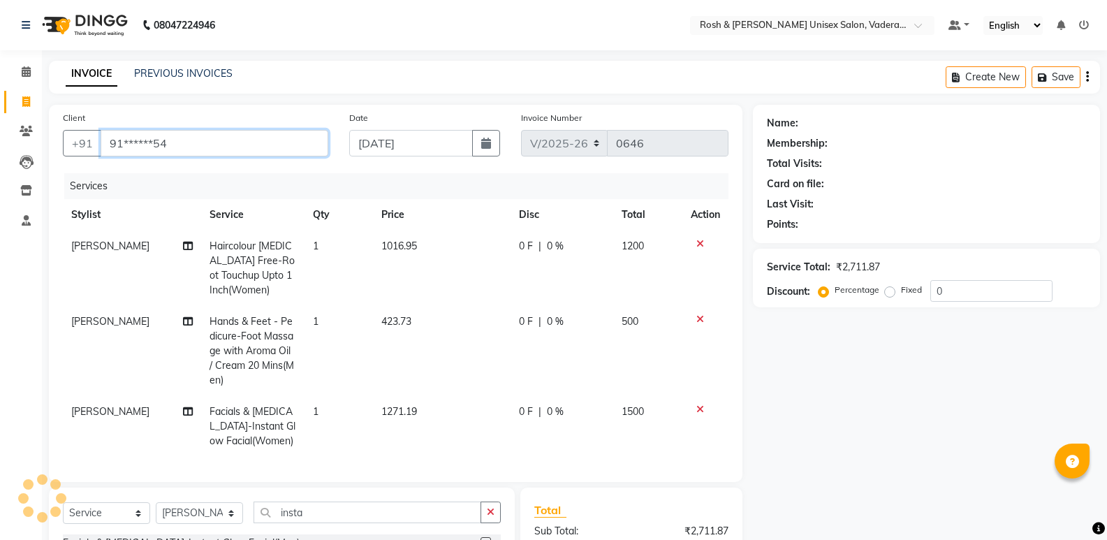
type input "91******54"
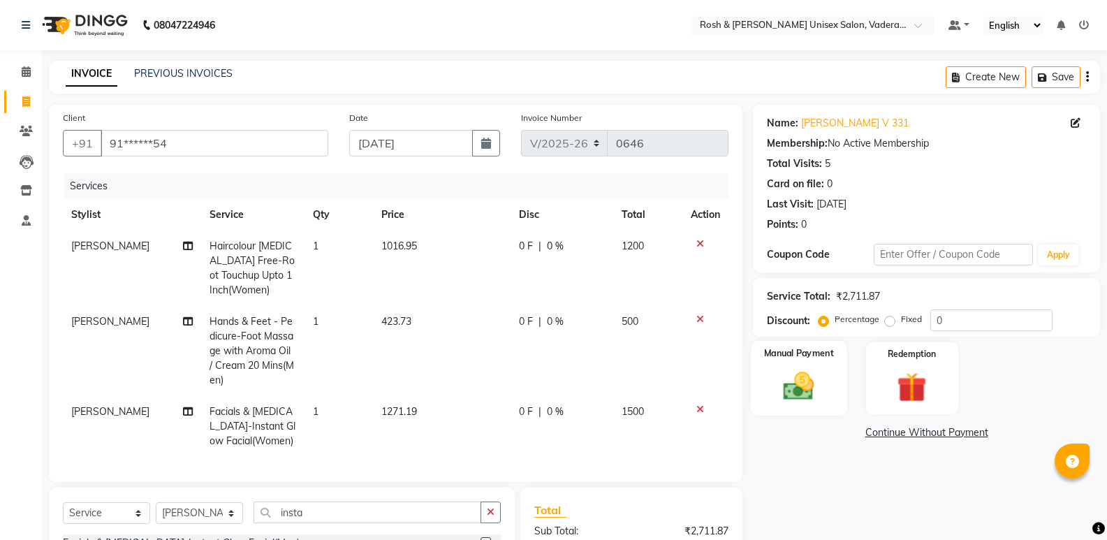
click at [809, 362] on div "Manual Payment" at bounding box center [799, 378] width 96 height 75
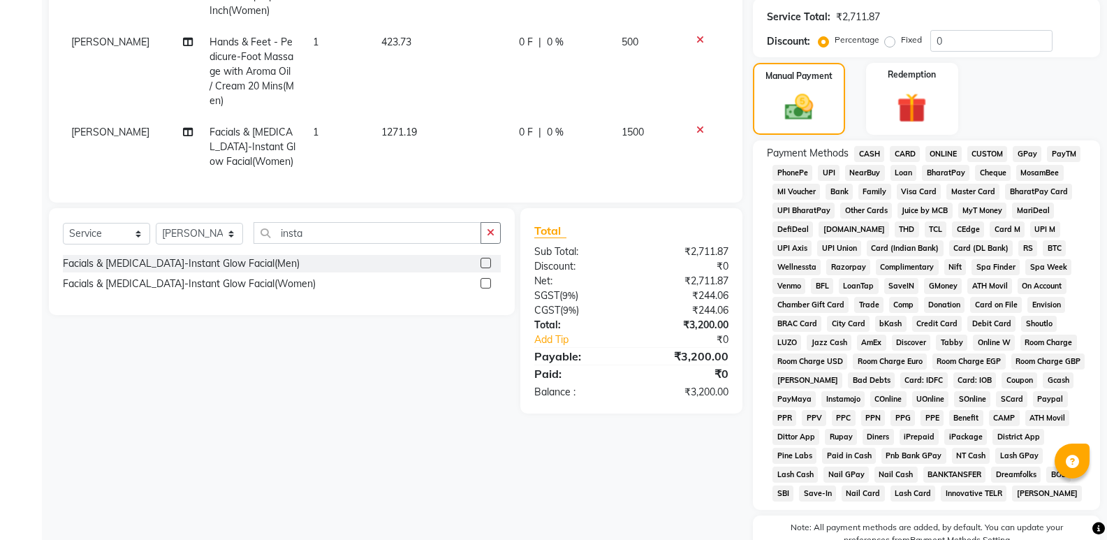
scroll to position [70, 0]
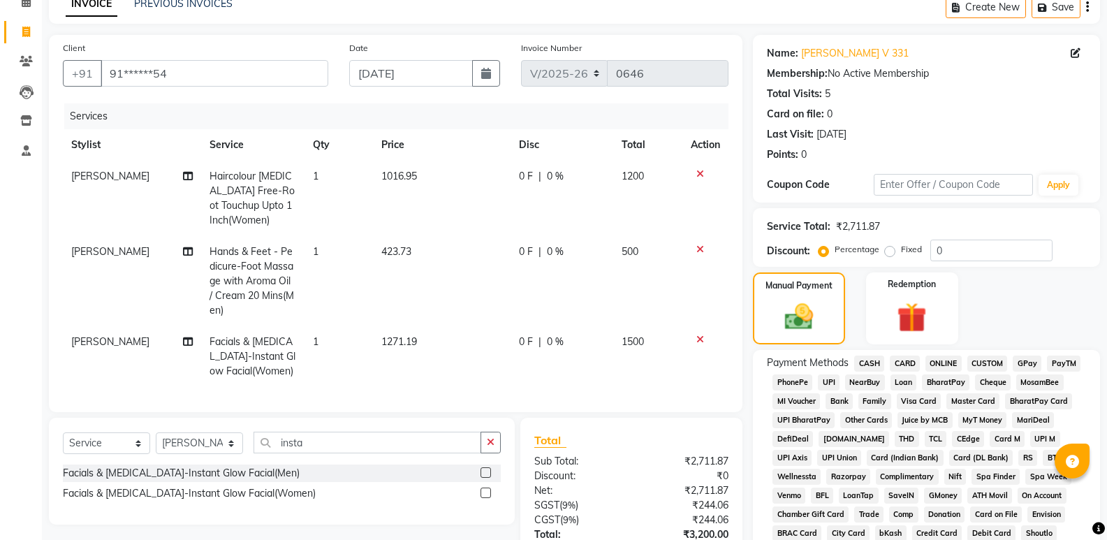
click at [906, 362] on span "CARD" at bounding box center [905, 363] width 30 height 16
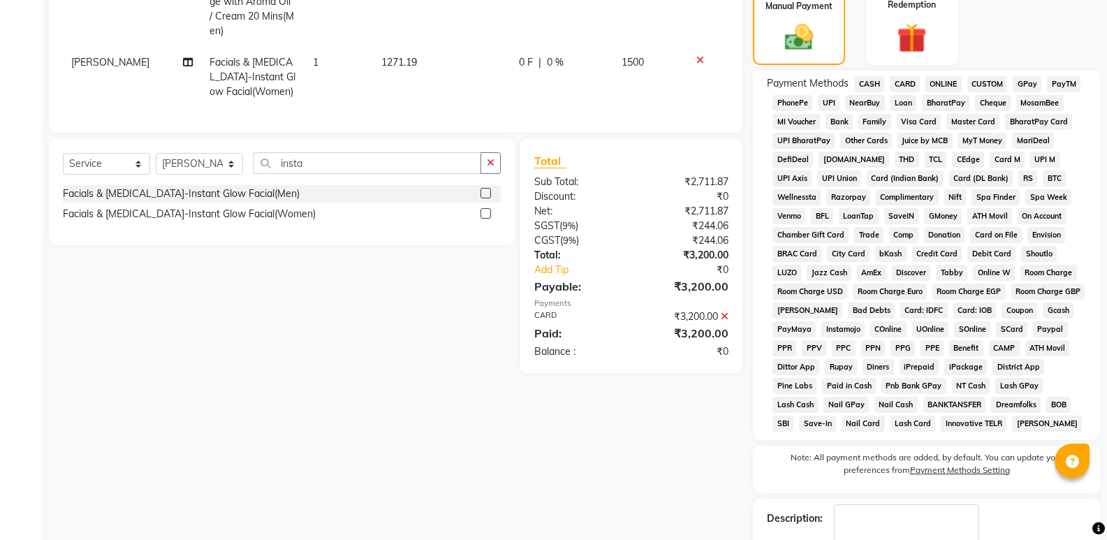
scroll to position [361, 0]
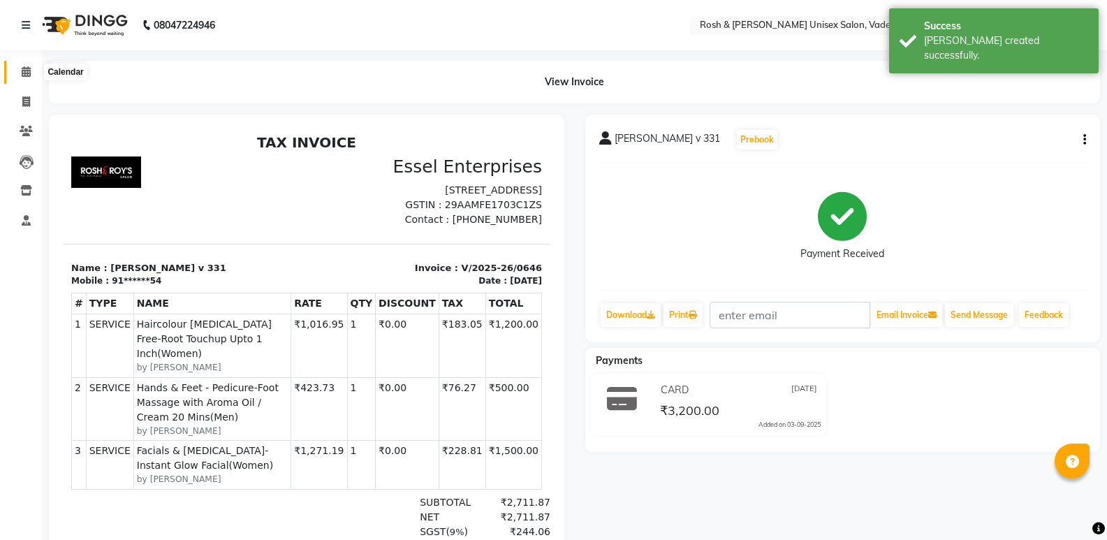
click at [33, 77] on span at bounding box center [26, 72] width 24 height 16
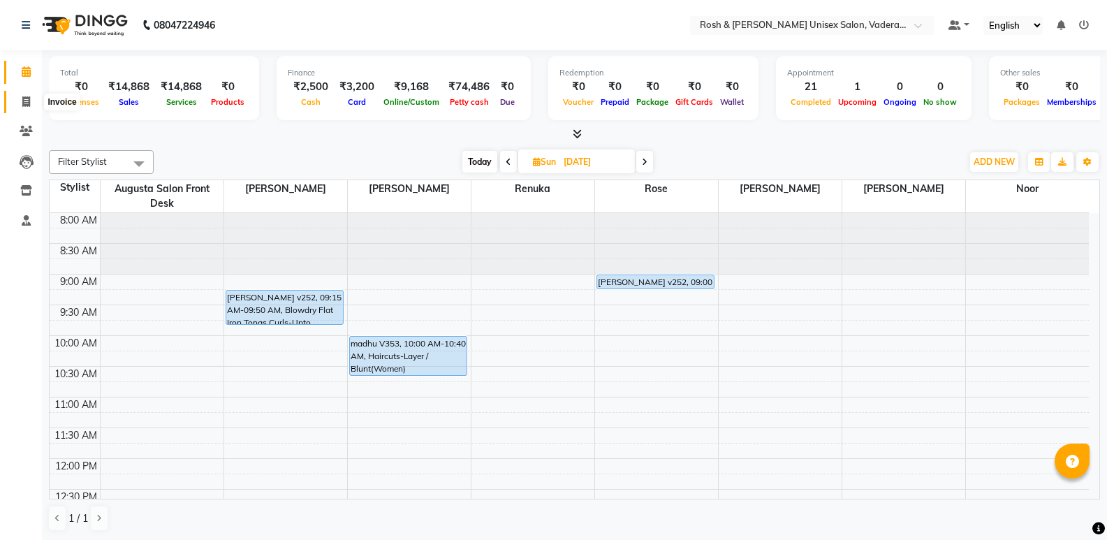
click at [28, 99] on icon at bounding box center [26, 101] width 8 height 10
select select "service"
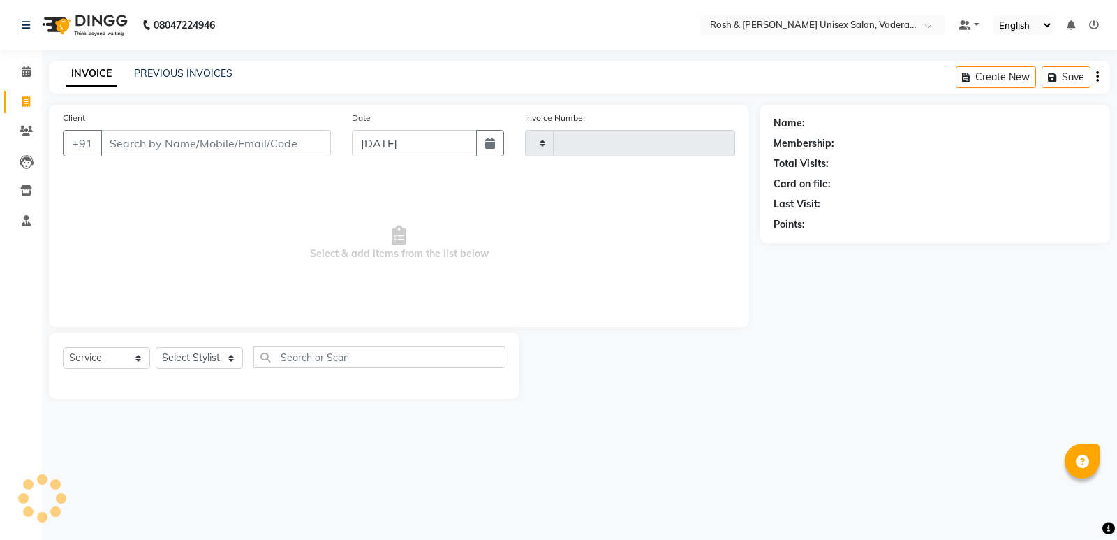
type input "0647"
select select "8657"
click at [200, 144] on input "Client" at bounding box center [216, 143] width 230 height 27
click at [203, 359] on select "Select Stylist Augusta Salon Front Desk [PERSON_NAME] [PERSON_NAME] [PERSON_NAM…" at bounding box center [199, 358] width 87 height 22
select select "87537"
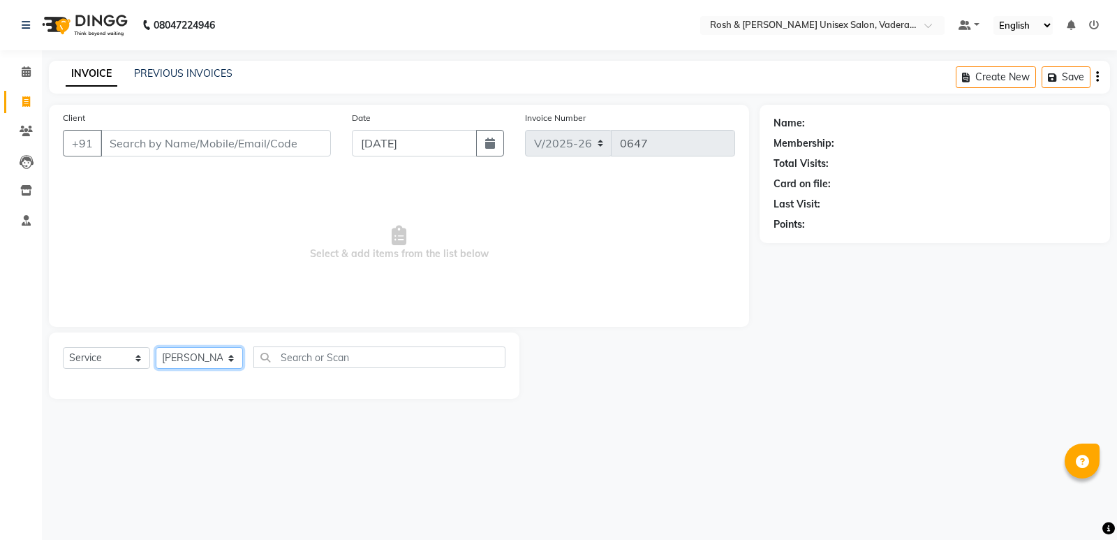
click at [156, 347] on select "Select Stylist Augusta Salon Front Desk [PERSON_NAME] [PERSON_NAME] [PERSON_NAM…" at bounding box center [199, 358] width 87 height 22
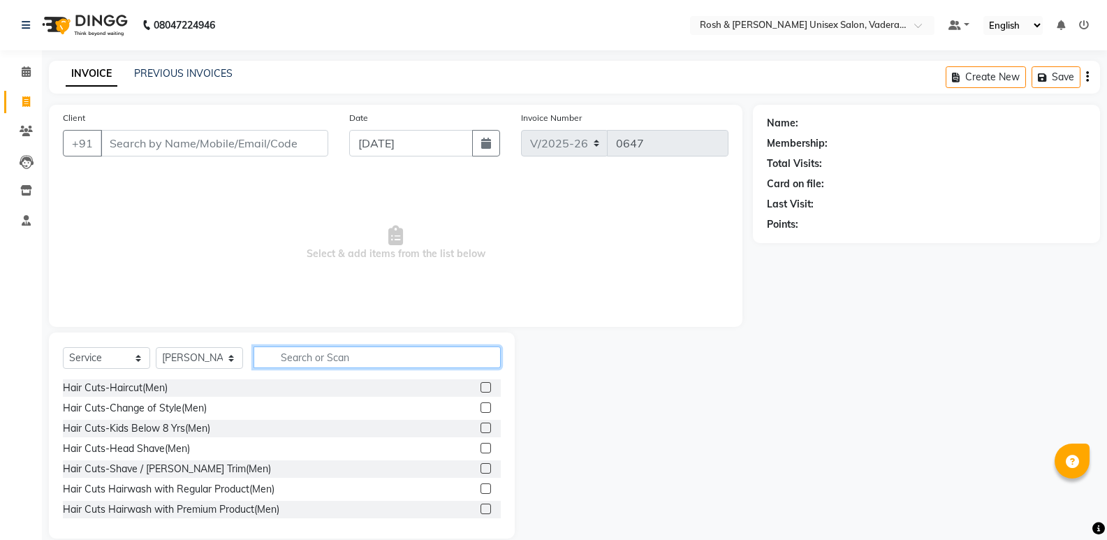
click at [274, 355] on input "text" at bounding box center [377, 357] width 247 height 22
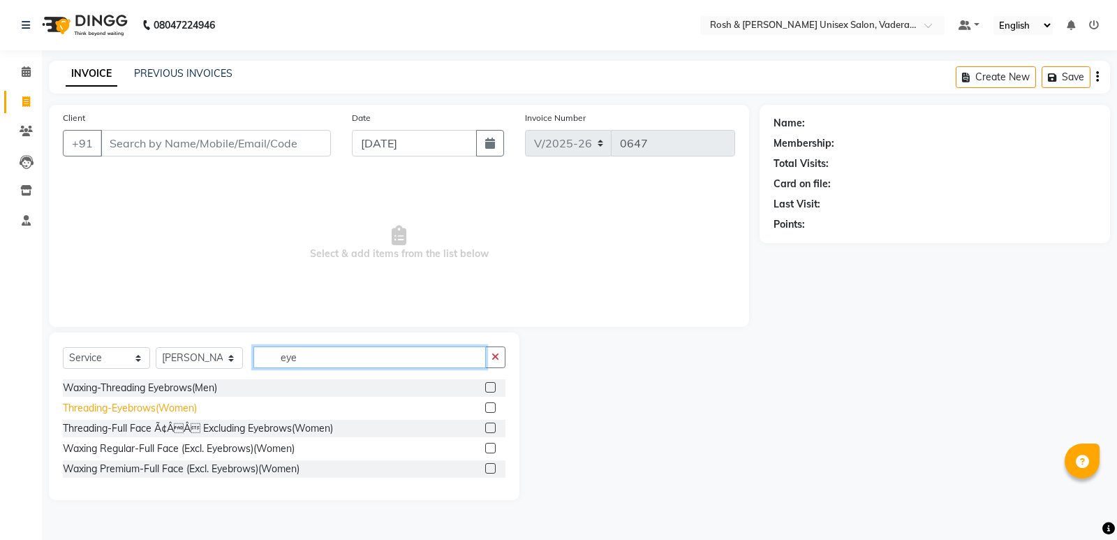
type input "eye"
click at [155, 406] on div "Threading-Eyebrows(Women)" at bounding box center [130, 408] width 134 height 15
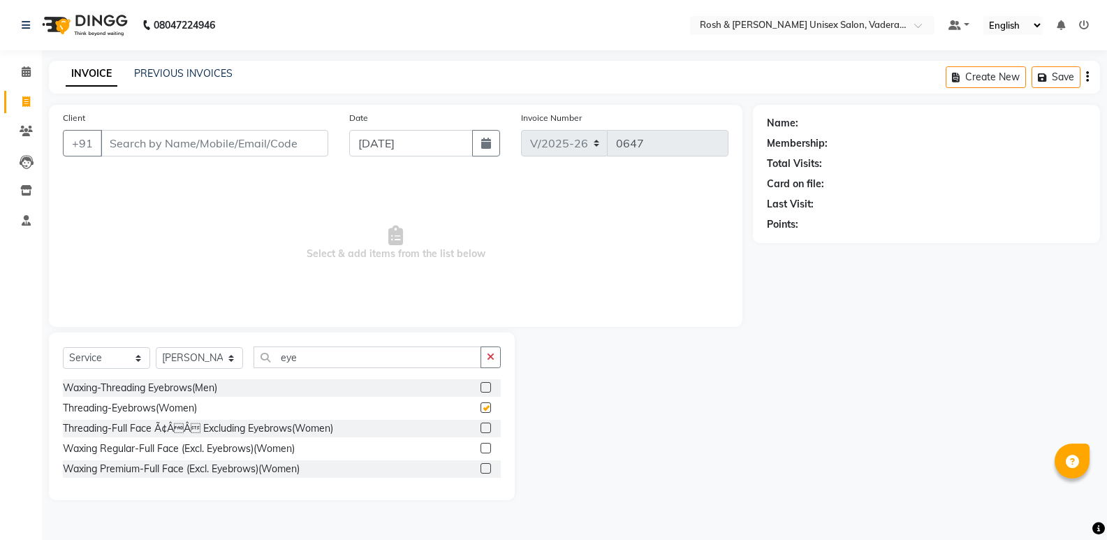
checkbox input "false"
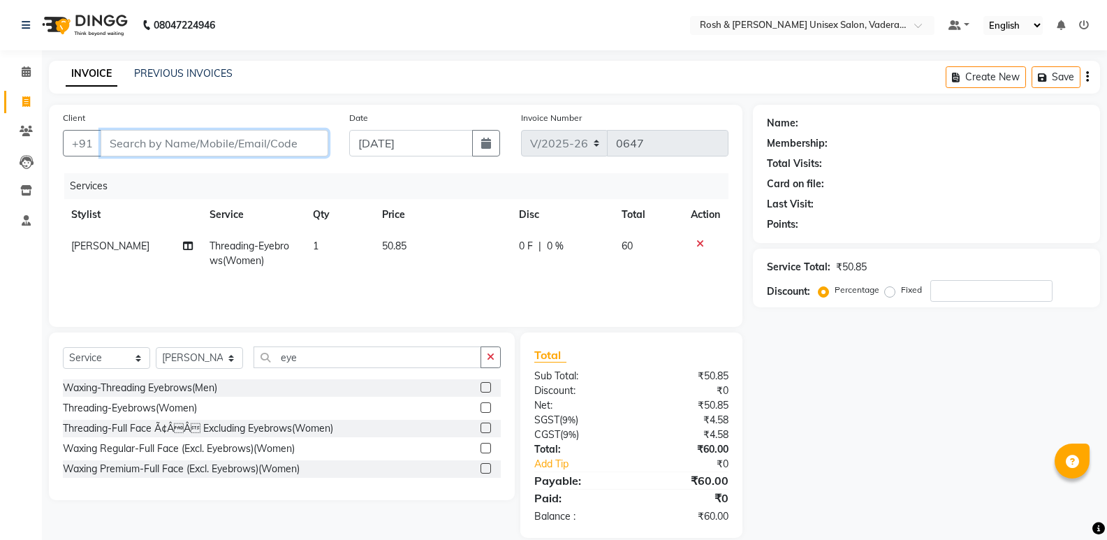
click at [245, 150] on input "Client" at bounding box center [215, 143] width 228 height 27
click at [291, 137] on input "Client" at bounding box center [215, 143] width 228 height 27
click at [151, 147] on input "Client" at bounding box center [215, 143] width 228 height 27
click at [177, 147] on input "Client" at bounding box center [215, 143] width 228 height 27
type input "9"
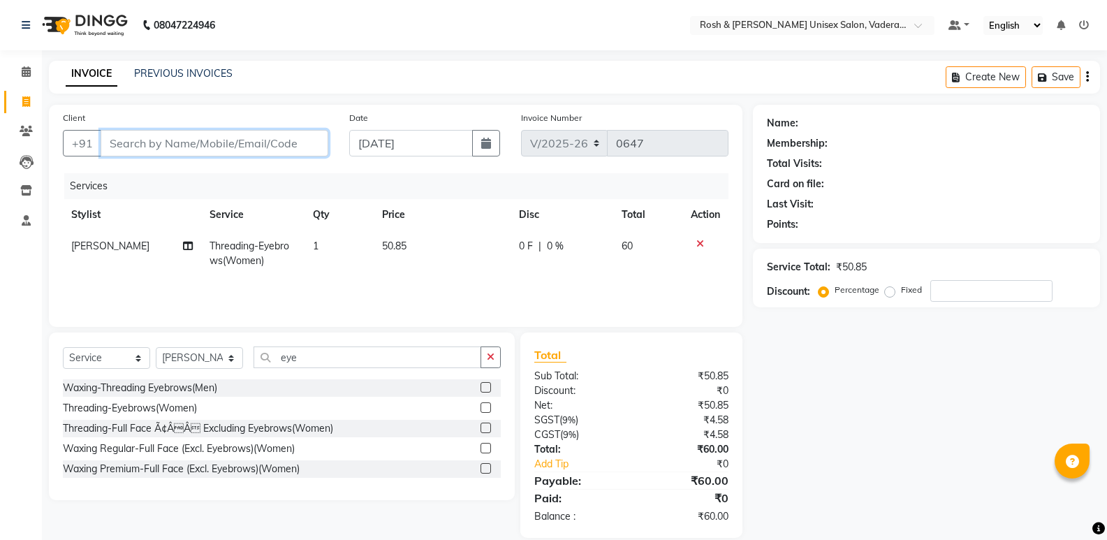
type input "0"
type input "9663529922"
click at [265, 146] on span "Add Client" at bounding box center [292, 143] width 55 height 14
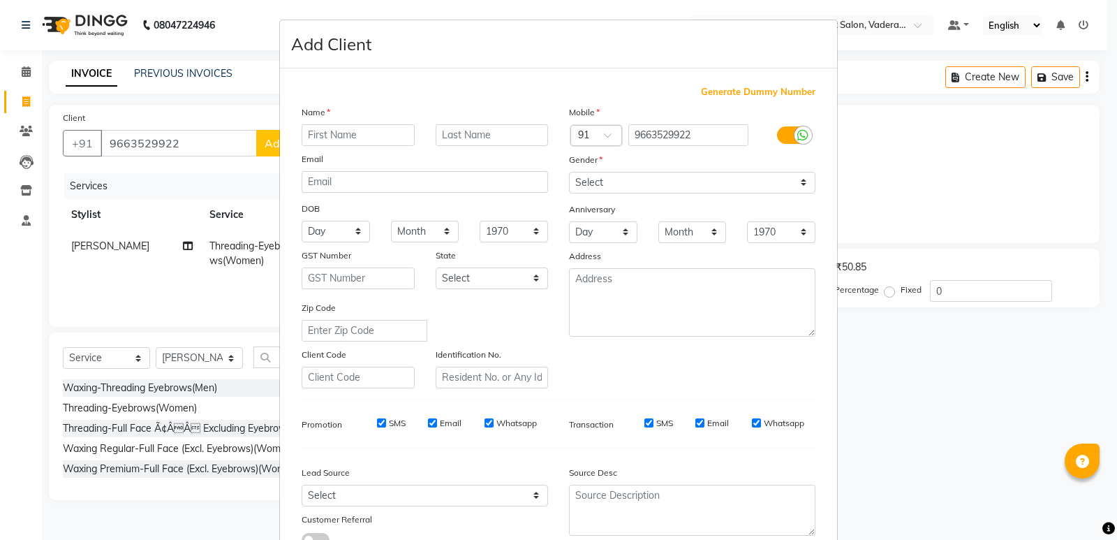
click at [338, 132] on input "text" at bounding box center [358, 135] width 113 height 22
type input "[PERSON_NAME]"
type input "V"
click at [616, 182] on select "Select [DEMOGRAPHIC_DATA] [DEMOGRAPHIC_DATA] Other Prefer Not To Say" at bounding box center [692, 183] width 247 height 22
select select "[DEMOGRAPHIC_DATA]"
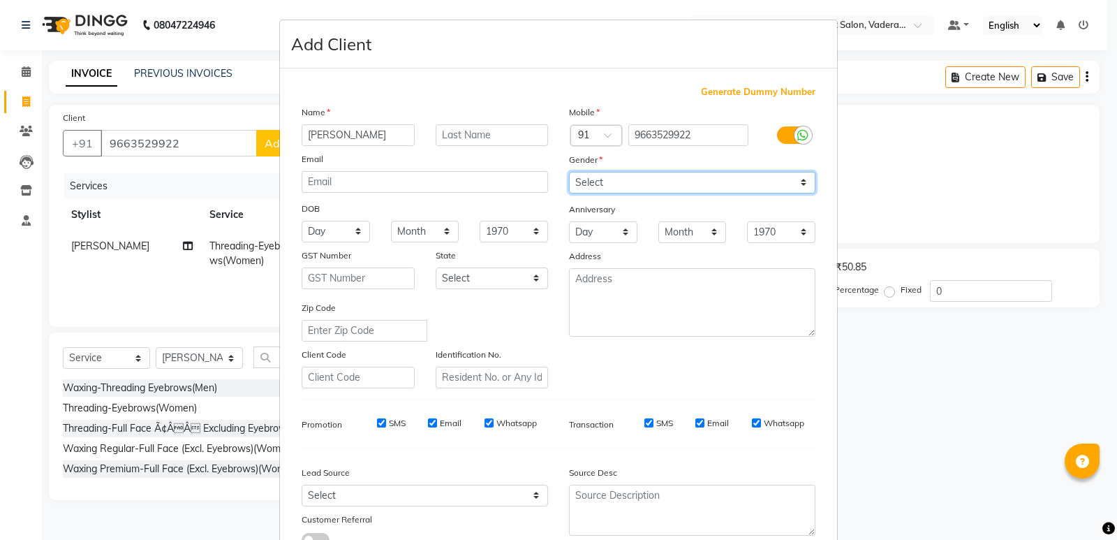
click at [569, 172] on select "Select [DEMOGRAPHIC_DATA] [DEMOGRAPHIC_DATA] Other Prefer Not To Say" at bounding box center [692, 183] width 247 height 22
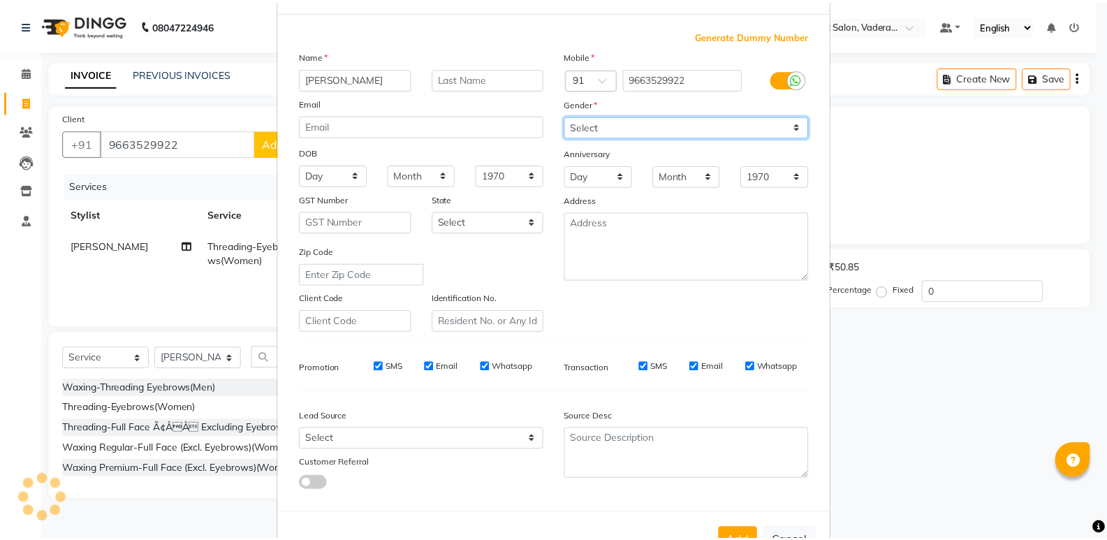
scroll to position [105, 0]
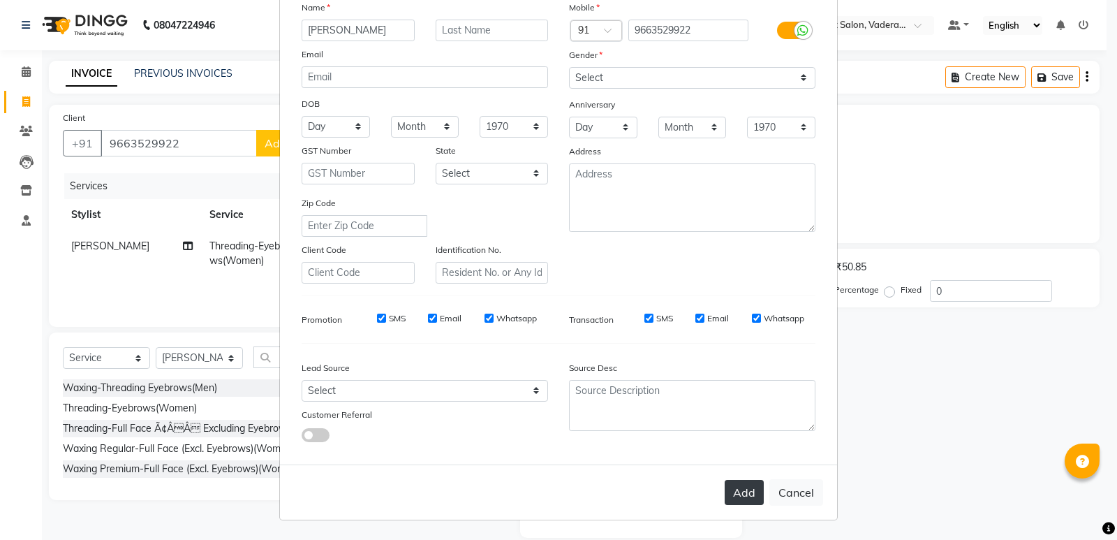
click at [740, 487] on button "Add" at bounding box center [744, 492] width 39 height 25
type input "96******22"
select select
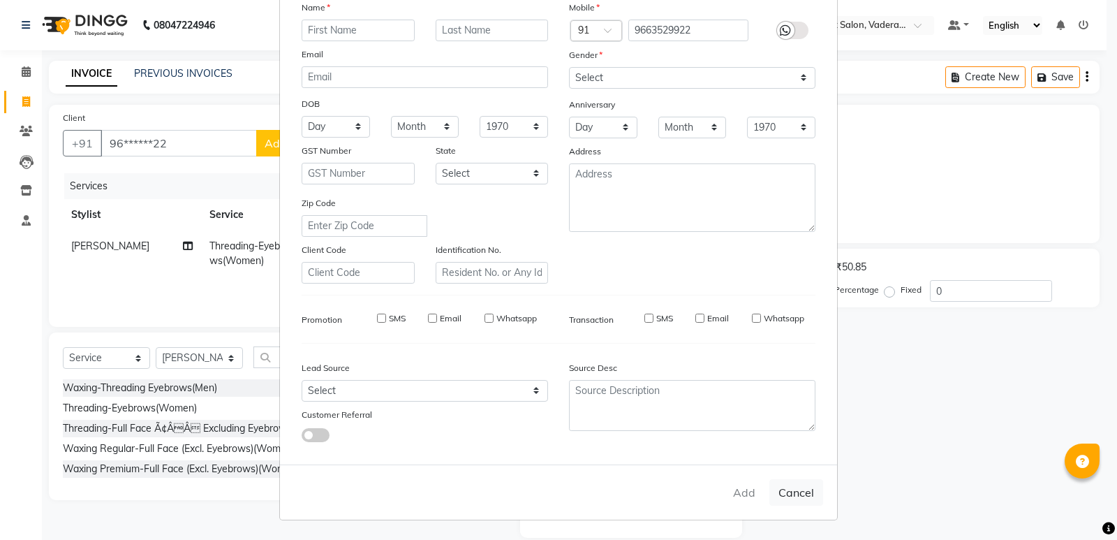
select select
checkbox input "false"
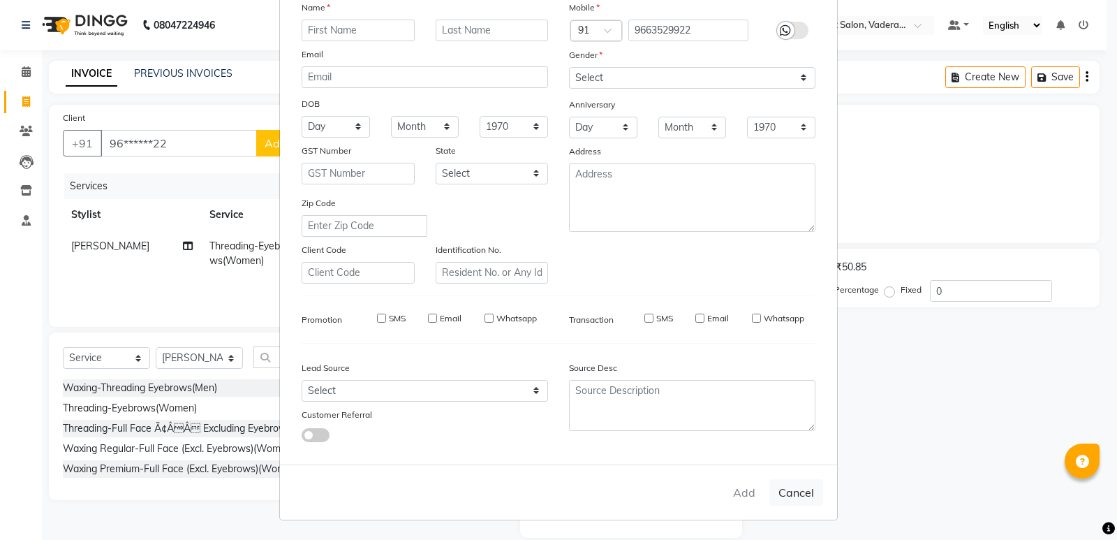
checkbox input "false"
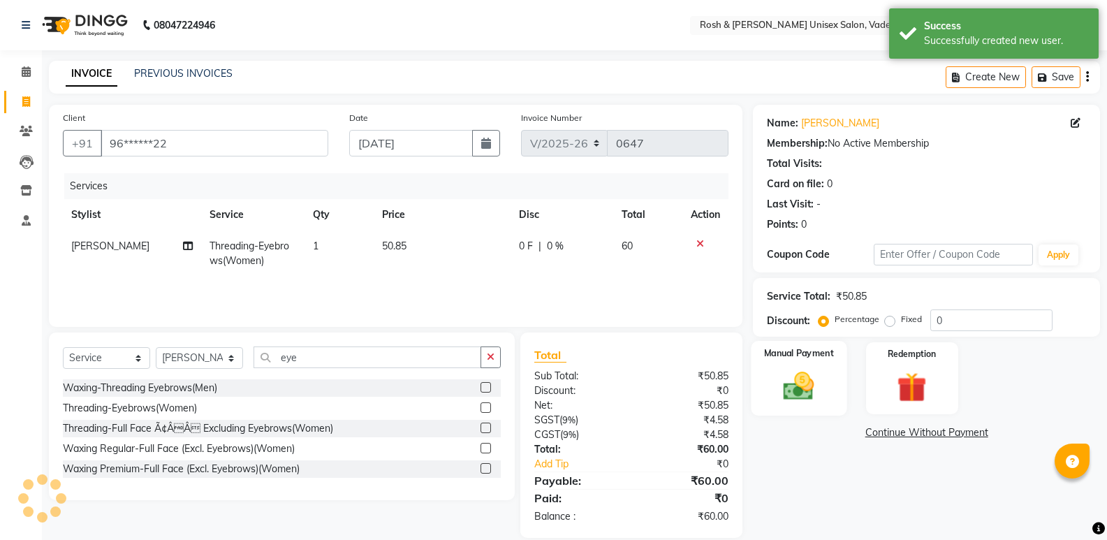
click at [811, 376] on img at bounding box center [799, 386] width 50 height 36
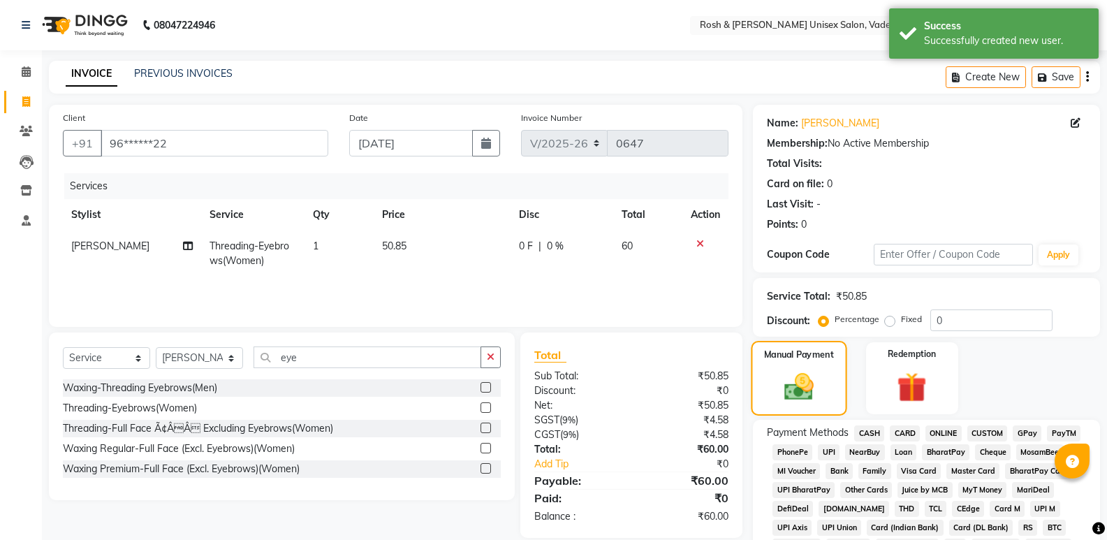
scroll to position [19, 0]
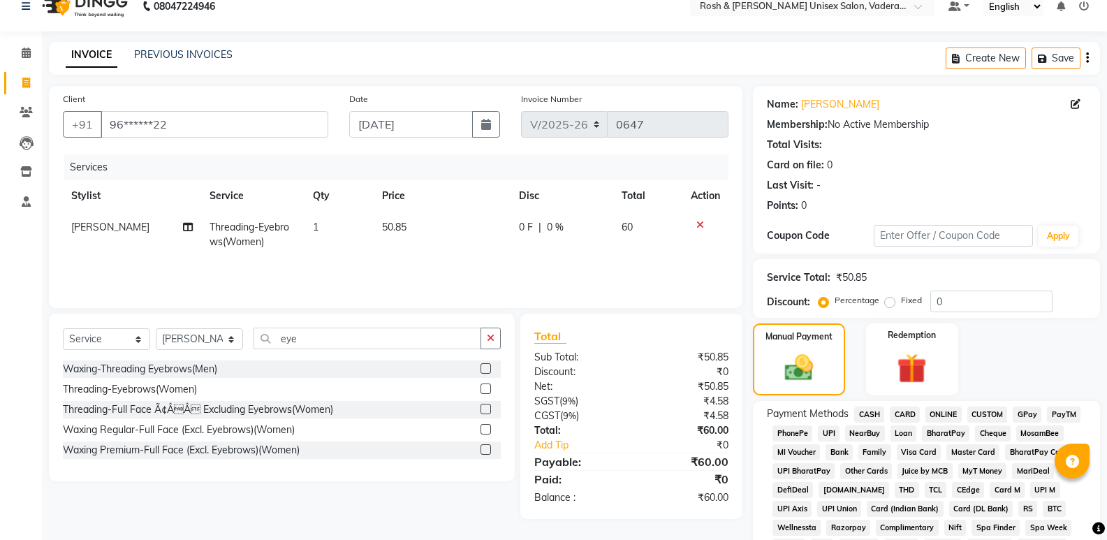
click at [828, 425] on span "UPI" at bounding box center [829, 433] width 22 height 16
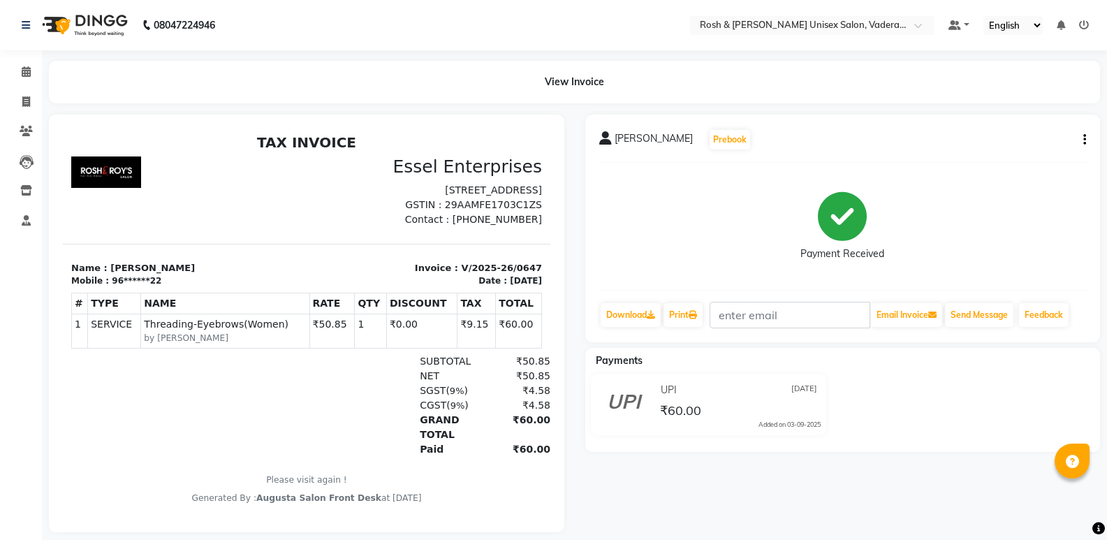
scroll to position [24, 0]
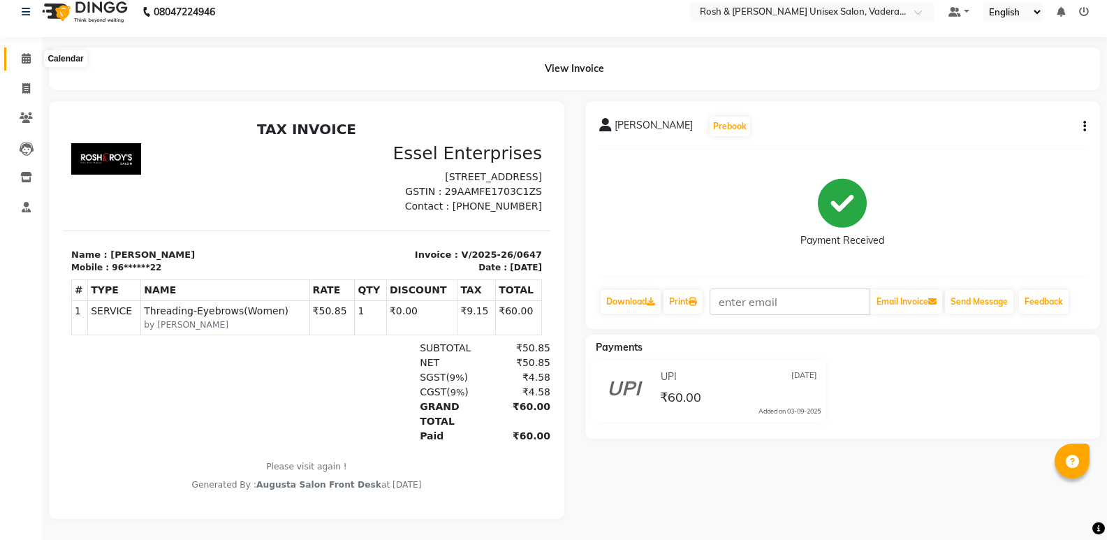
click at [22, 55] on span at bounding box center [26, 59] width 24 height 16
